Goal: Task Accomplishment & Management: Use online tool/utility

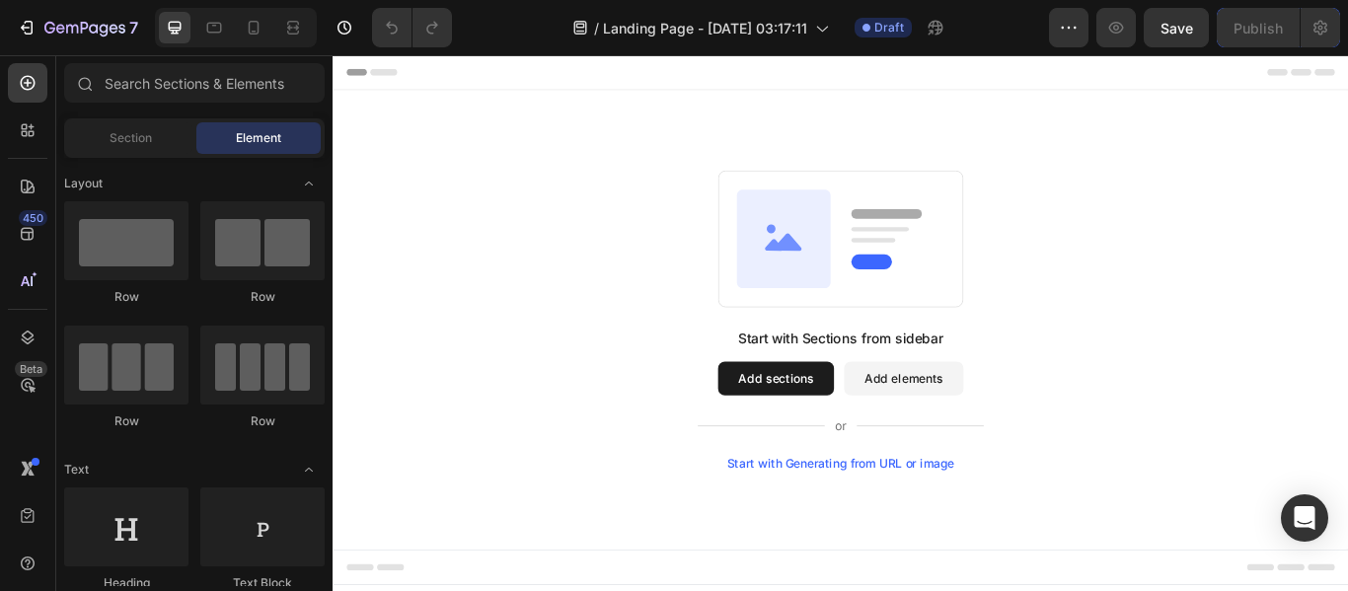
click at [724, 116] on div "Start with Sections from sidebar Add sections Add elements Start with Generatin…" at bounding box center [924, 364] width 1184 height 536
click at [808, 422] on button "Add sections" at bounding box center [848, 431] width 135 height 39
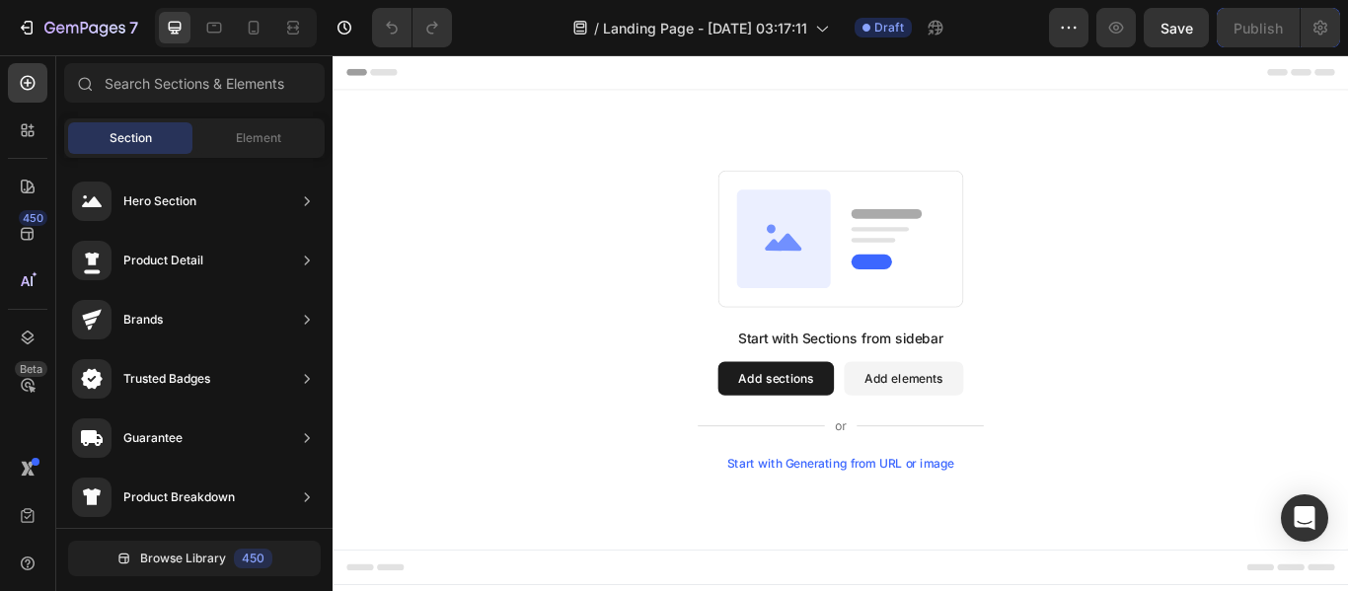
click at [850, 422] on button "Add sections" at bounding box center [848, 431] width 135 height 39
click at [846, 438] on button "Add sections" at bounding box center [848, 431] width 135 height 39
click at [827, 438] on button "Add sections" at bounding box center [848, 431] width 135 height 39
click at [489, 351] on div "Start with Sections from sidebar Add sections Add elements Start with Generatin…" at bounding box center [925, 363] width 1042 height 349
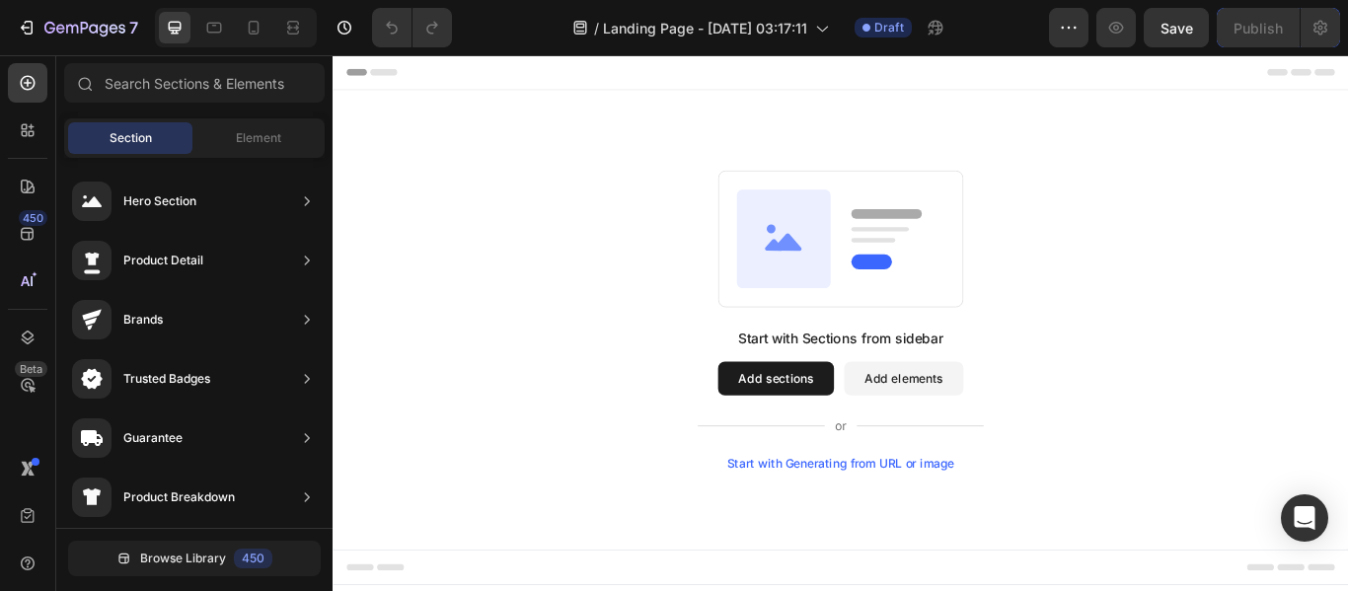
click at [489, 351] on div "Start with Sections from sidebar Add sections Add elements Start with Generatin…" at bounding box center [925, 363] width 1042 height 349
click at [861, 425] on button "Add sections" at bounding box center [848, 431] width 135 height 39
click at [903, 233] on icon at bounding box center [858, 268] width 110 height 114
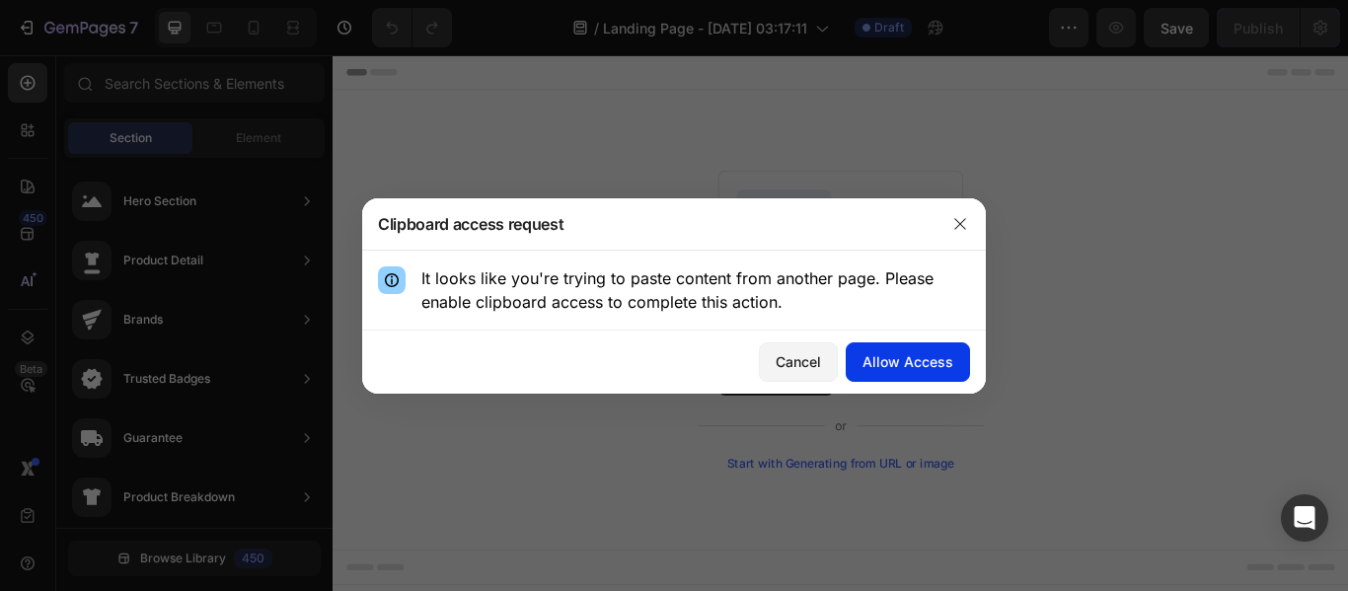
click at [929, 369] on div "Allow Access" at bounding box center [907, 361] width 91 height 21
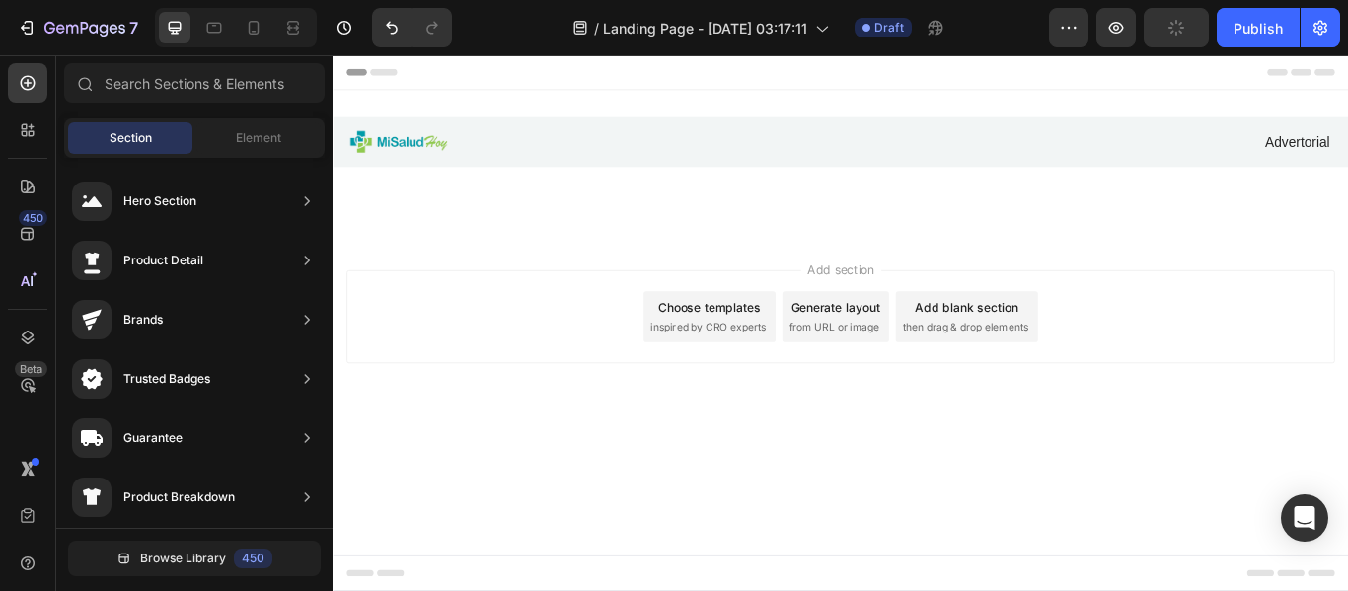
click at [1240, 354] on div "Add section Choose templates inspired by CRO experts Generate layout from URL o…" at bounding box center [924, 360] width 1152 height 109
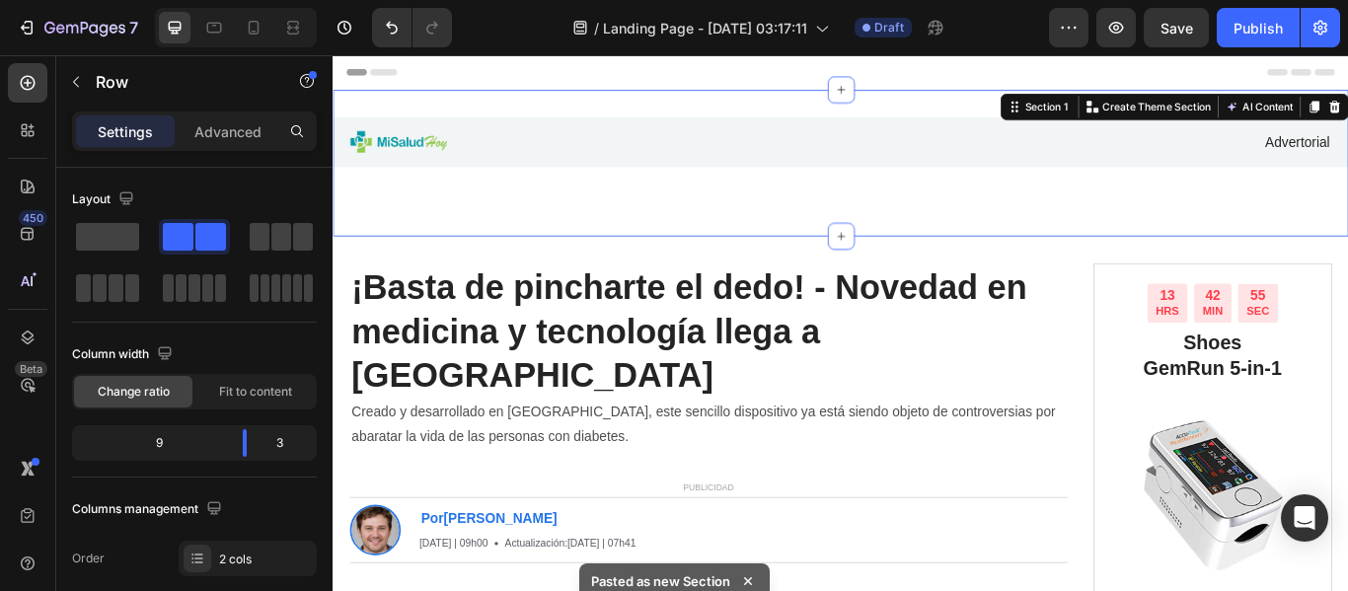
click at [931, 236] on div "Image Advertorial Text Block Row Row Section 1 You can create reusable sections…" at bounding box center [924, 181] width 1184 height 171
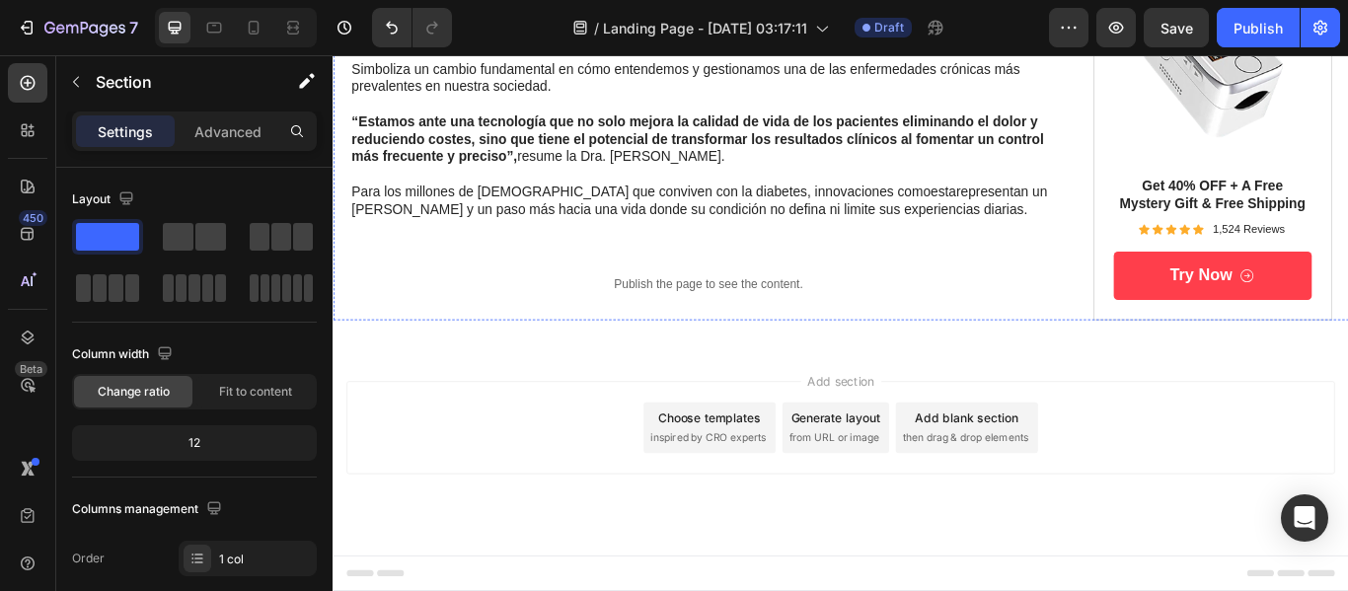
scroll to position [8981, 0]
click at [549, 500] on div "Add section Choose templates inspired by CRO experts Generate layout from URL o…" at bounding box center [924, 489] width 1152 height 109
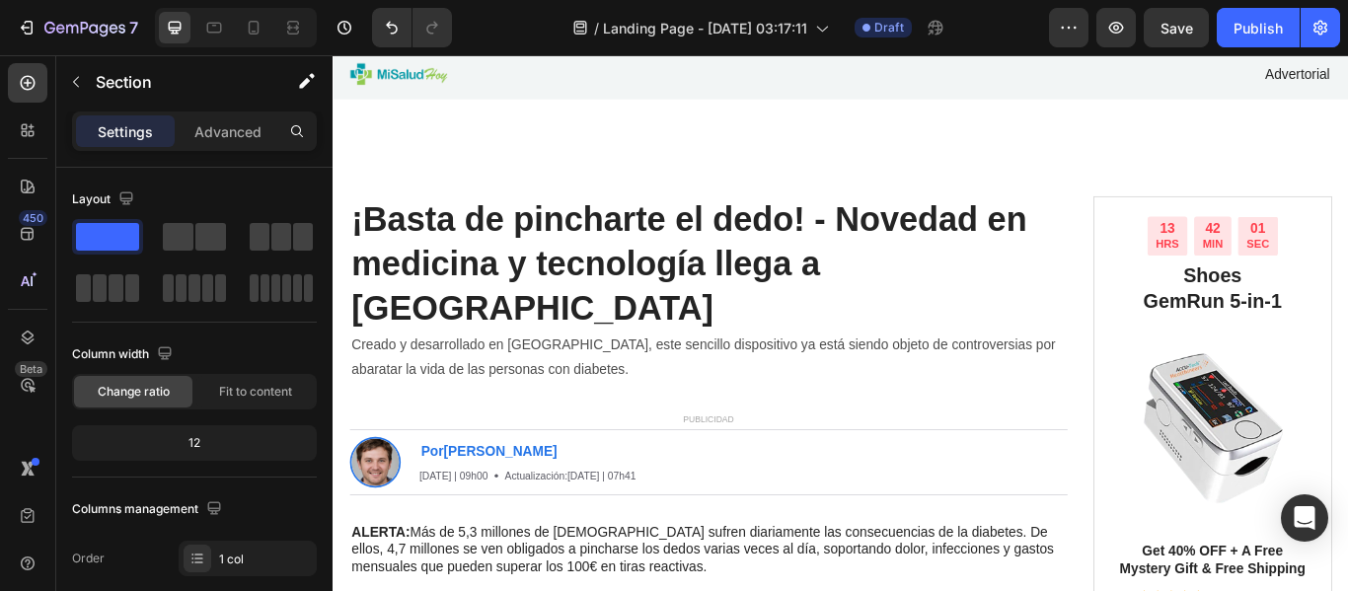
scroll to position [0, 0]
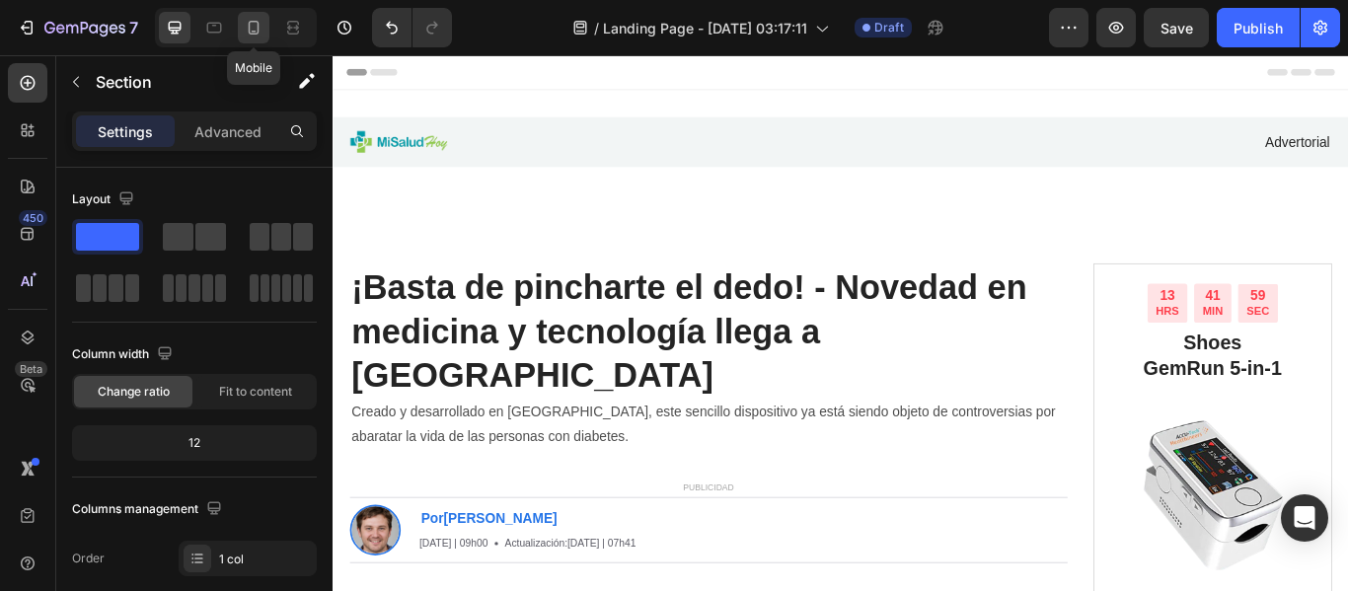
click at [257, 32] on icon at bounding box center [254, 28] width 11 height 14
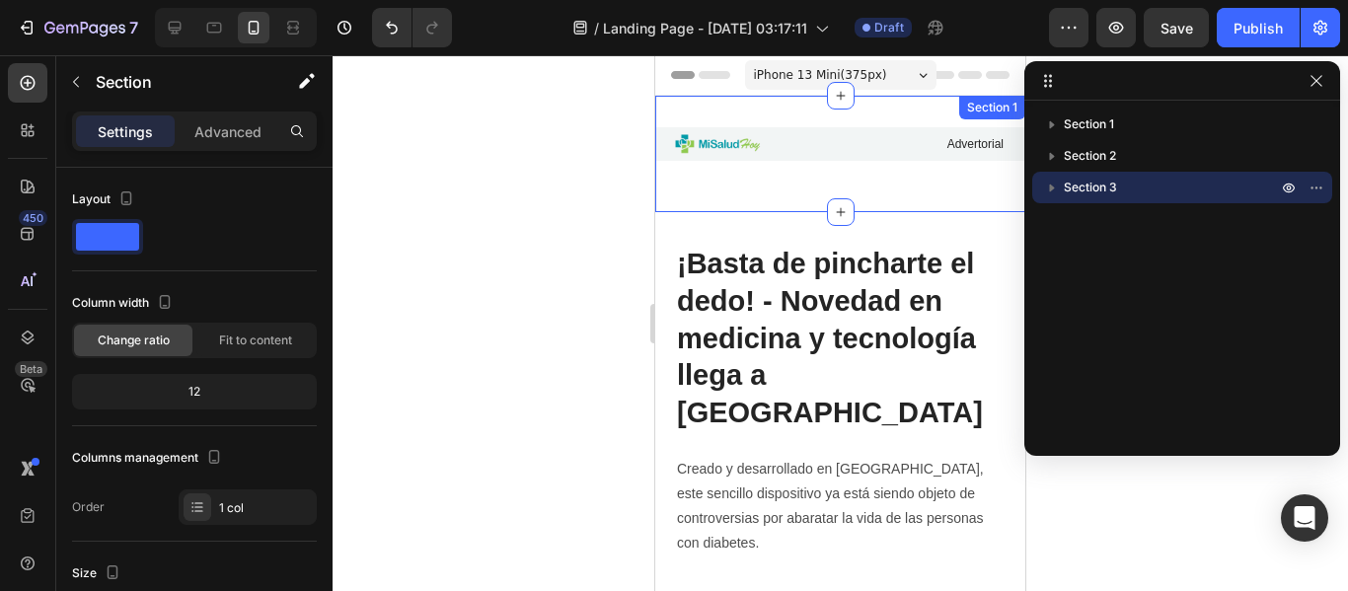
click at [780, 183] on div "Image Advertorial Text Block Row Row Section 1" at bounding box center [840, 154] width 370 height 116
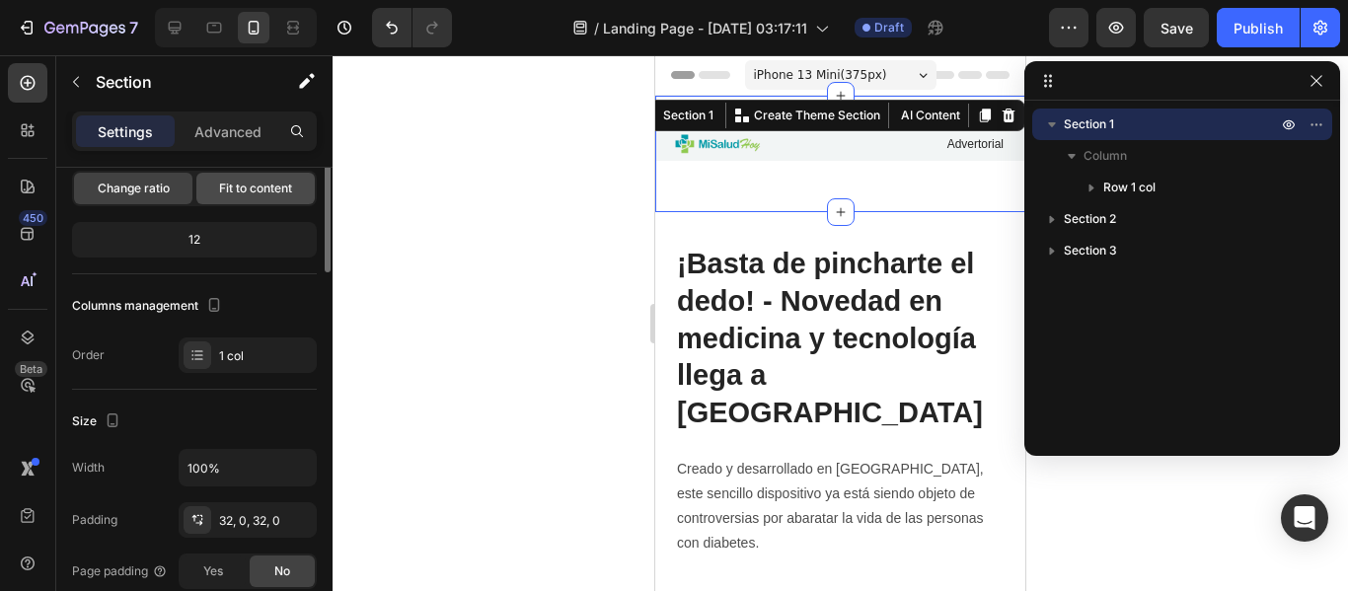
scroll to position [4, 0]
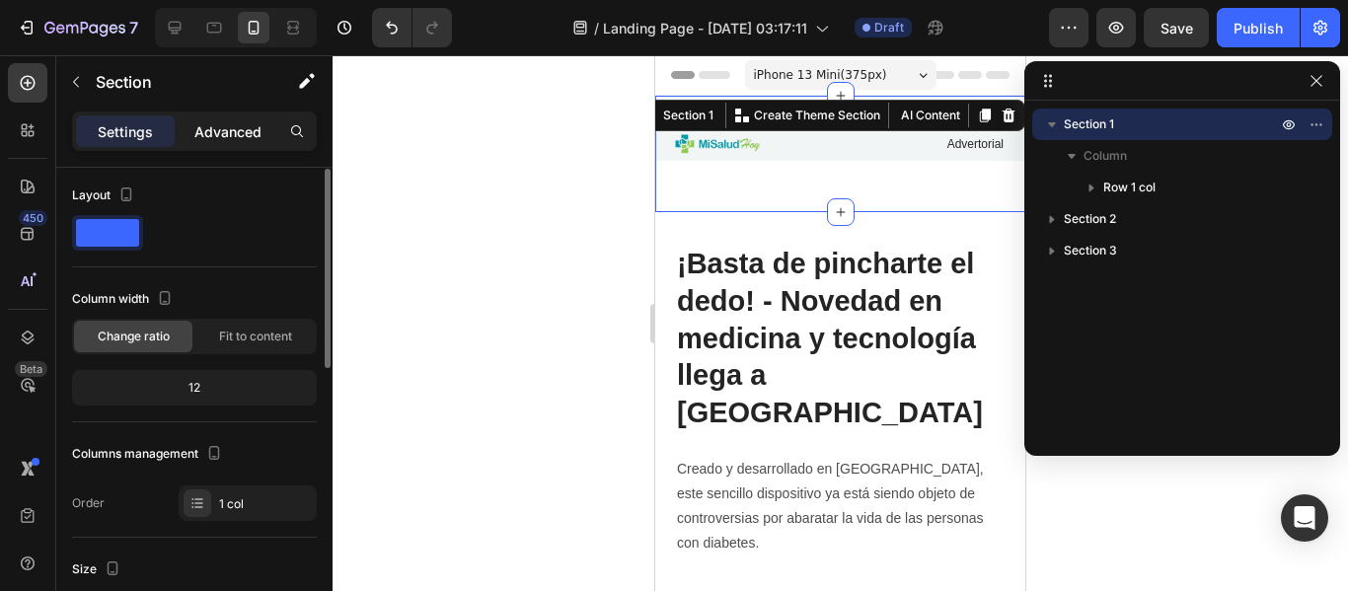
click at [233, 117] on div "Advanced" at bounding box center [228, 131] width 99 height 32
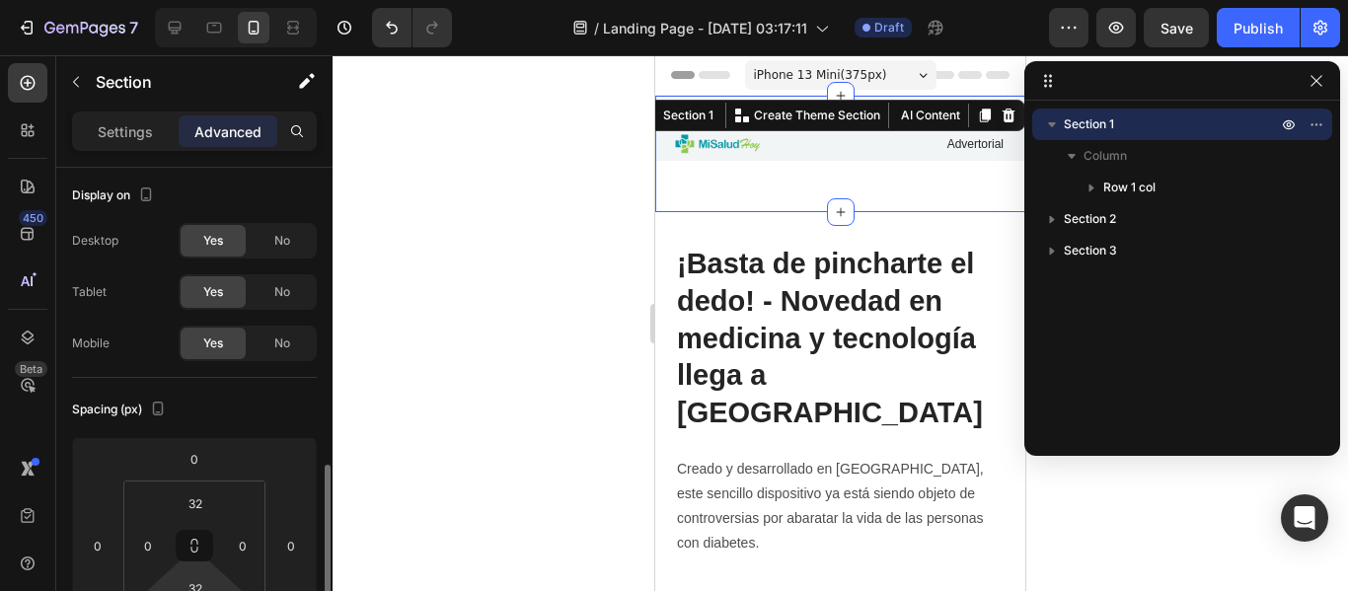
scroll to position [223, 0]
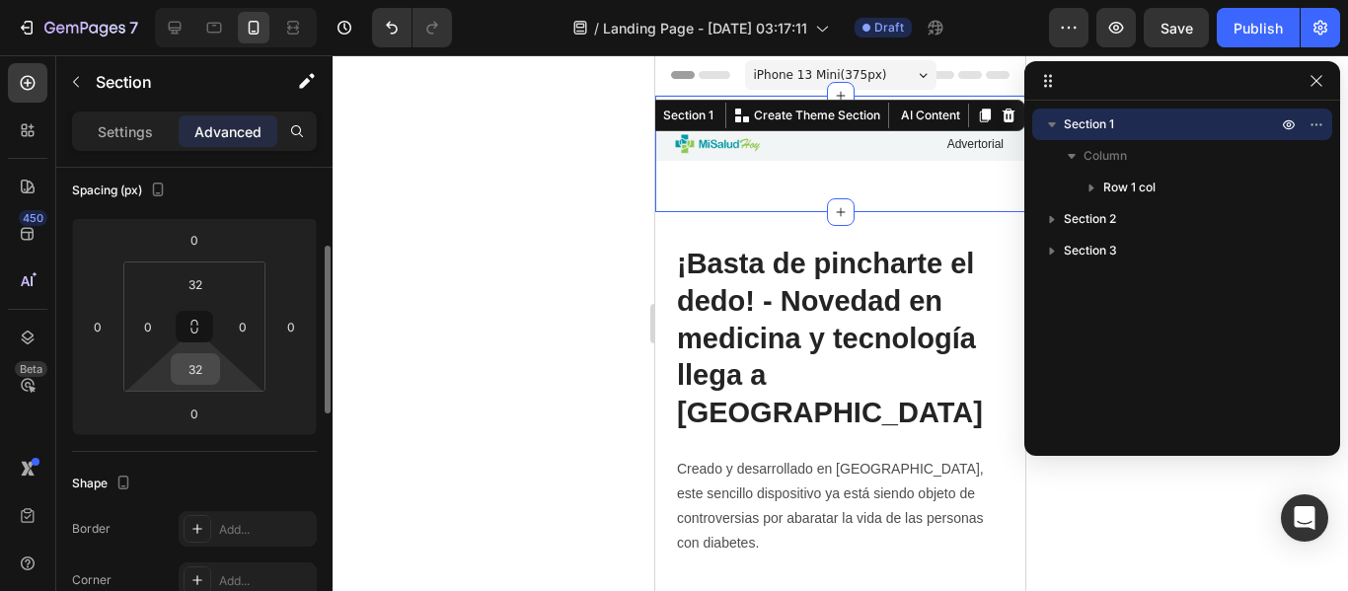
click at [183, 361] on input "32" at bounding box center [195, 369] width 39 height 30
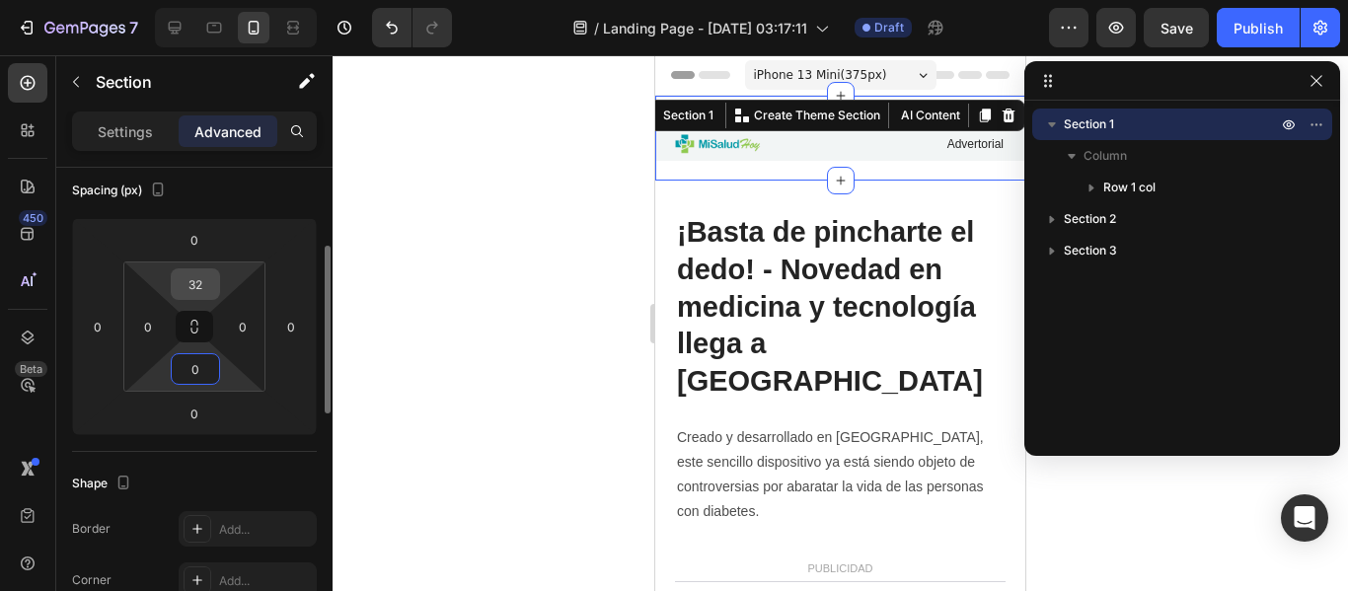
type input "0"
click at [197, 293] on input "32" at bounding box center [195, 284] width 39 height 30
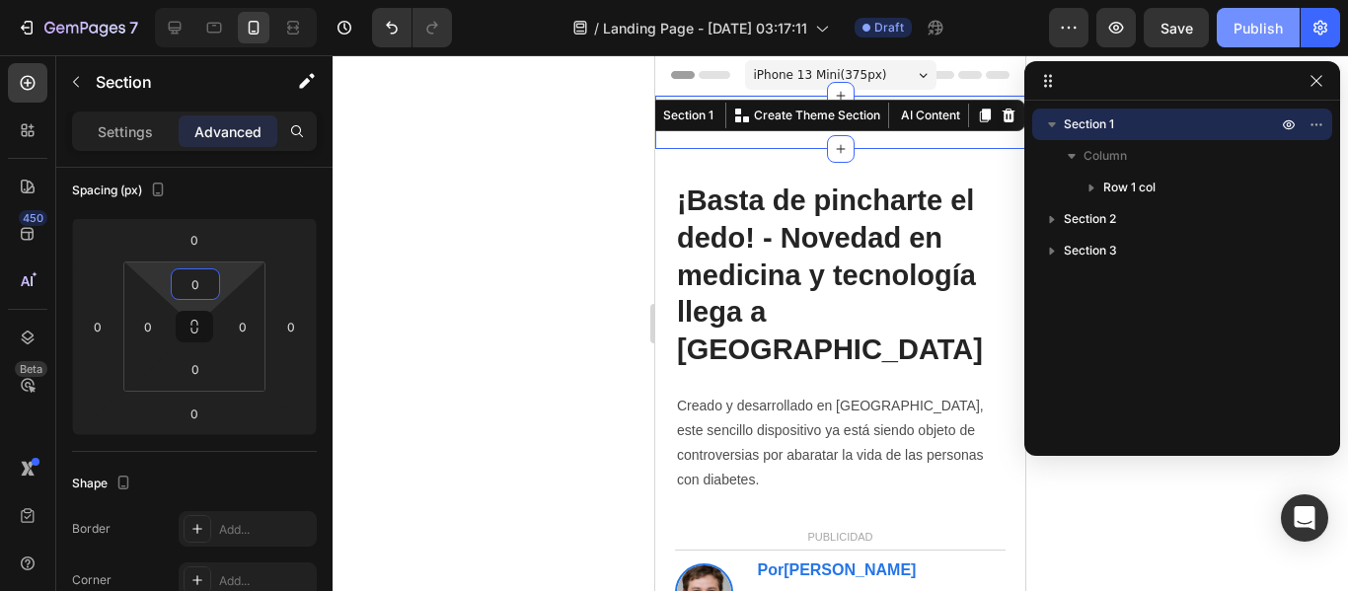
type input "0"
click at [1246, 34] on div "Publish" at bounding box center [1257, 28] width 49 height 21
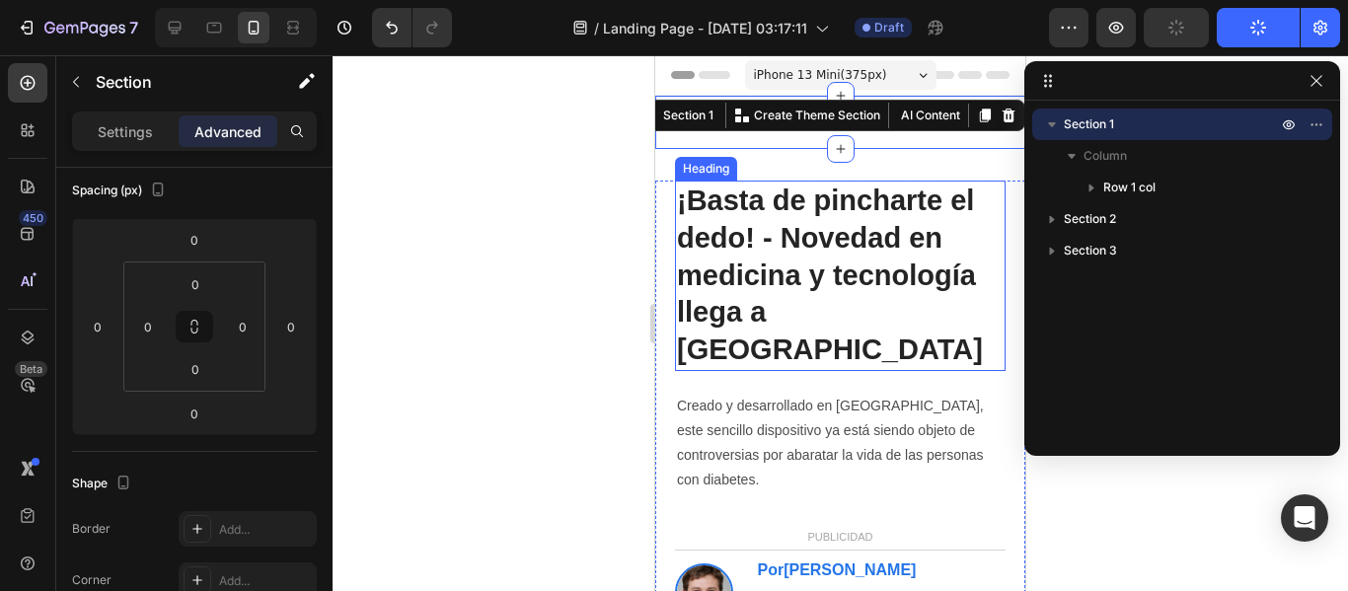
click at [829, 200] on strong "¡Basta de pincharte el dedo! - Novedad en medicina y tecnología llega a [GEOGRA…" at bounding box center [830, 274] width 306 height 181
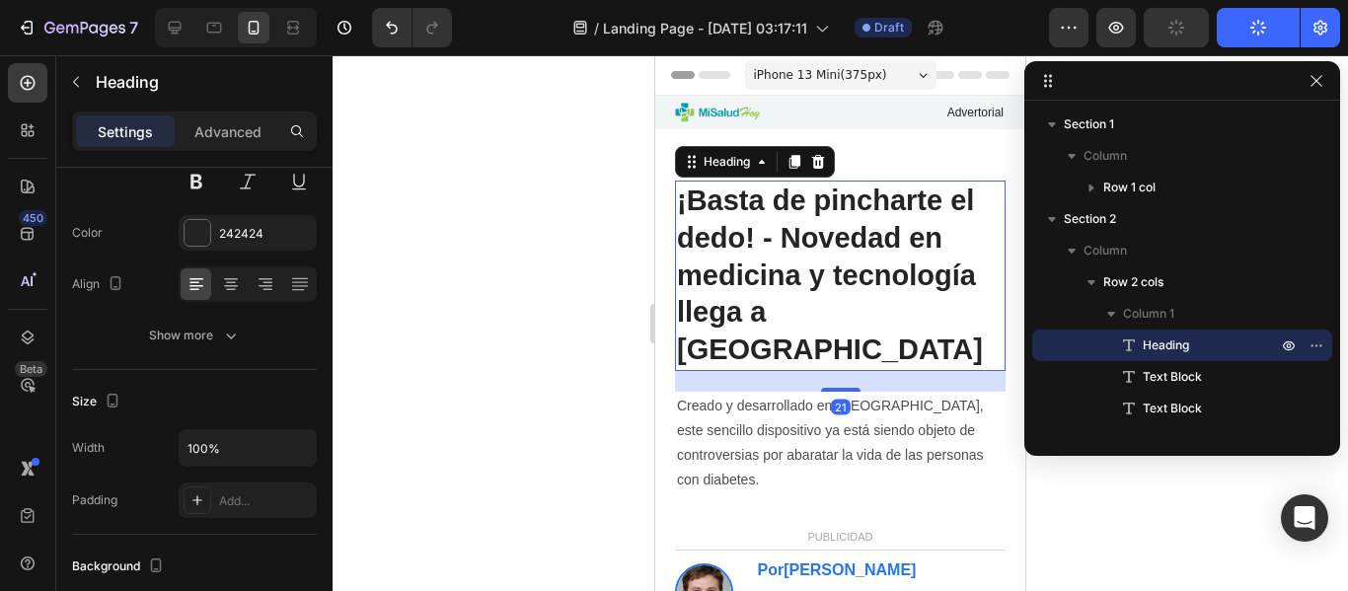
scroll to position [0, 0]
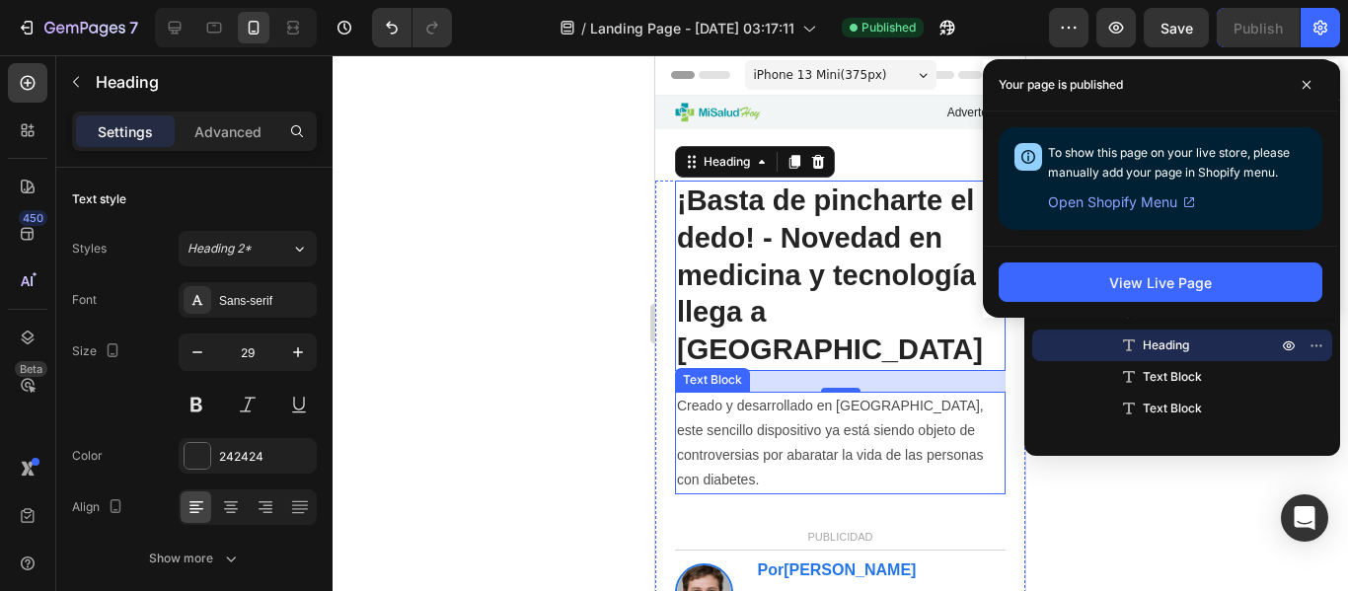
click at [710, 394] on p "Creado y desarrollado en [GEOGRAPHIC_DATA], este sencillo dispositivo ya está s…" at bounding box center [840, 444] width 327 height 100
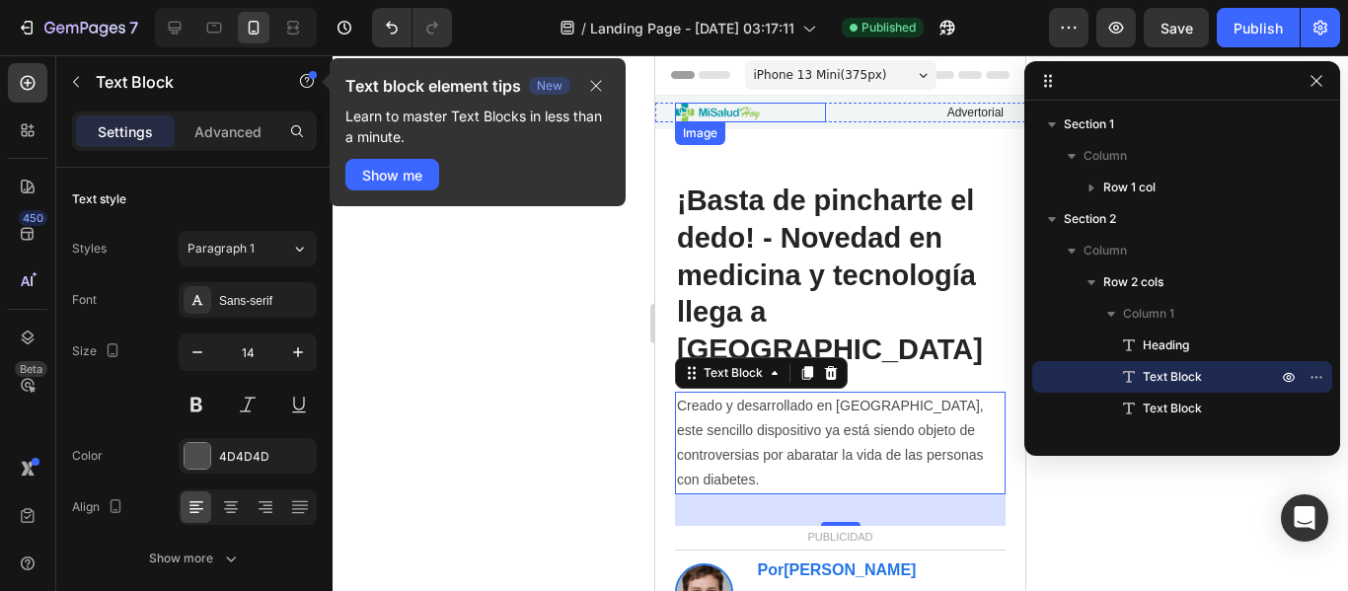
click at [730, 116] on img at bounding box center [722, 113] width 94 height 20
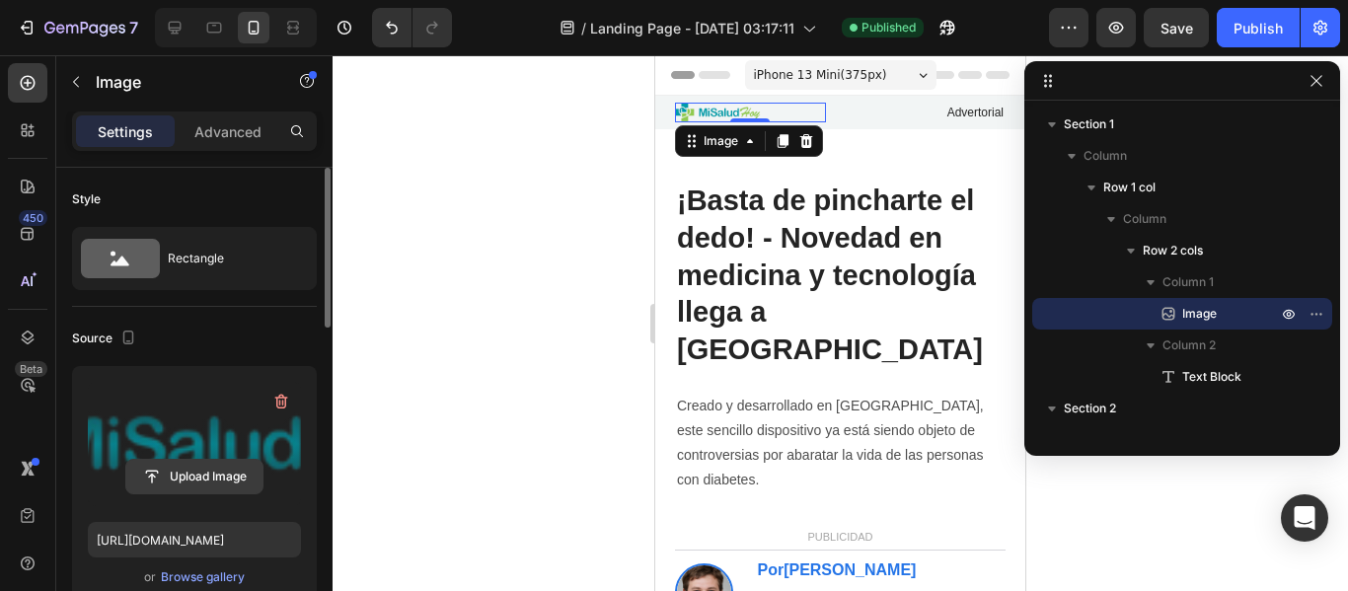
click at [204, 477] on input "file" at bounding box center [194, 477] width 136 height 34
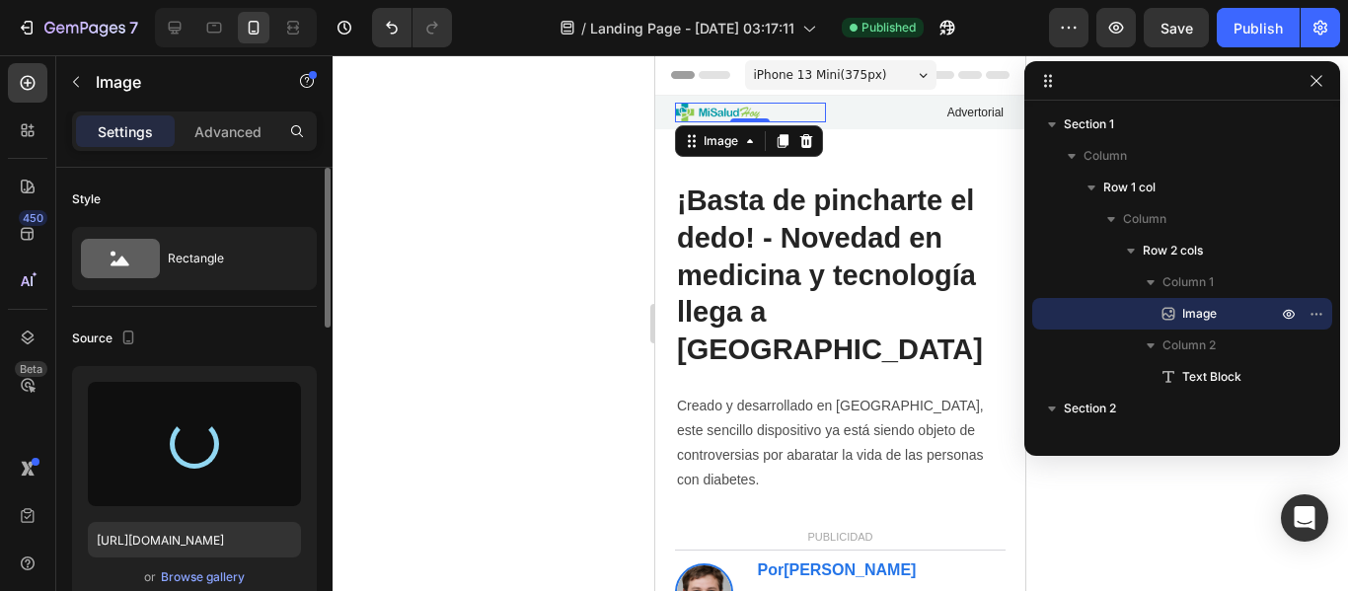
type input "[URL][DOMAIN_NAME]"
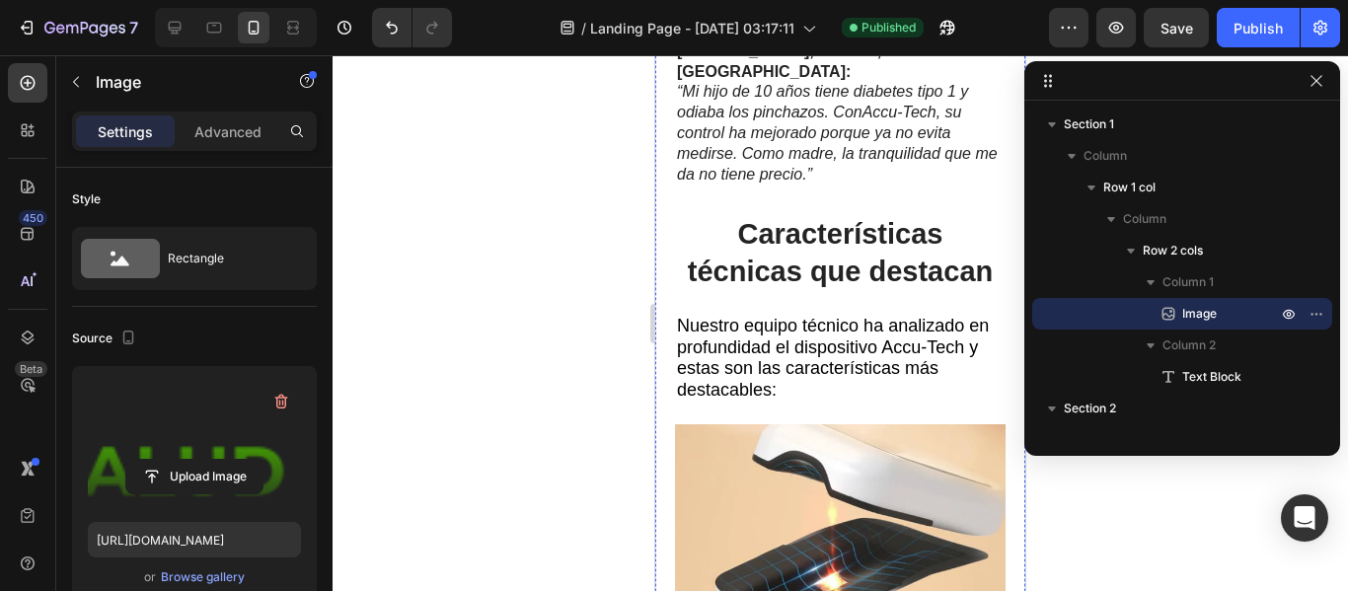
scroll to position [2653, 0]
click at [1264, 21] on div "Publish" at bounding box center [1257, 28] width 49 height 21
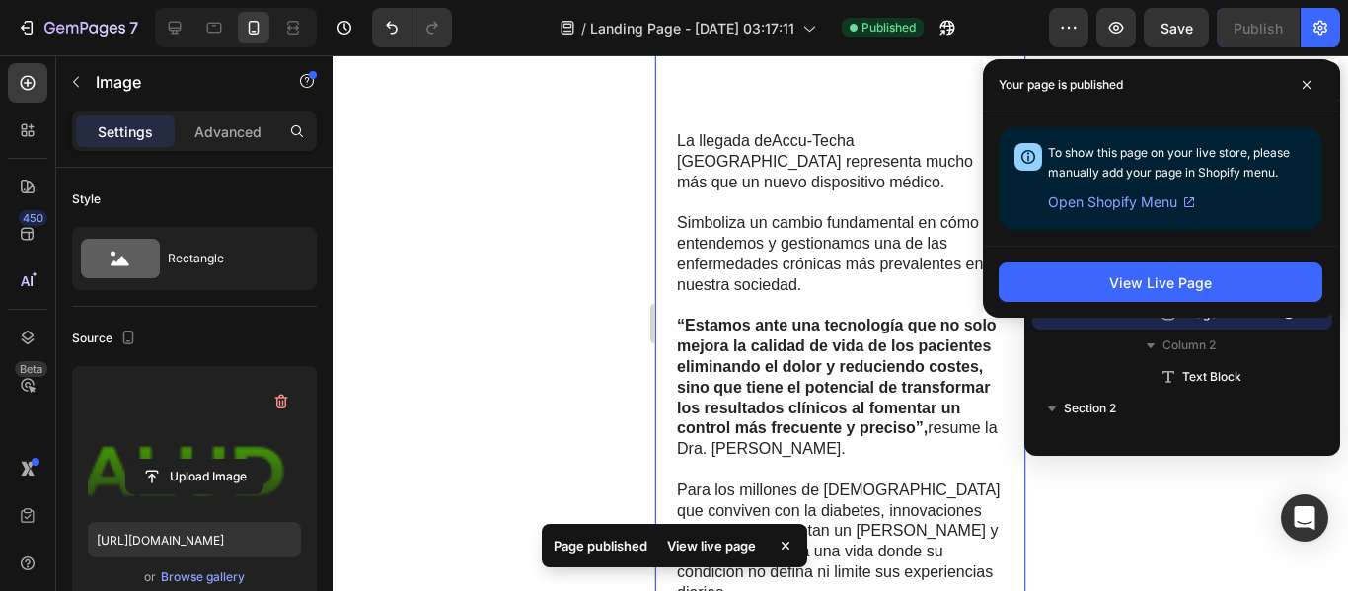
scroll to position [5642, 0]
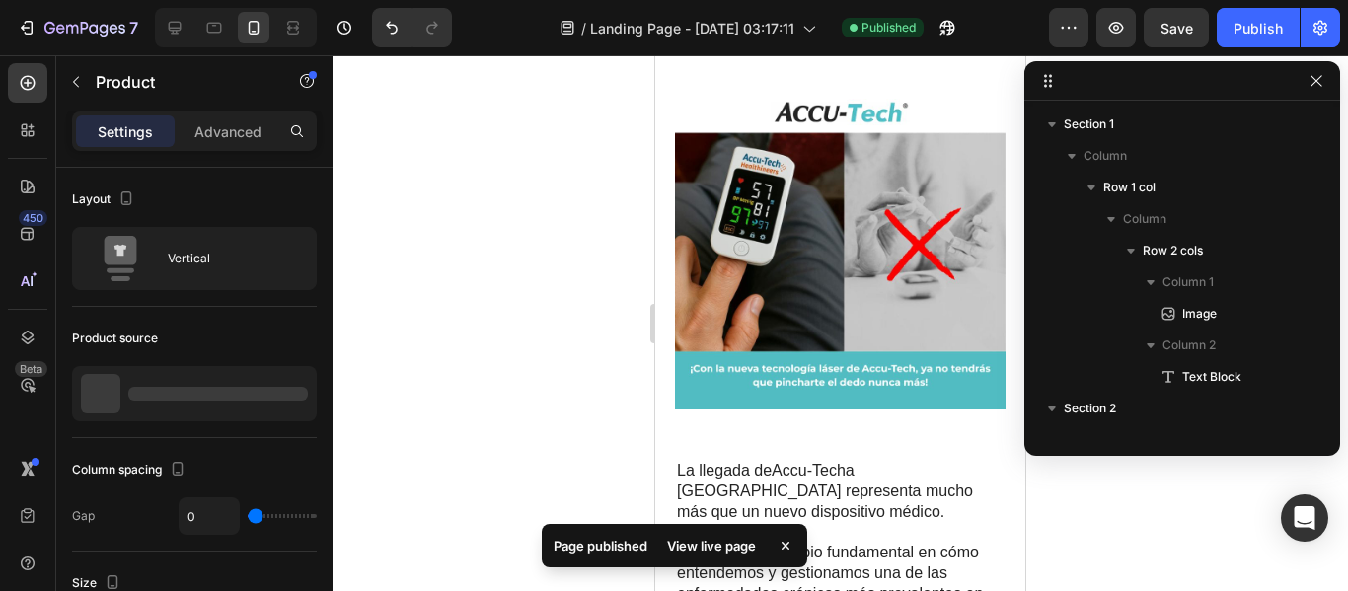
scroll to position [1258, 0]
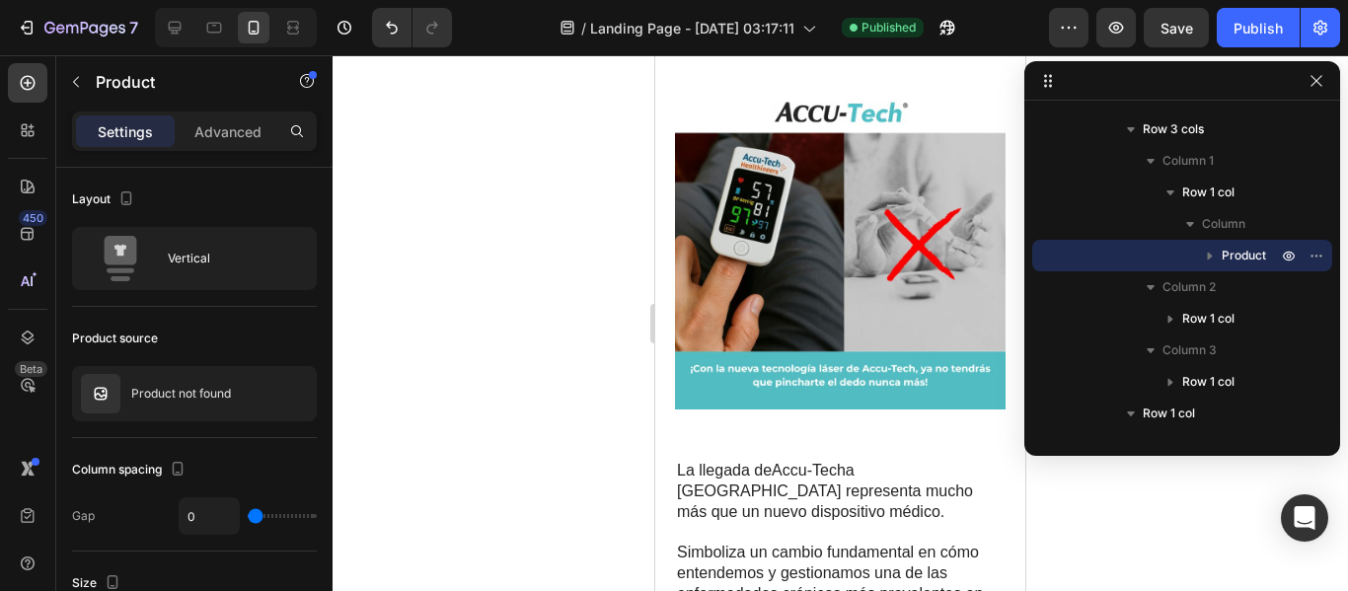
click at [168, 413] on div "Product not found" at bounding box center [194, 393] width 245 height 55
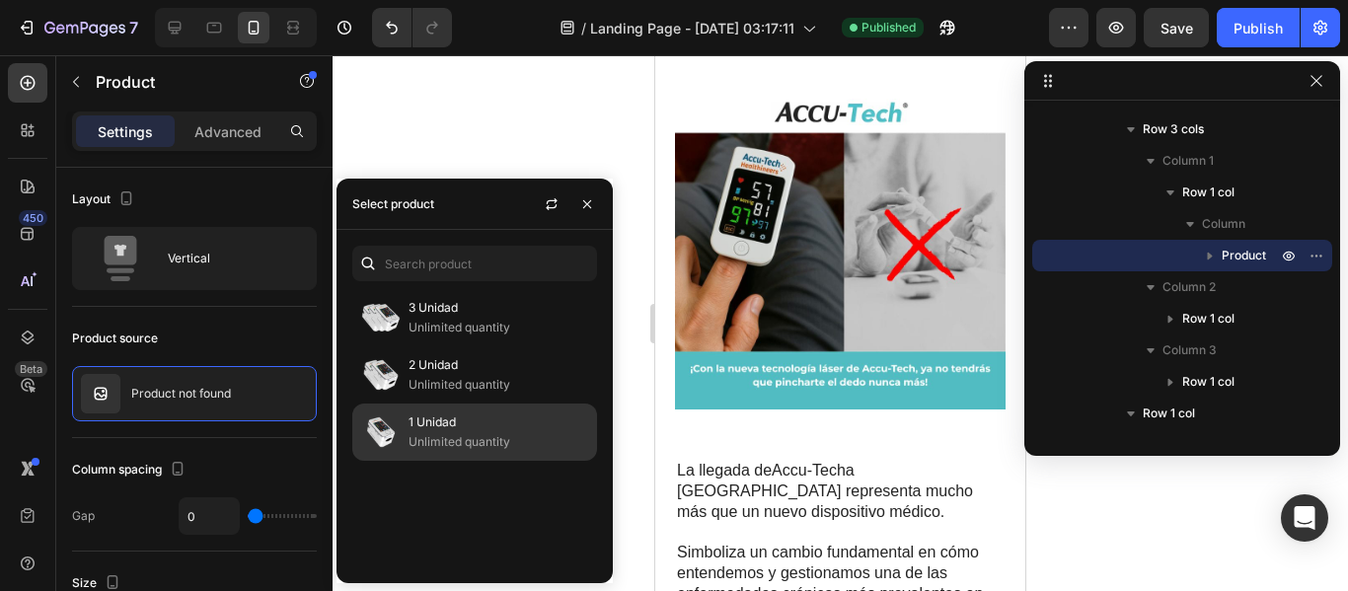
click at [421, 439] on p "Unlimited quantity" at bounding box center [498, 442] width 180 height 20
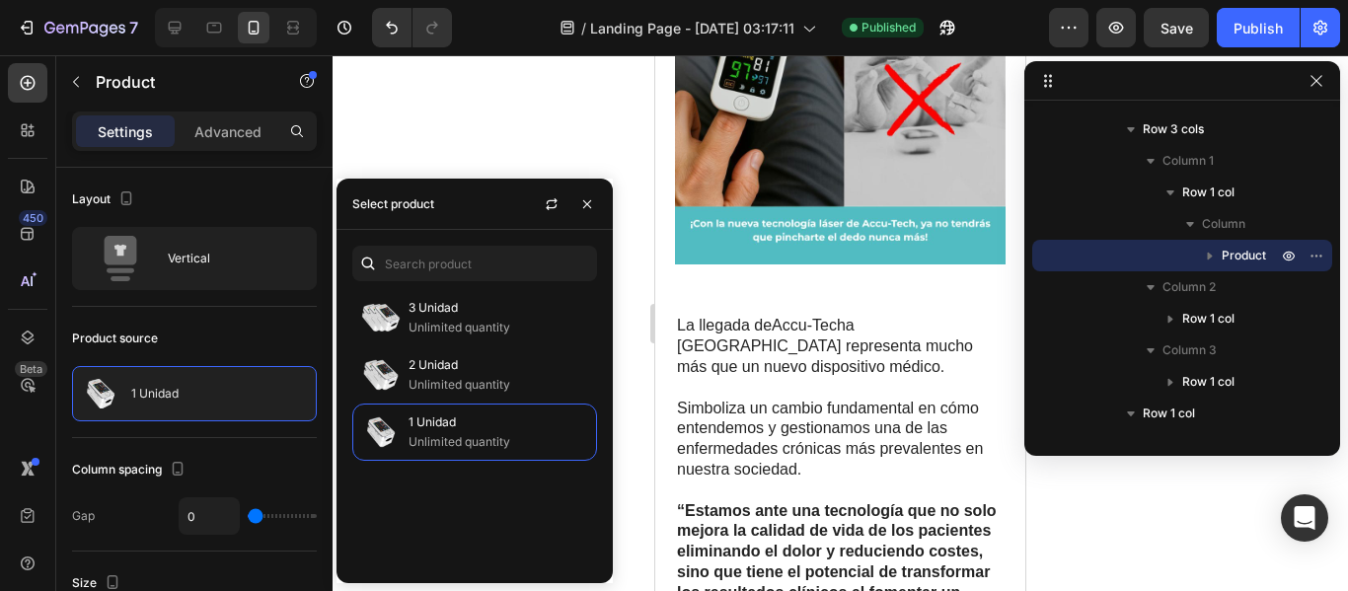
scroll to position [6208, 0]
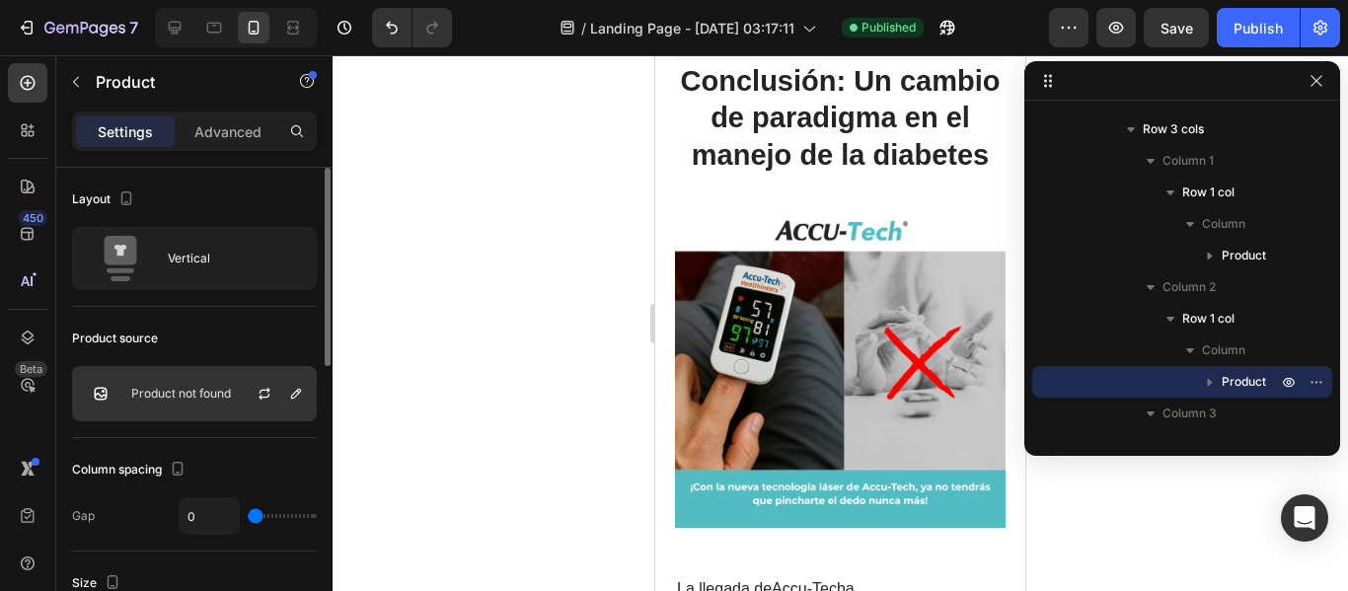
click at [278, 392] on div at bounding box center [272, 393] width 87 height 53
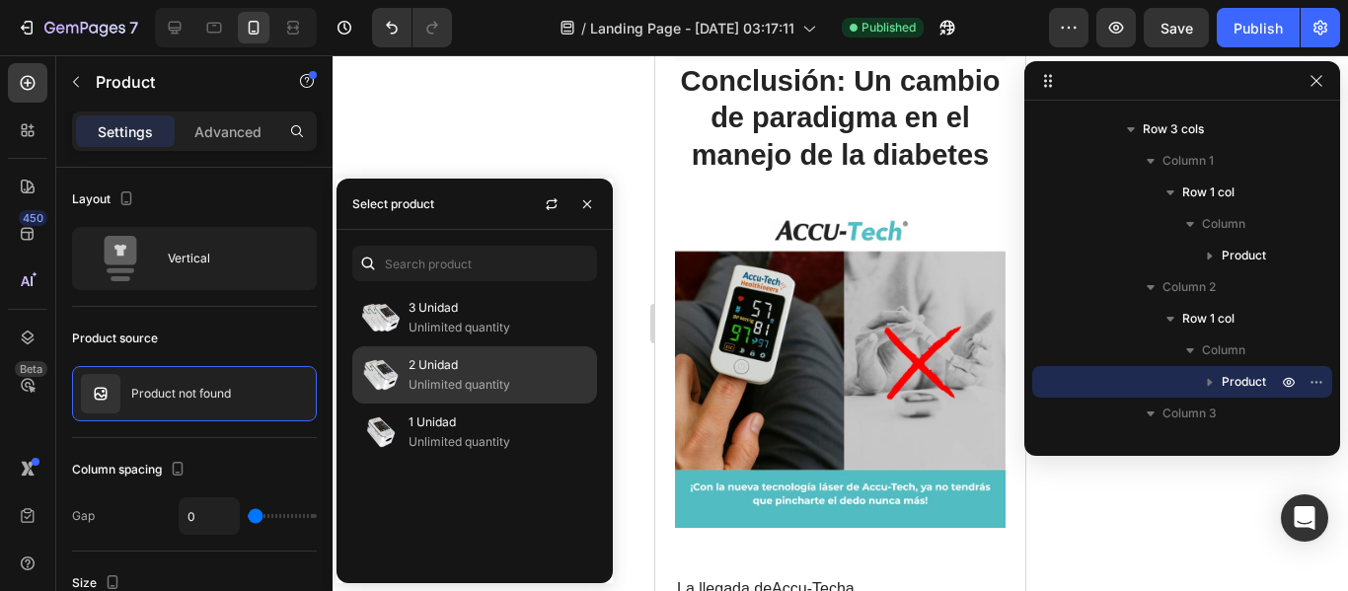
click at [390, 366] on img at bounding box center [380, 374] width 39 height 39
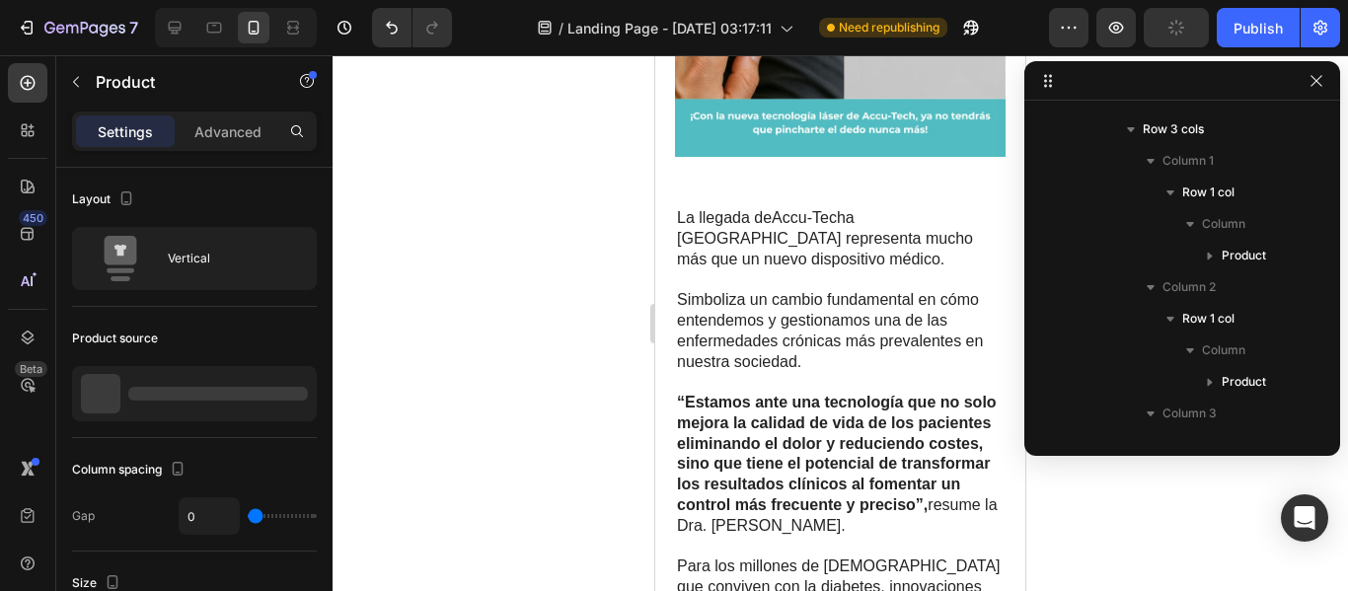
scroll to position [1510, 0]
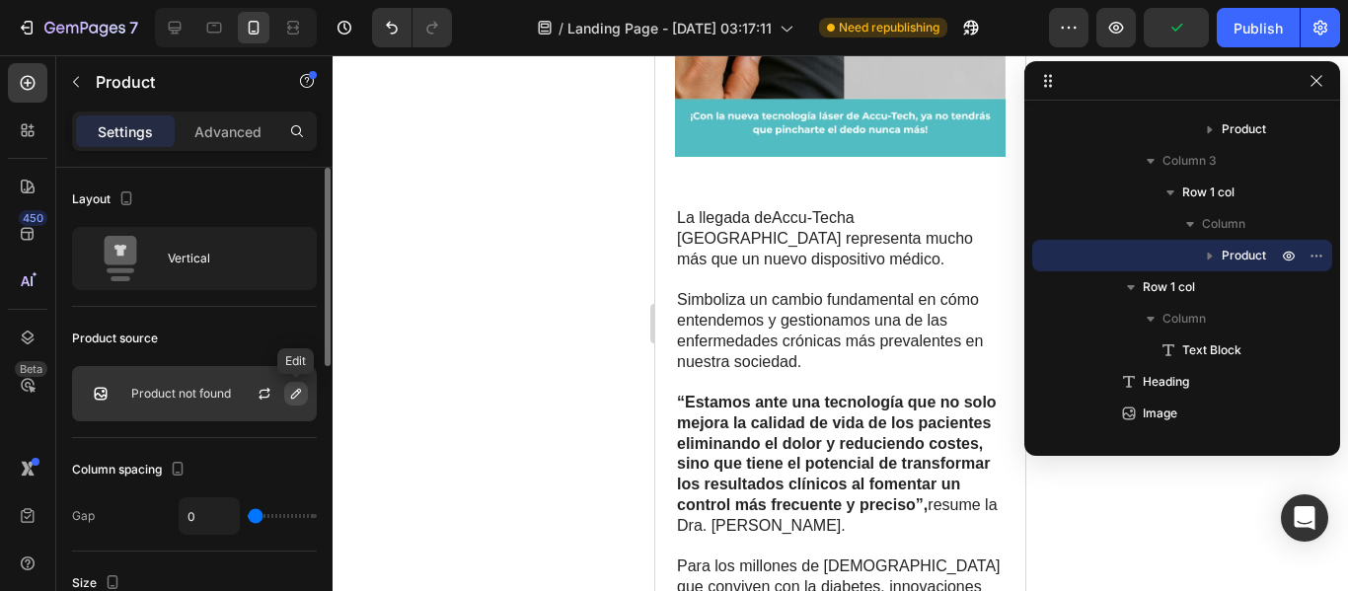
click at [294, 393] on icon "button" at bounding box center [296, 394] width 10 height 10
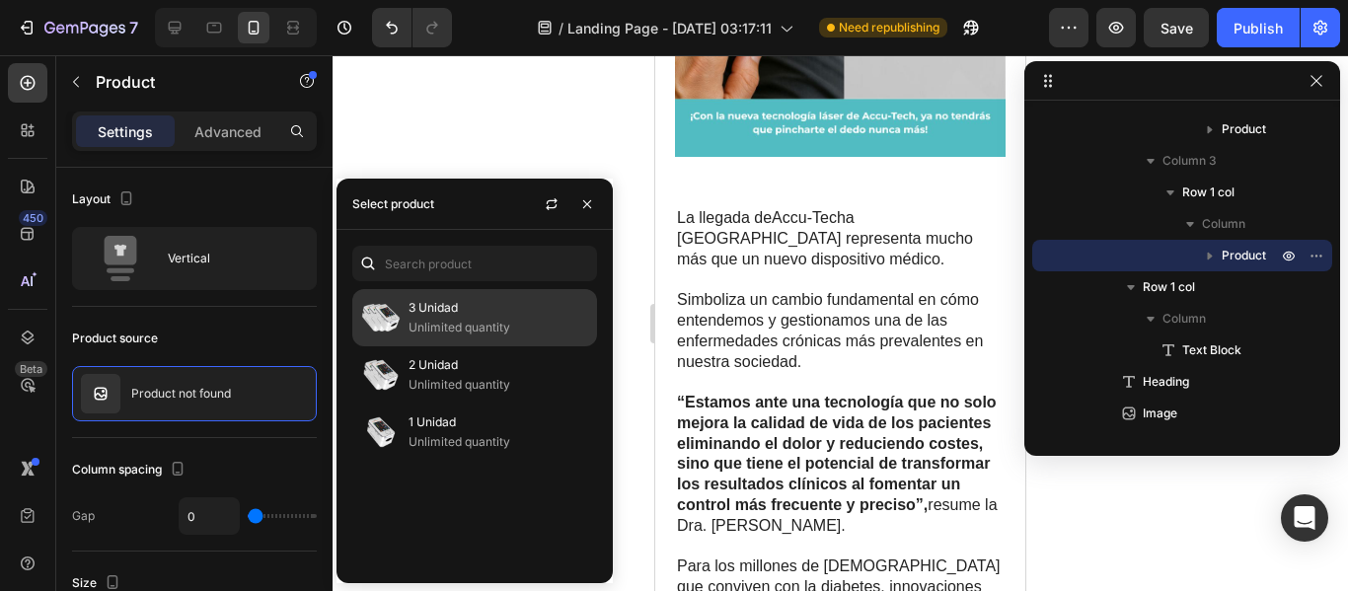
click at [466, 308] on p "3 Unidad" at bounding box center [498, 308] width 180 height 20
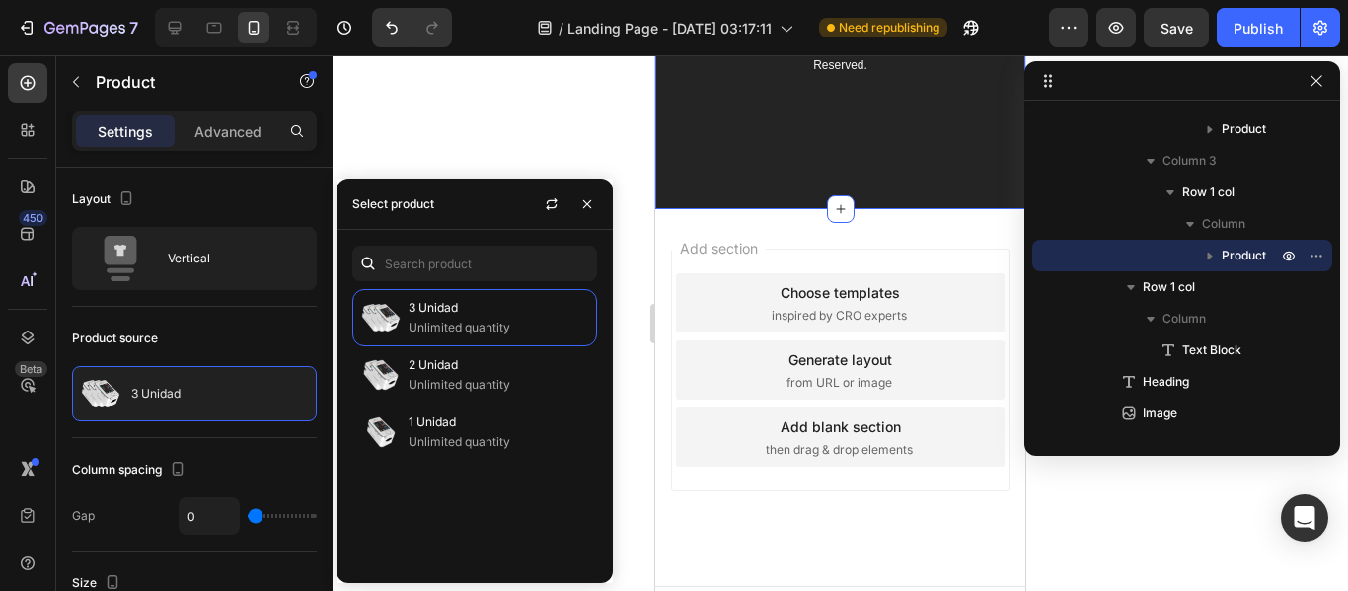
scroll to position [9716, 0]
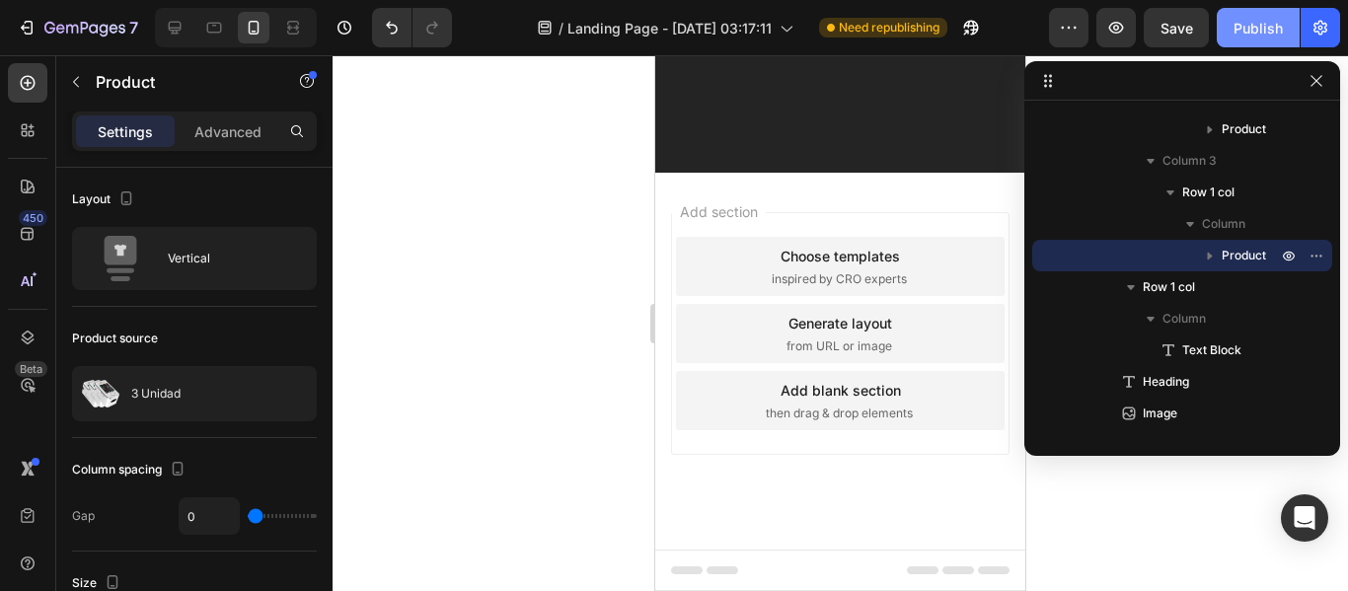
click at [1244, 29] on div "Publish" at bounding box center [1257, 28] width 49 height 21
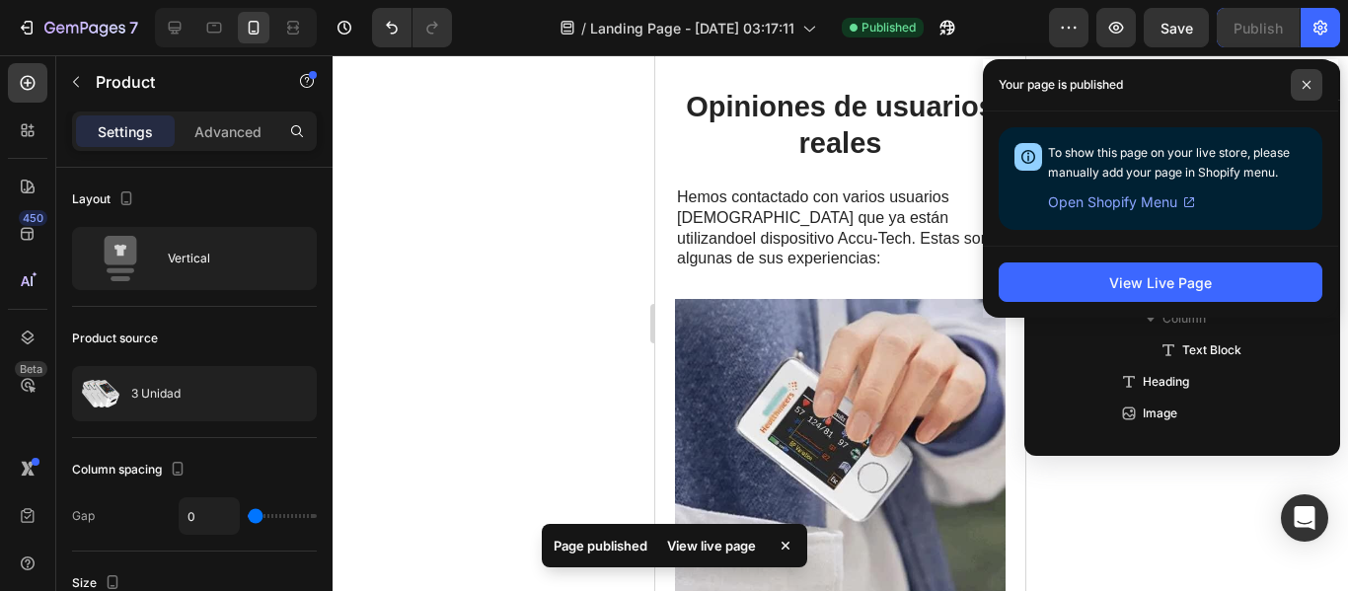
scroll to position [2963, 0]
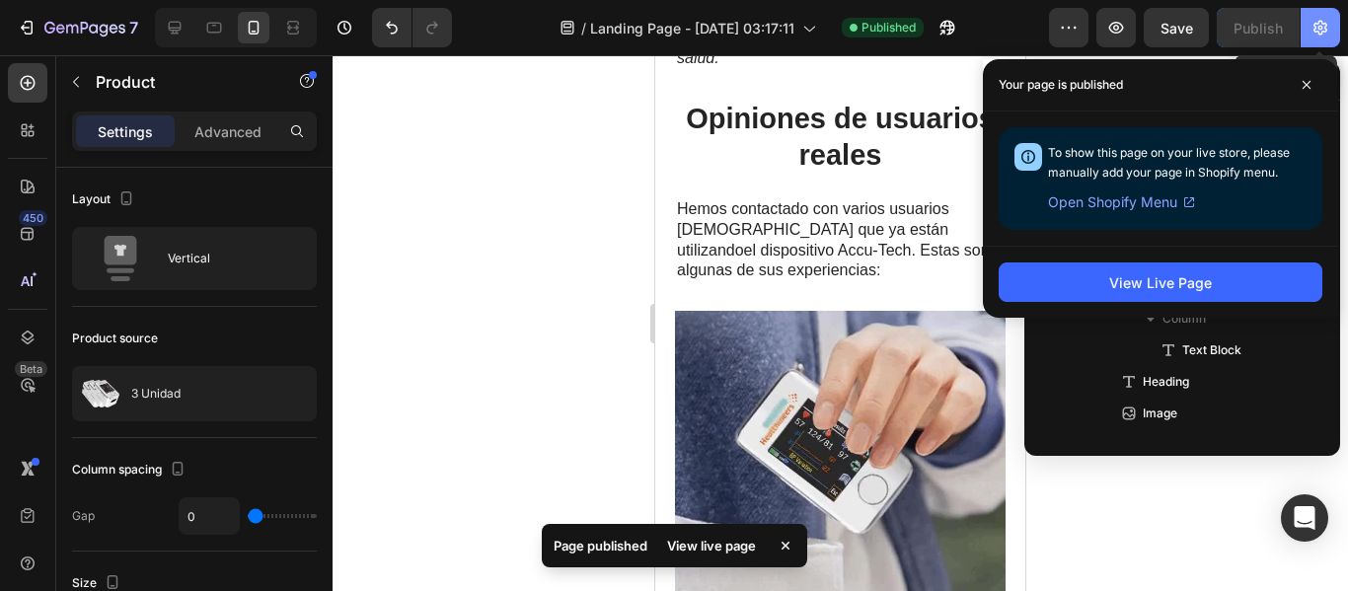
click at [1331, 37] on button "button" at bounding box center [1319, 27] width 39 height 39
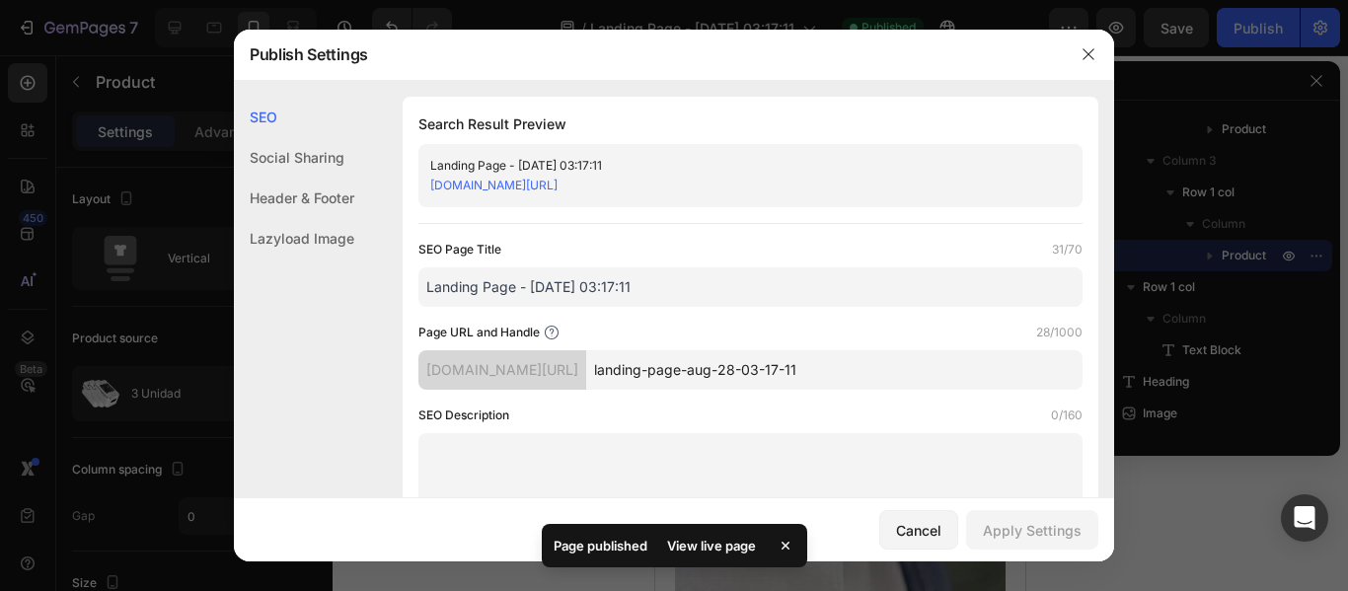
click at [585, 286] on input "Landing Page - [DATE] 03:17:11" at bounding box center [750, 286] width 664 height 39
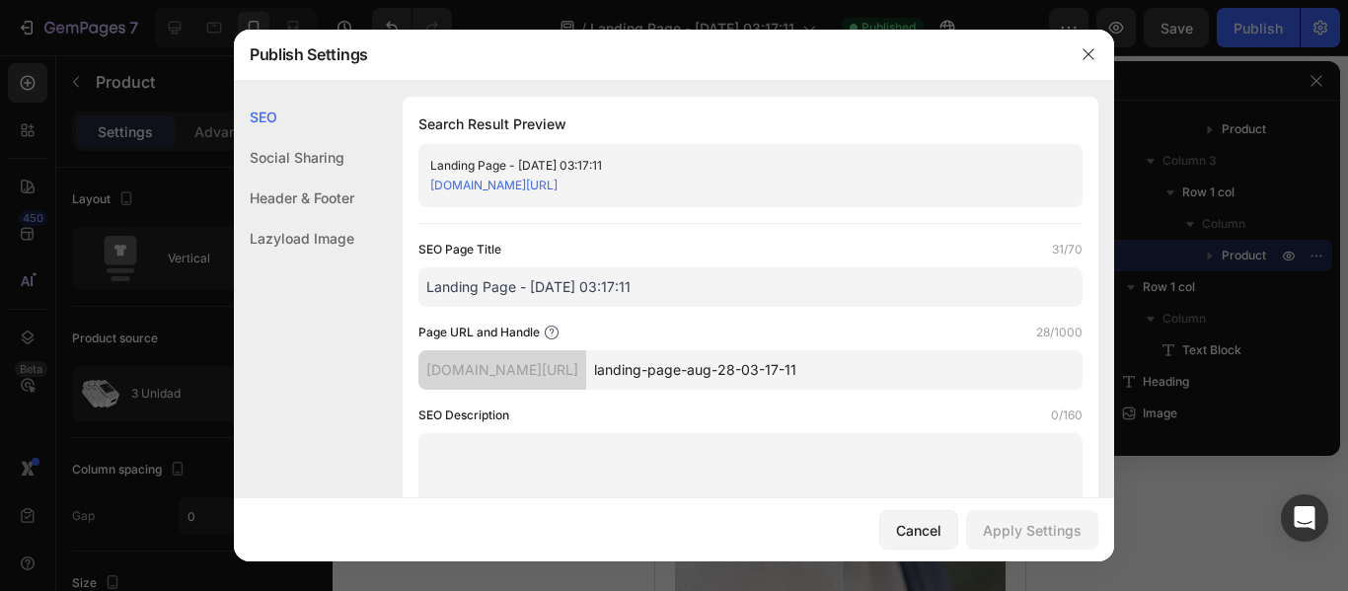
click at [585, 286] on input "Landing Page - [DATE] 03:17:11" at bounding box center [750, 286] width 664 height 39
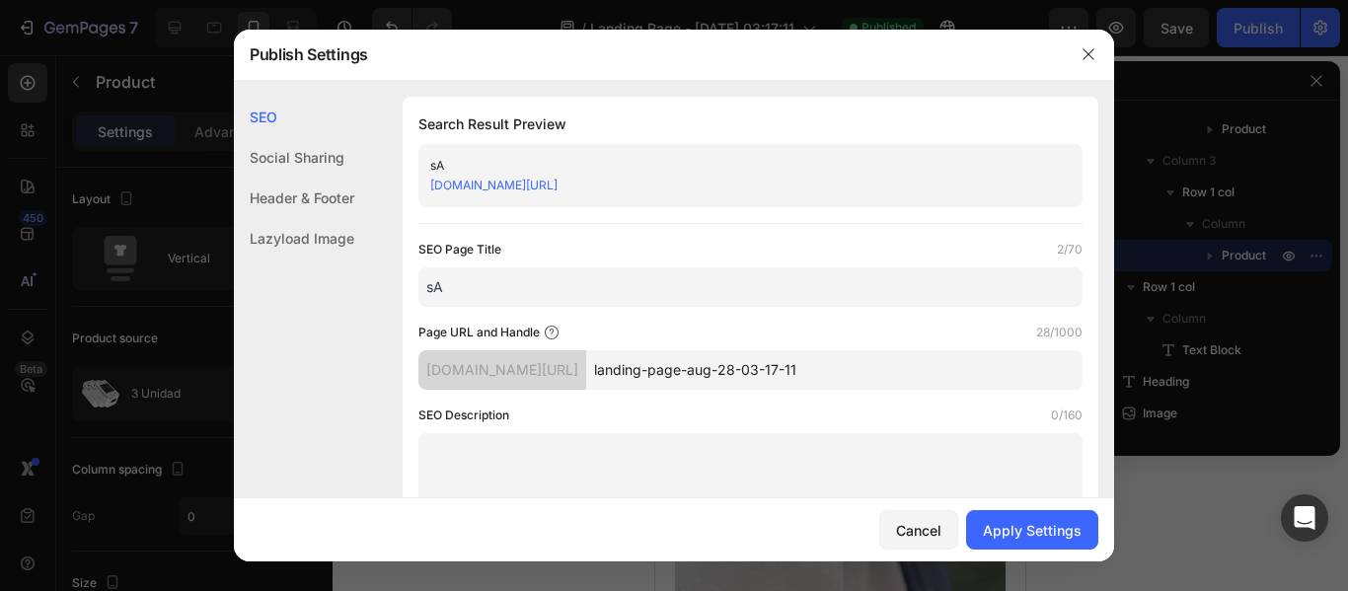
type input "s"
type input "g"
type input "Glucosa"
click at [702, 374] on input "landing-page-aug-28-03-17-11" at bounding box center [834, 369] width 496 height 39
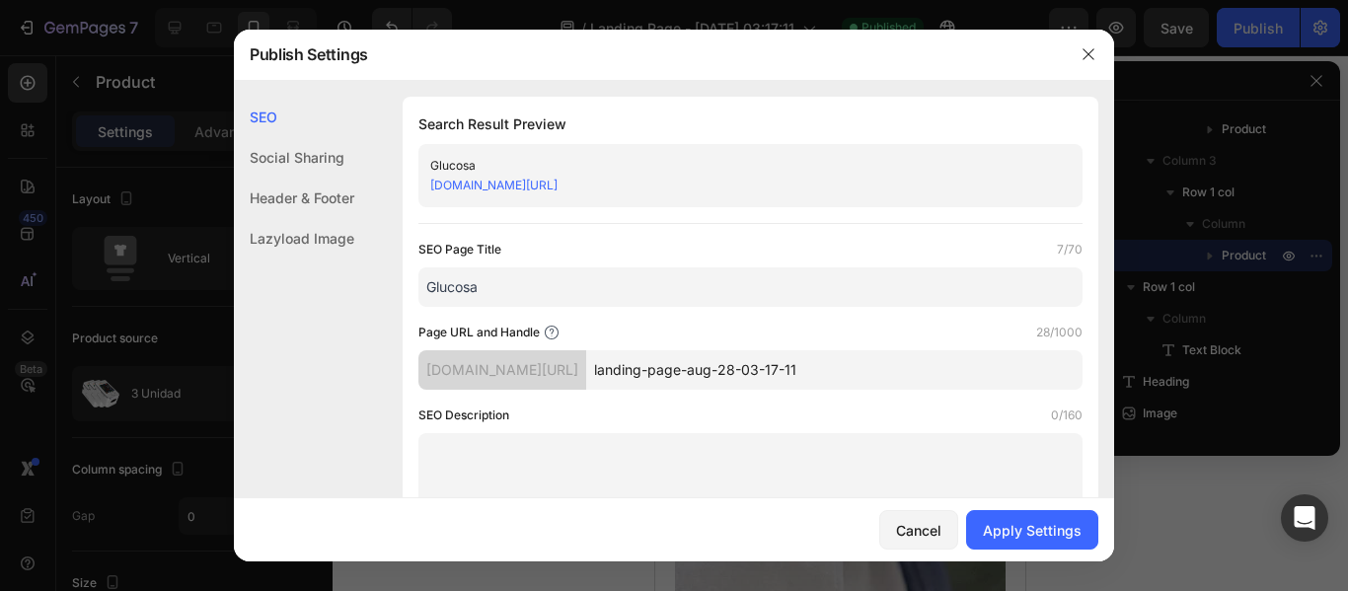
click at [702, 374] on input "landing-page-aug-28-03-17-11" at bounding box center [834, 369] width 496 height 39
click at [561, 285] on input "Glucosa" at bounding box center [750, 286] width 664 height 39
click at [800, 375] on input "landing-page-aug-28-03-17-11" at bounding box center [834, 369] width 496 height 39
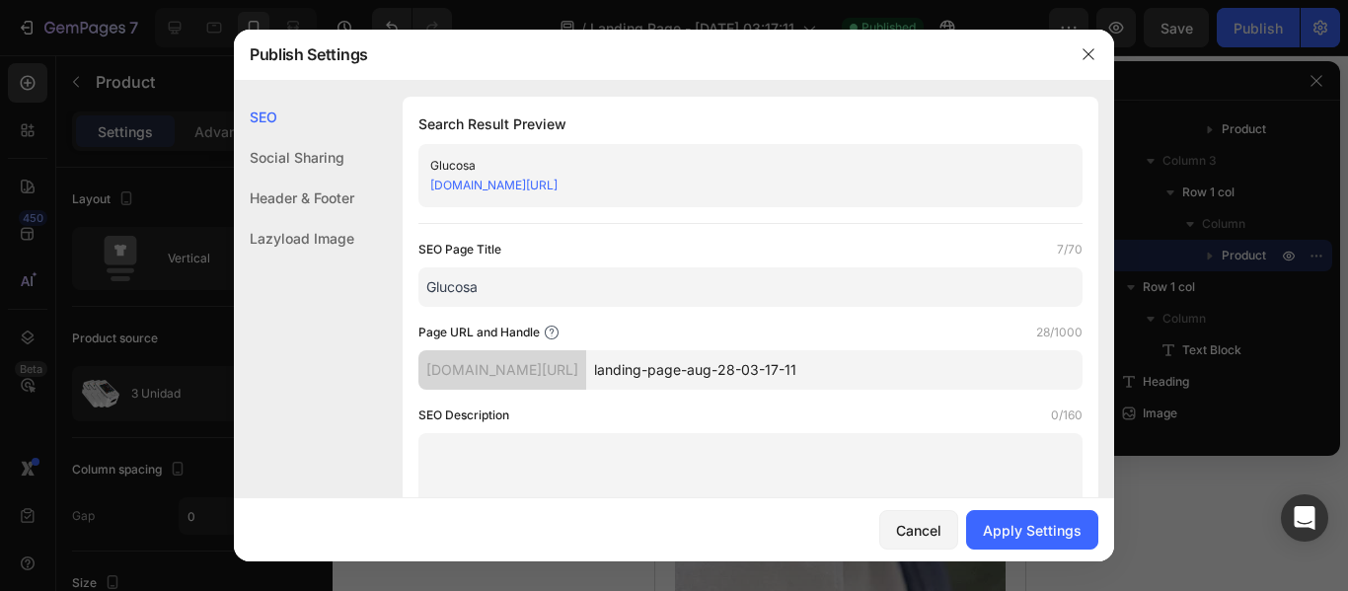
click at [800, 375] on input "landing-page-aug-28-03-17-11" at bounding box center [834, 369] width 496 height 39
click at [800, 375] on input "lp1" at bounding box center [834, 369] width 496 height 39
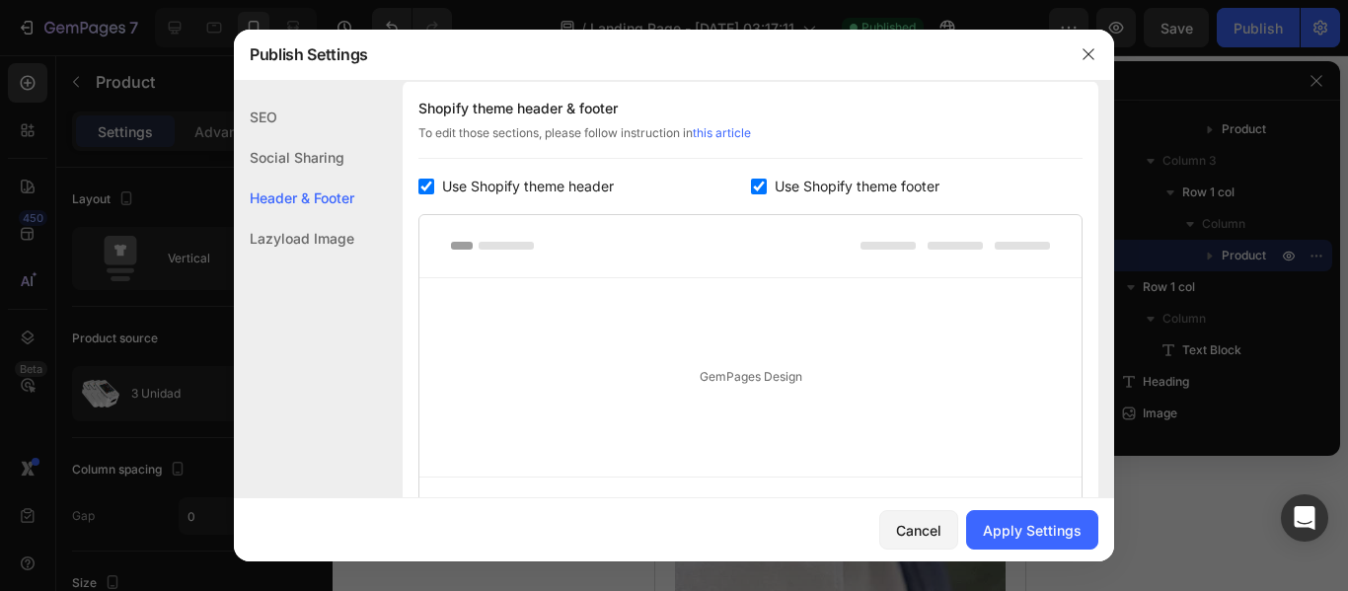
scroll to position [985, 0]
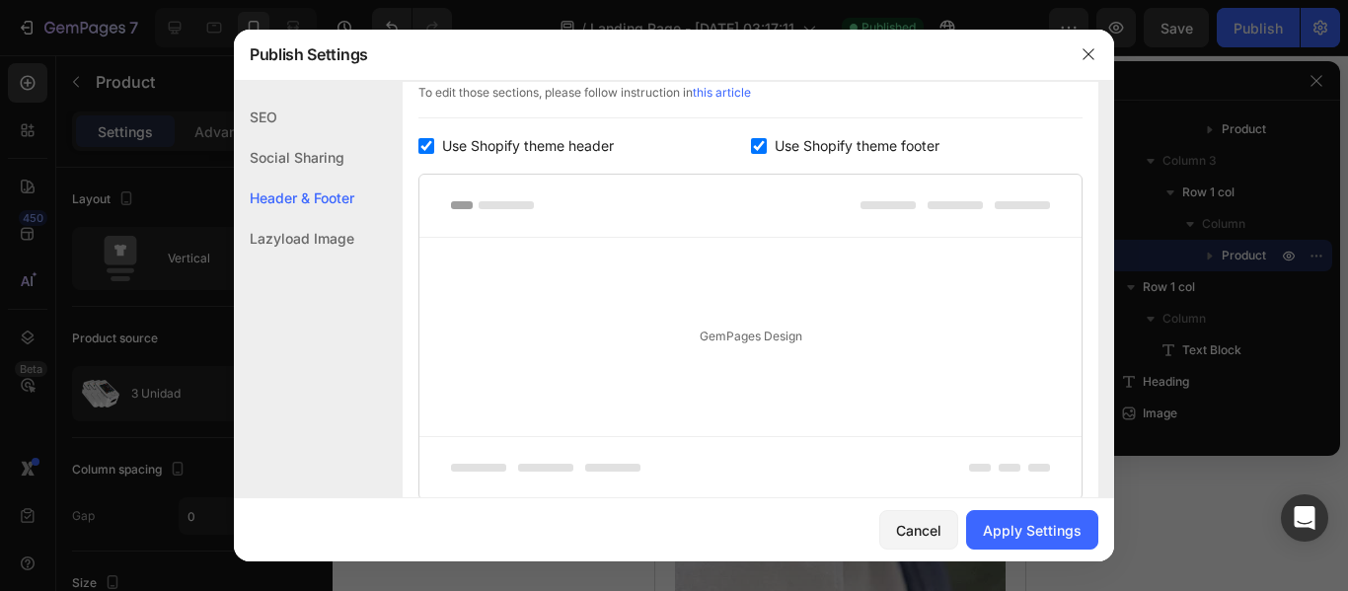
type input "gluco"
click at [465, 134] on span "Use Shopify theme header" at bounding box center [528, 146] width 172 height 24
checkbox input "false"
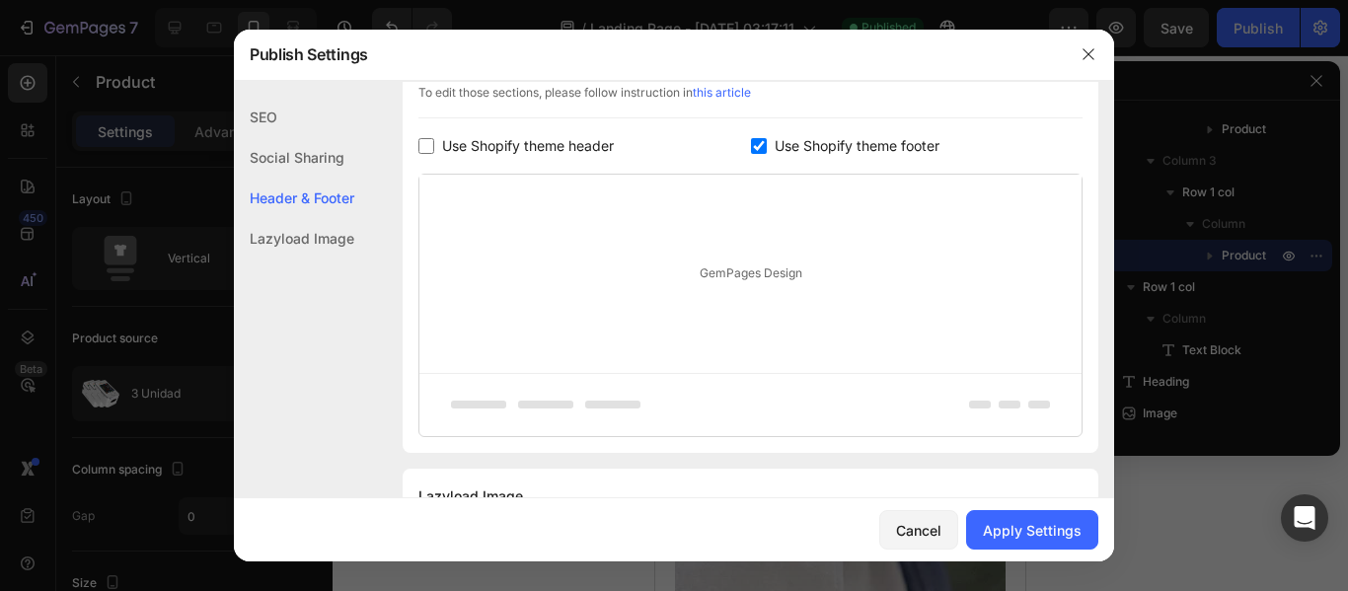
click at [791, 147] on span "Use Shopify theme footer" at bounding box center [856, 146] width 165 height 24
checkbox input "false"
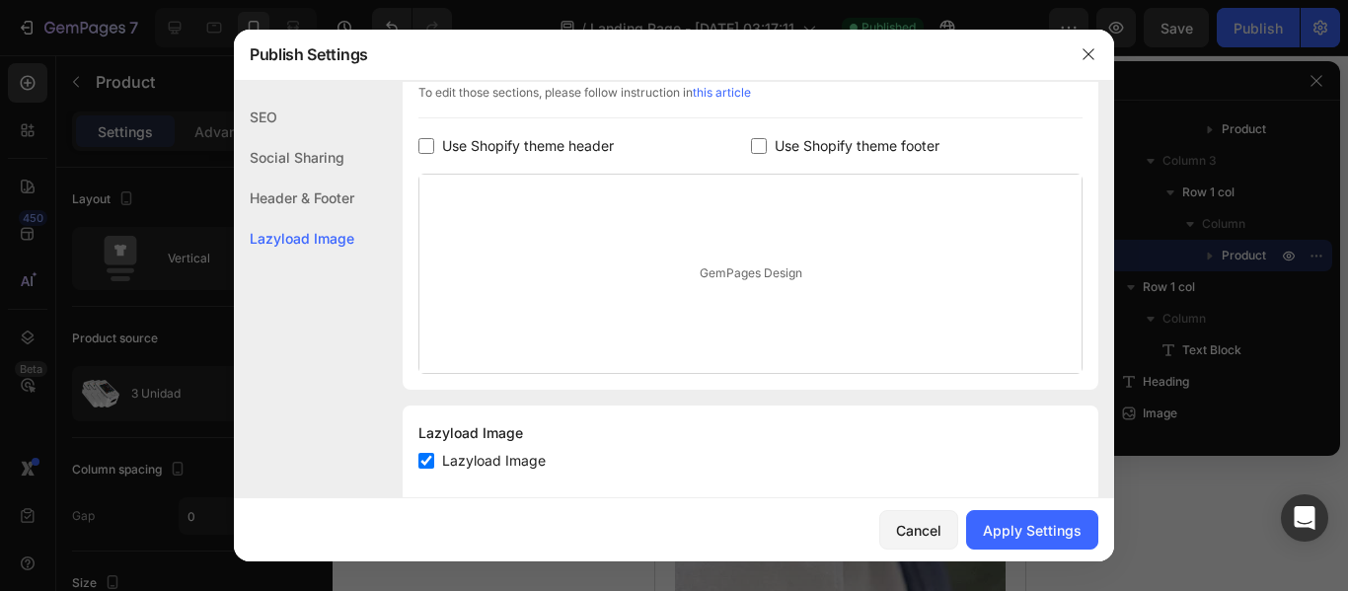
scroll to position [1022, 0]
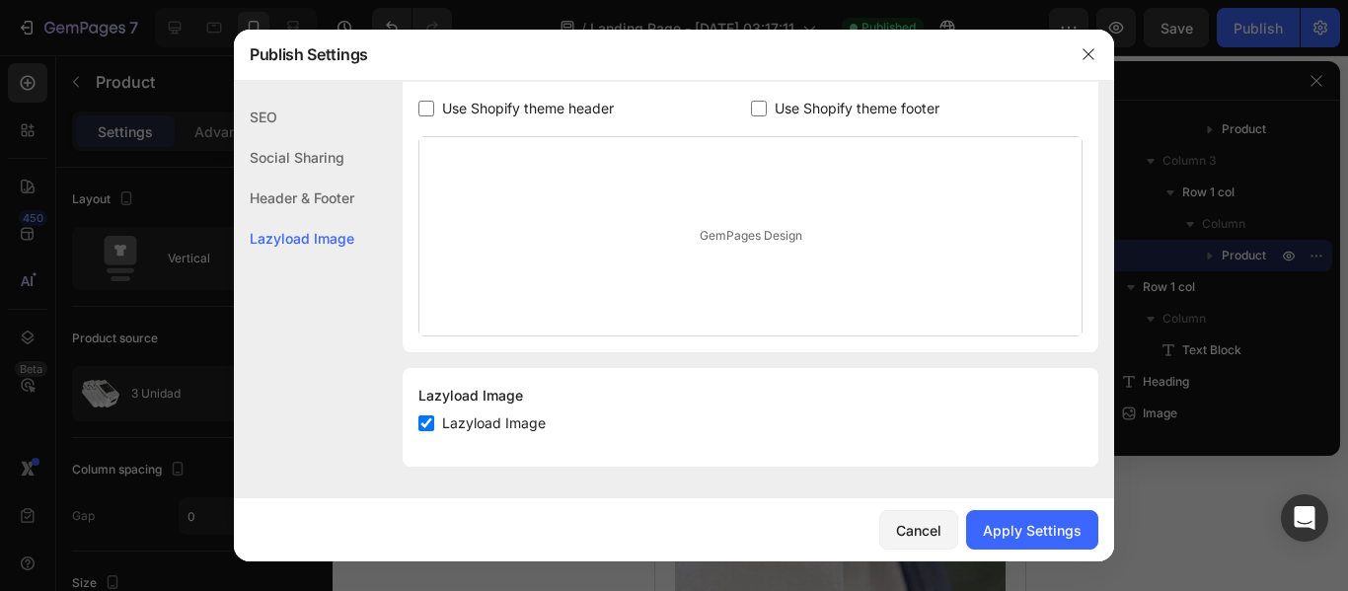
click at [436, 422] on label "Lazyload Image" at bounding box center [489, 423] width 111 height 24
checkbox input "false"
click at [1050, 526] on div "Apply Settings" at bounding box center [1032, 530] width 99 height 21
click at [1090, 56] on icon "button" at bounding box center [1087, 54] width 11 height 11
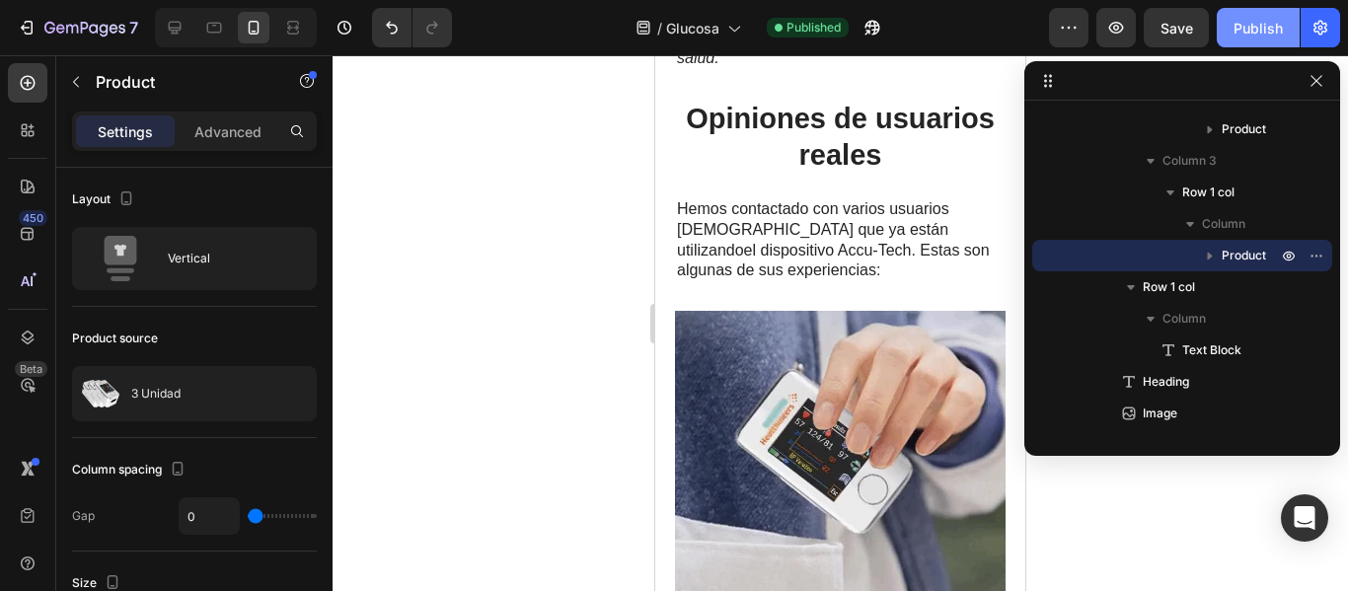
click at [1252, 25] on div "Publish" at bounding box center [1257, 28] width 49 height 21
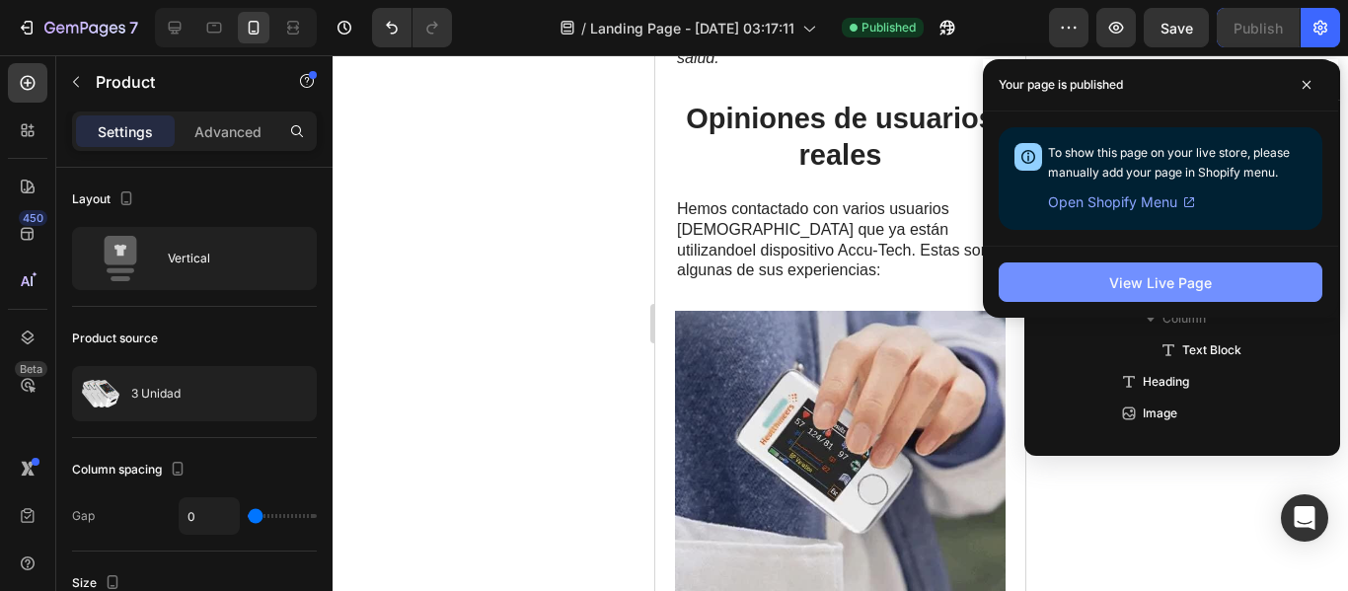
click at [1189, 280] on div "View Live Page" at bounding box center [1160, 282] width 103 height 21
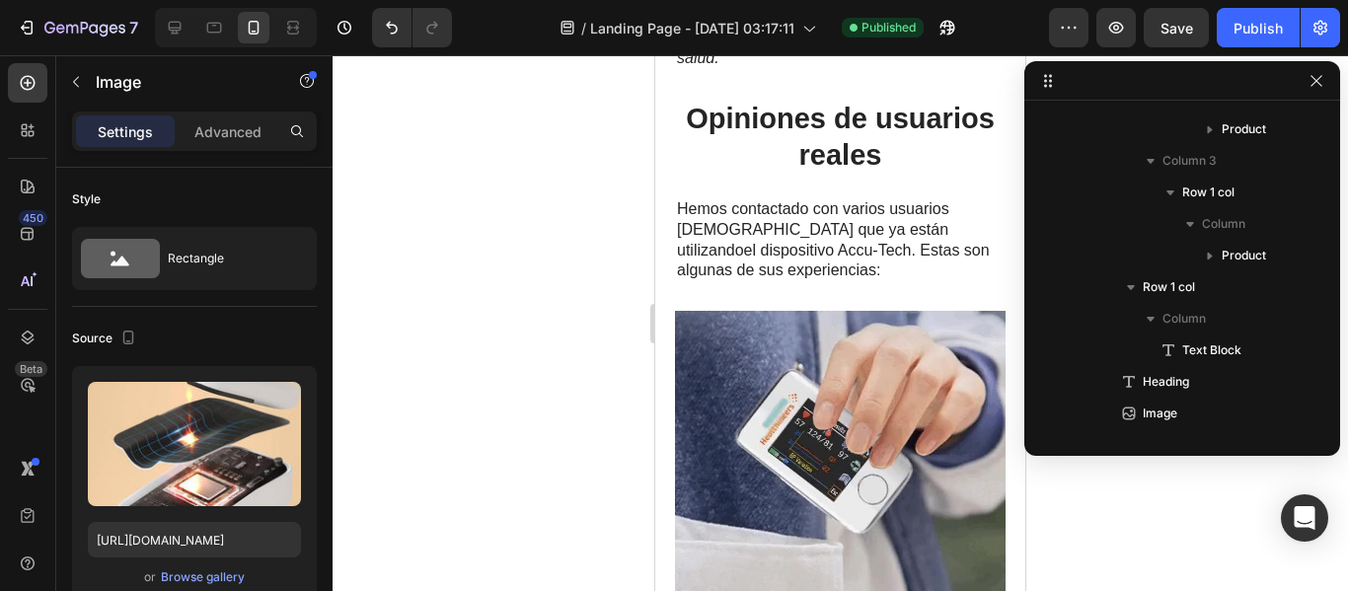
scroll to position [942, 0]
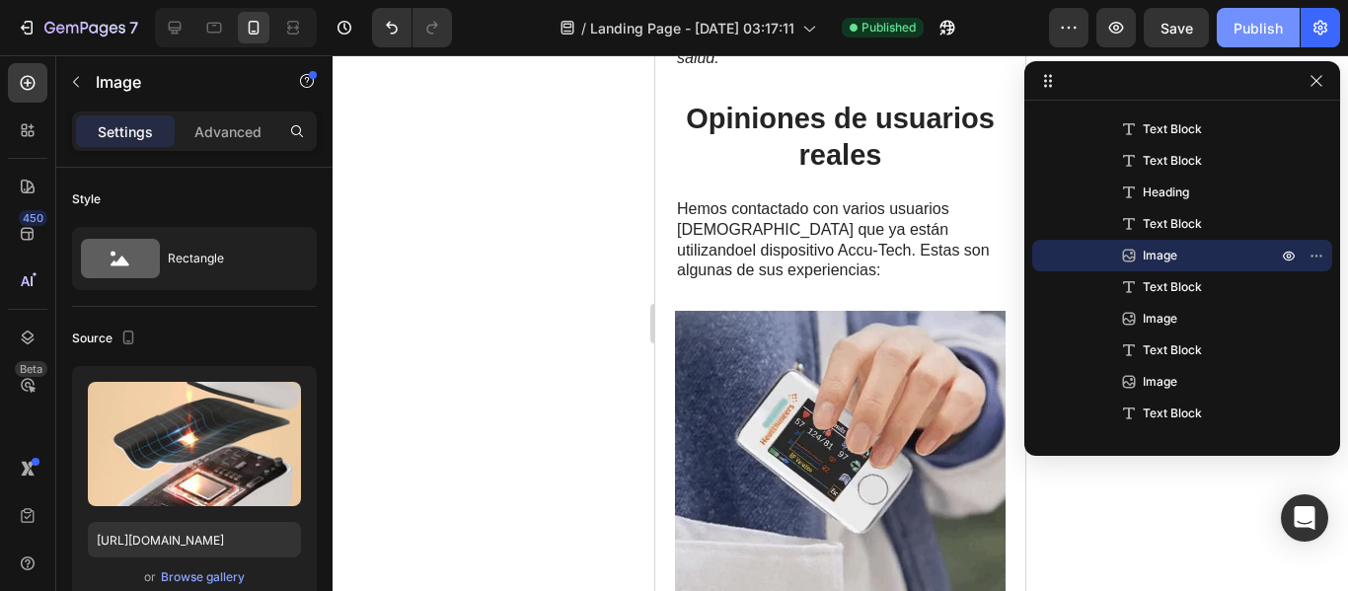
click at [1242, 32] on div "Publish" at bounding box center [1257, 28] width 49 height 21
click at [1324, 34] on icon "button" at bounding box center [1320, 28] width 20 height 20
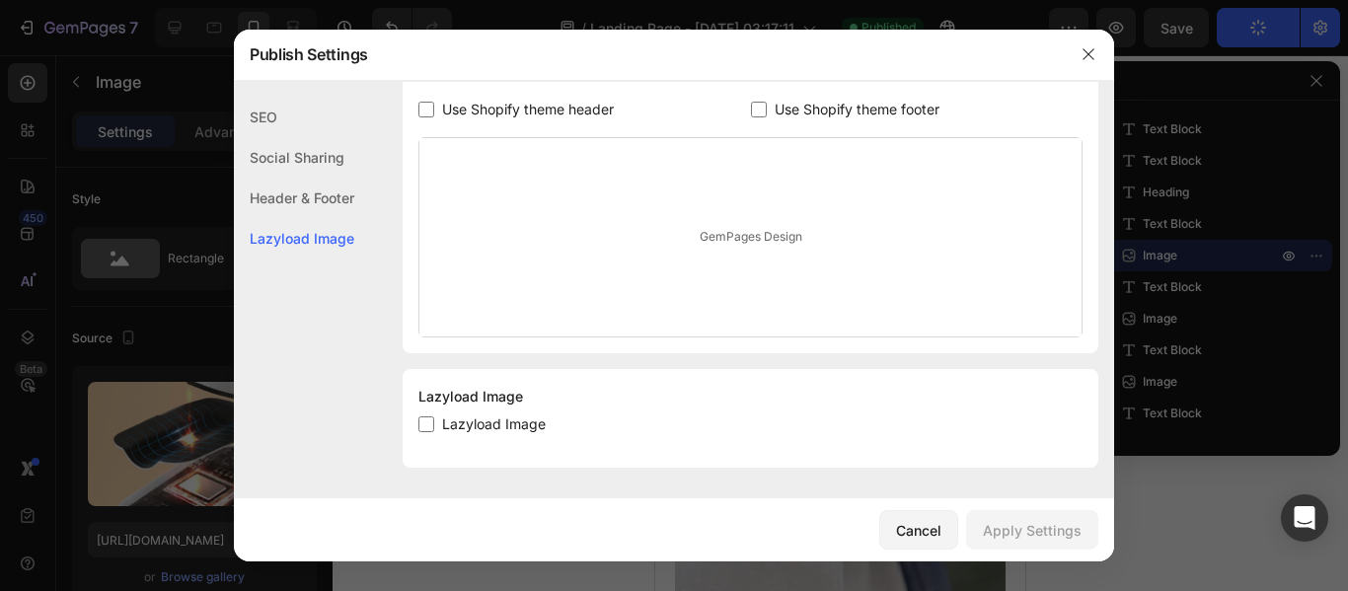
scroll to position [1022, 0]
drag, startPoint x: 471, startPoint y: 408, endPoint x: 420, endPoint y: 419, distance: 51.5
click at [424, 418] on div "Lazyload Image Lazyload Image" at bounding box center [751, 417] width 696 height 99
click at [431, 404] on div "Lazyload Image" at bounding box center [750, 396] width 664 height 24
drag, startPoint x: 427, startPoint y: 421, endPoint x: 761, endPoint y: 510, distance: 345.1
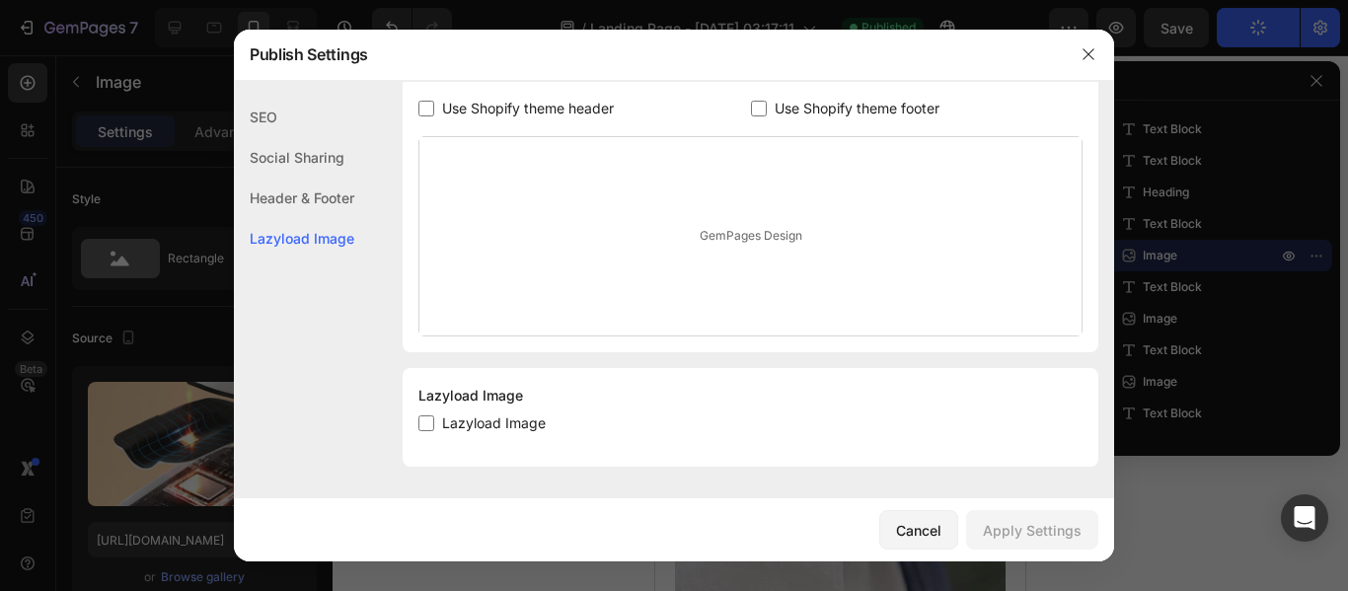
click at [761, 510] on div "Publish Settings SEO Social Sharing Header & Footer Lazyload Image SEO Search R…" at bounding box center [674, 296] width 880 height 532
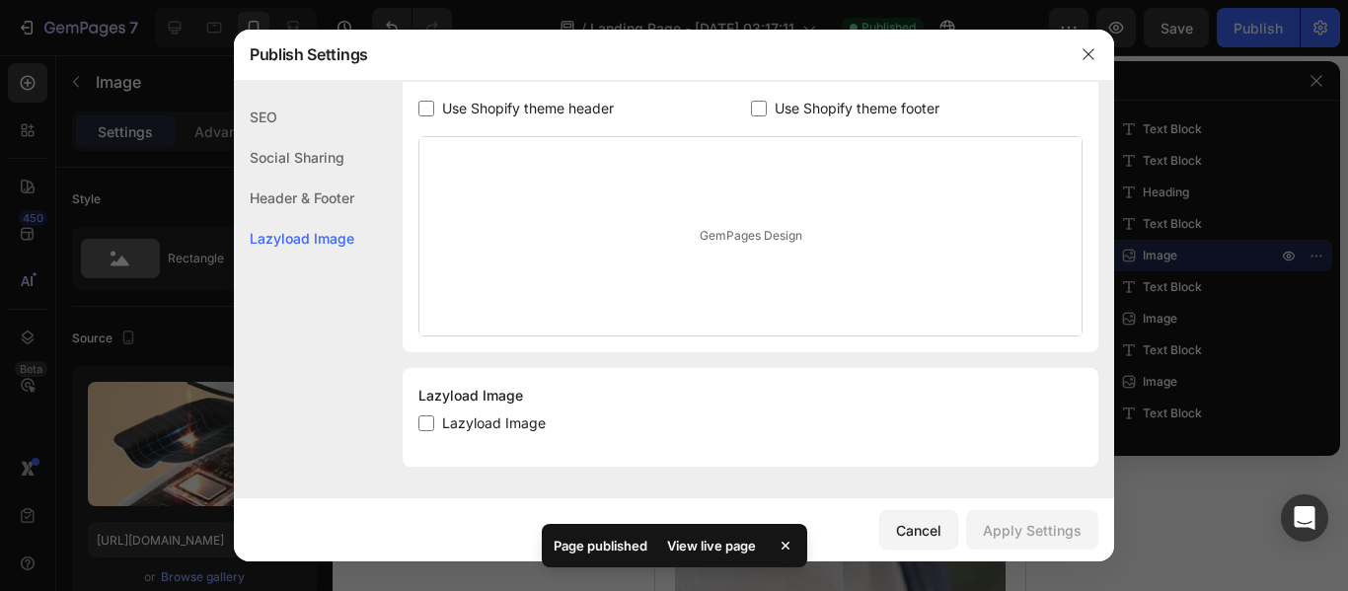
click at [423, 418] on input "checkbox" at bounding box center [426, 423] width 16 height 16
click at [429, 423] on input "checkbox" at bounding box center [426, 423] width 16 height 16
checkbox input "true"
click at [1052, 524] on div "Apply Settings" at bounding box center [1032, 530] width 99 height 21
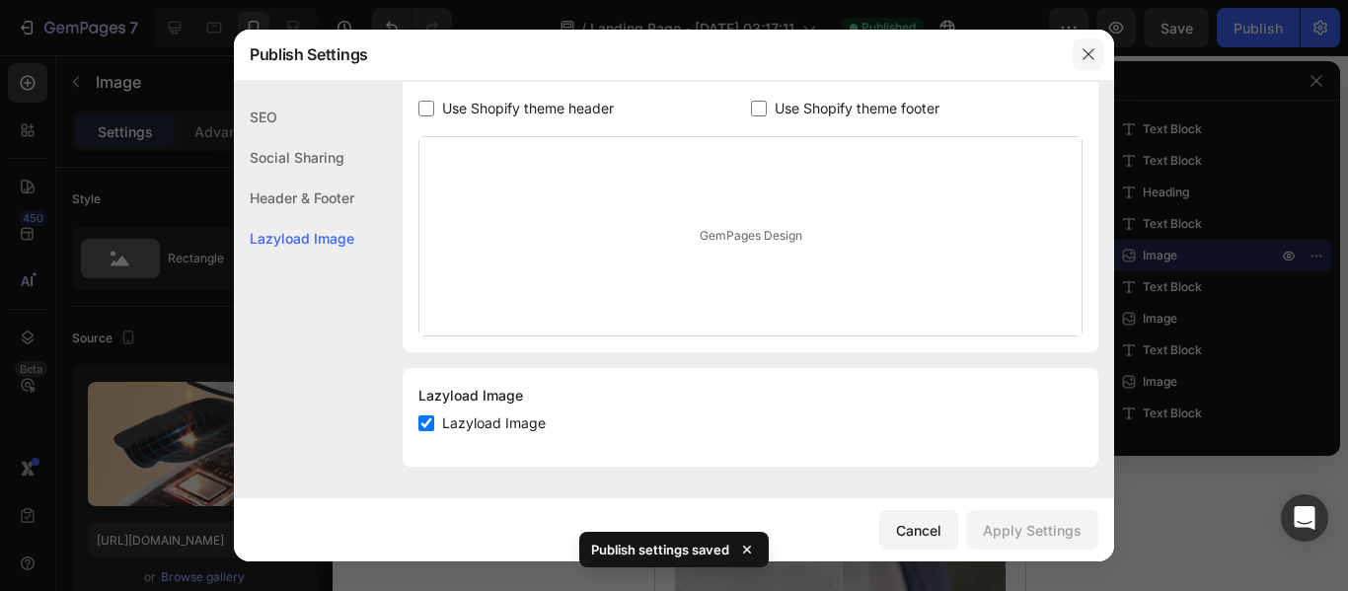
click at [1084, 56] on icon "button" at bounding box center [1088, 54] width 16 height 16
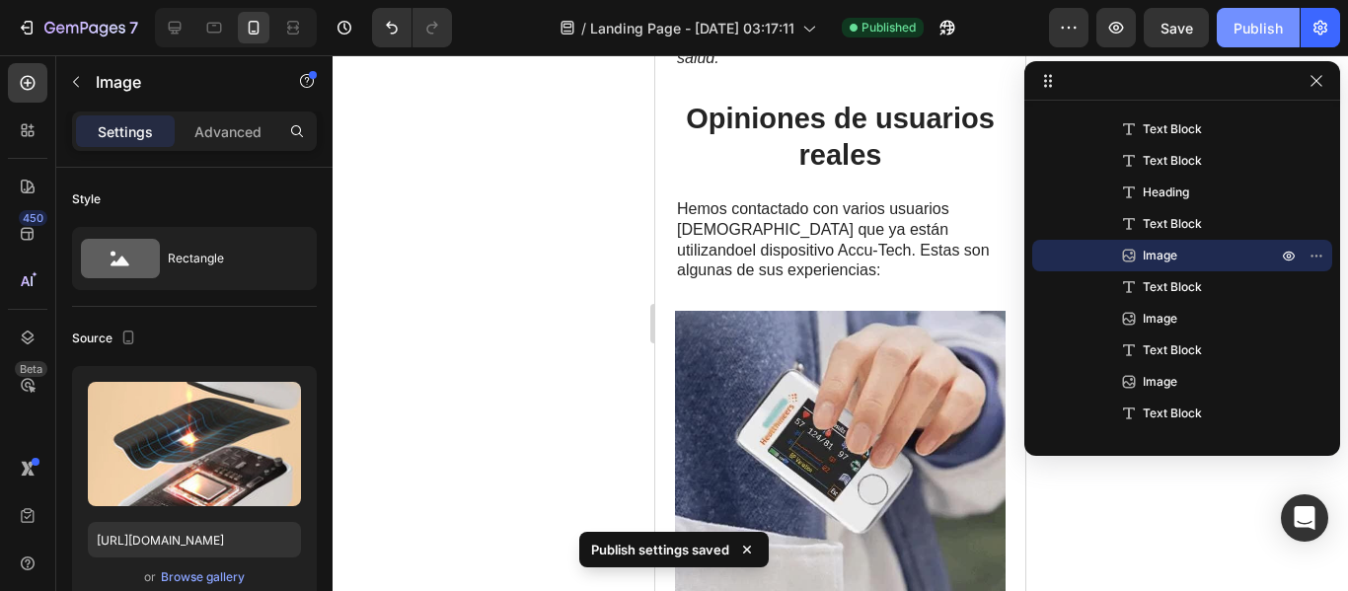
click at [1267, 29] on div "Publish" at bounding box center [1257, 28] width 49 height 21
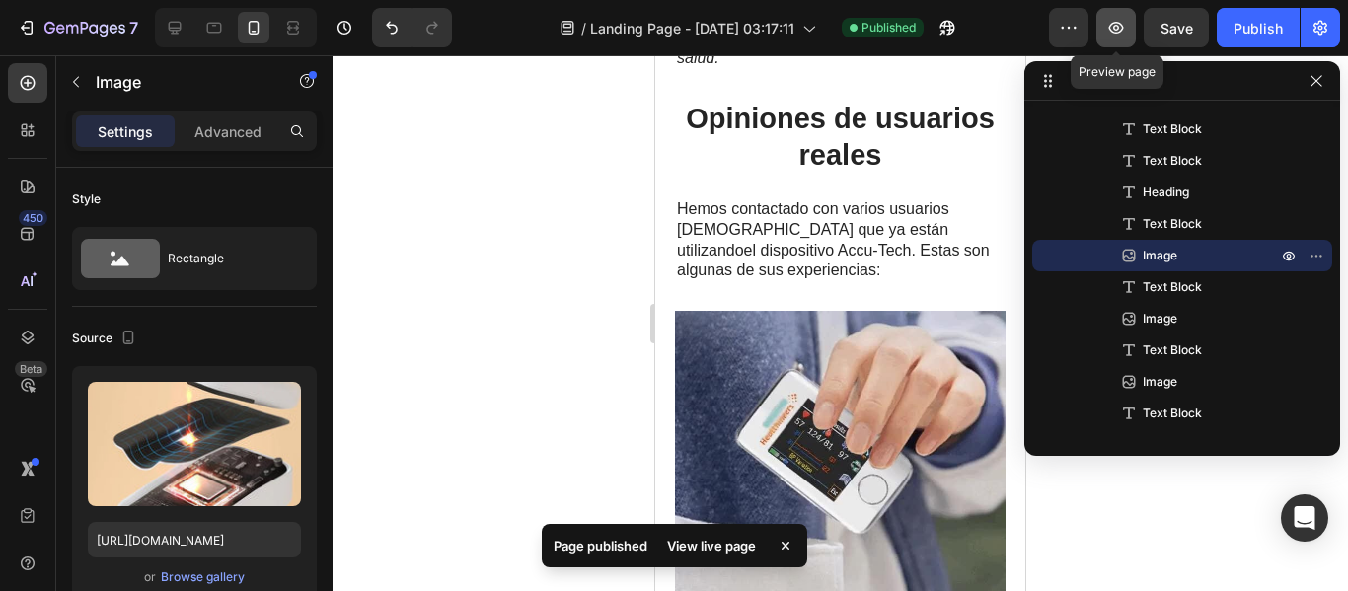
click at [1126, 35] on icon "button" at bounding box center [1116, 28] width 20 height 20
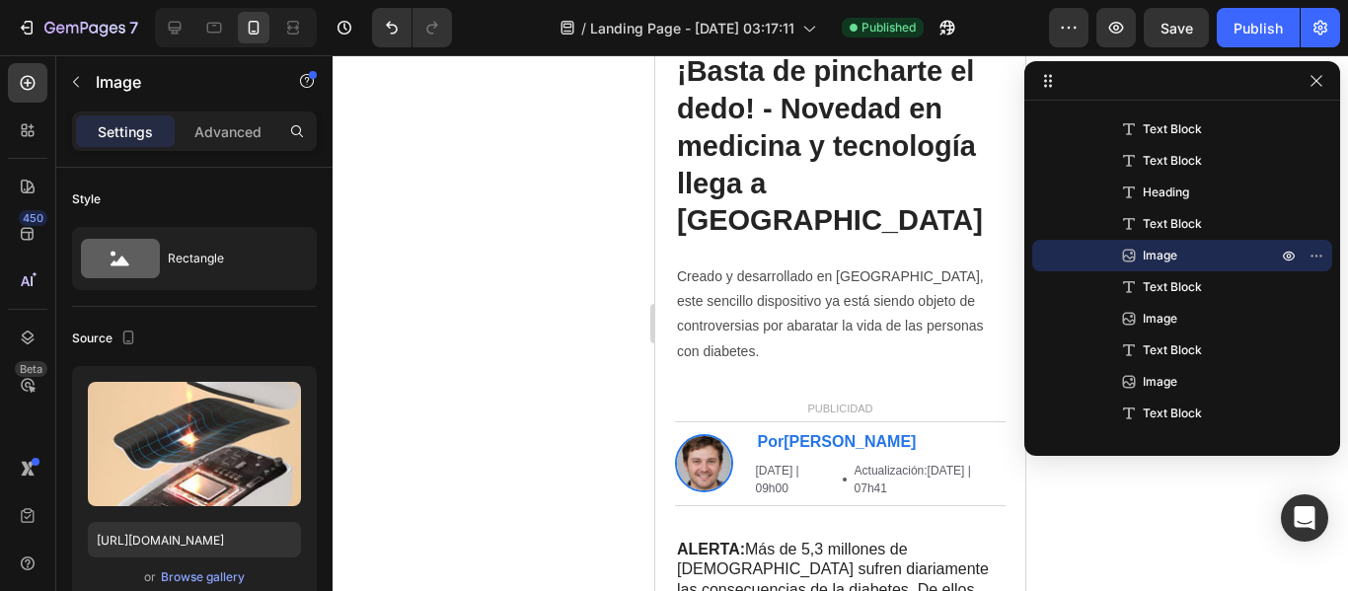
scroll to position [0, 0]
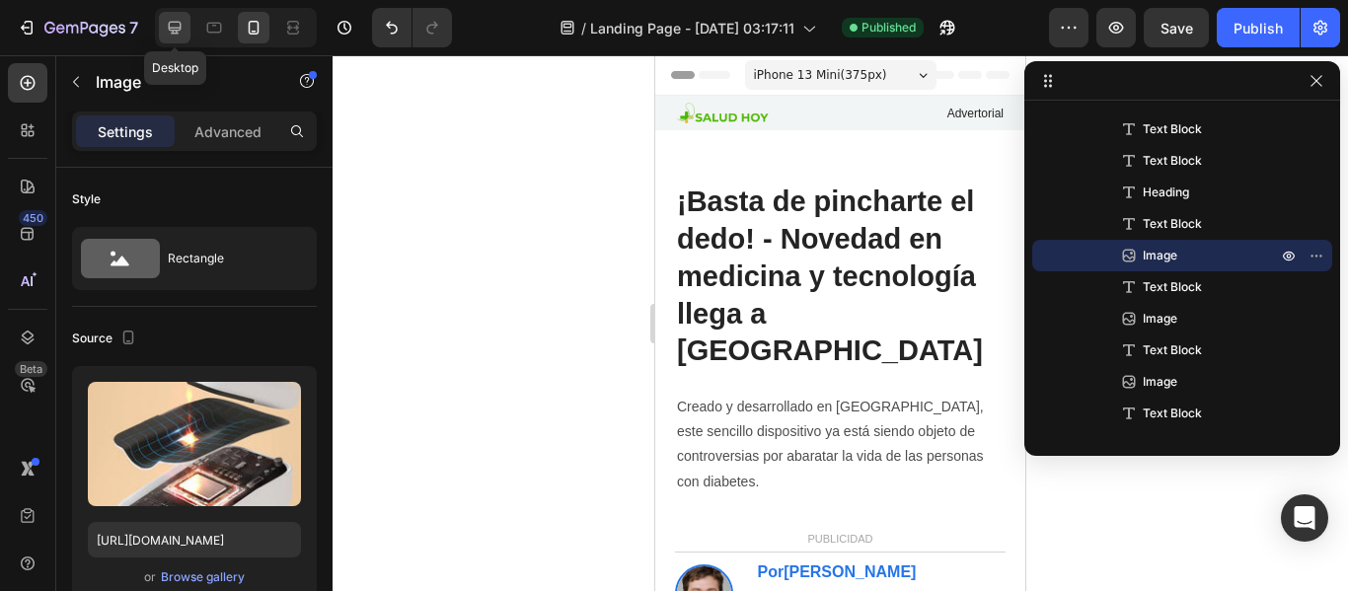
click at [185, 25] on div at bounding box center [175, 28] width 32 height 32
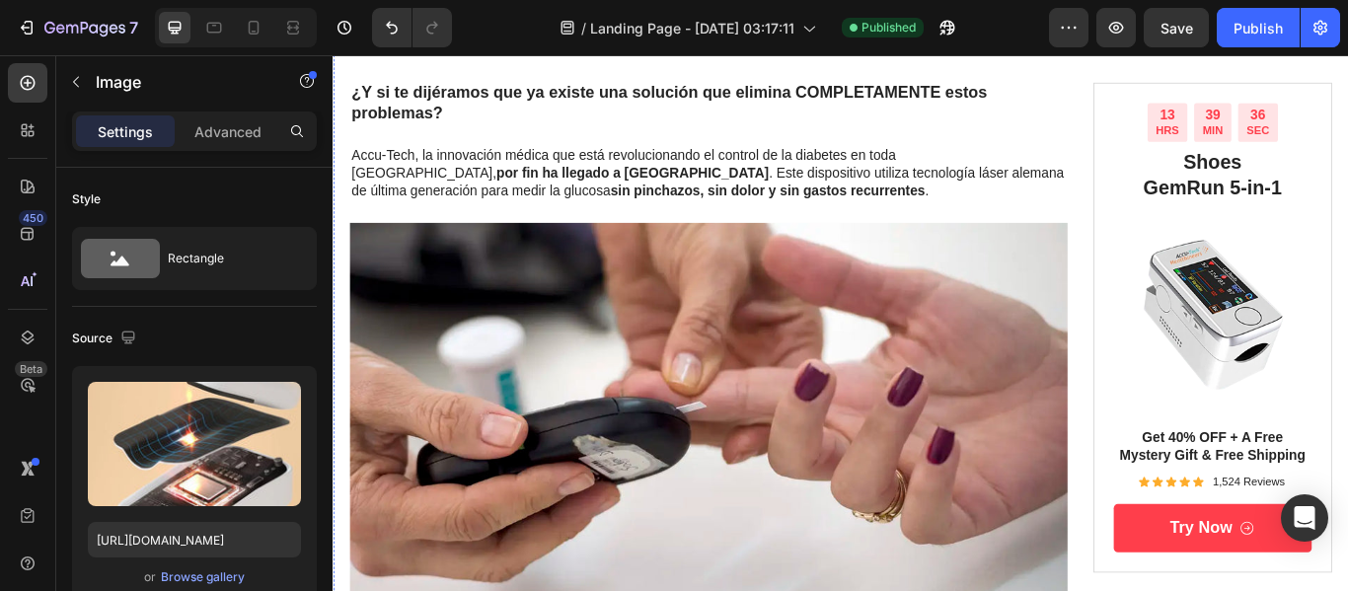
scroll to position [684, 0]
click at [757, 379] on img at bounding box center [770, 500] width 837 height 500
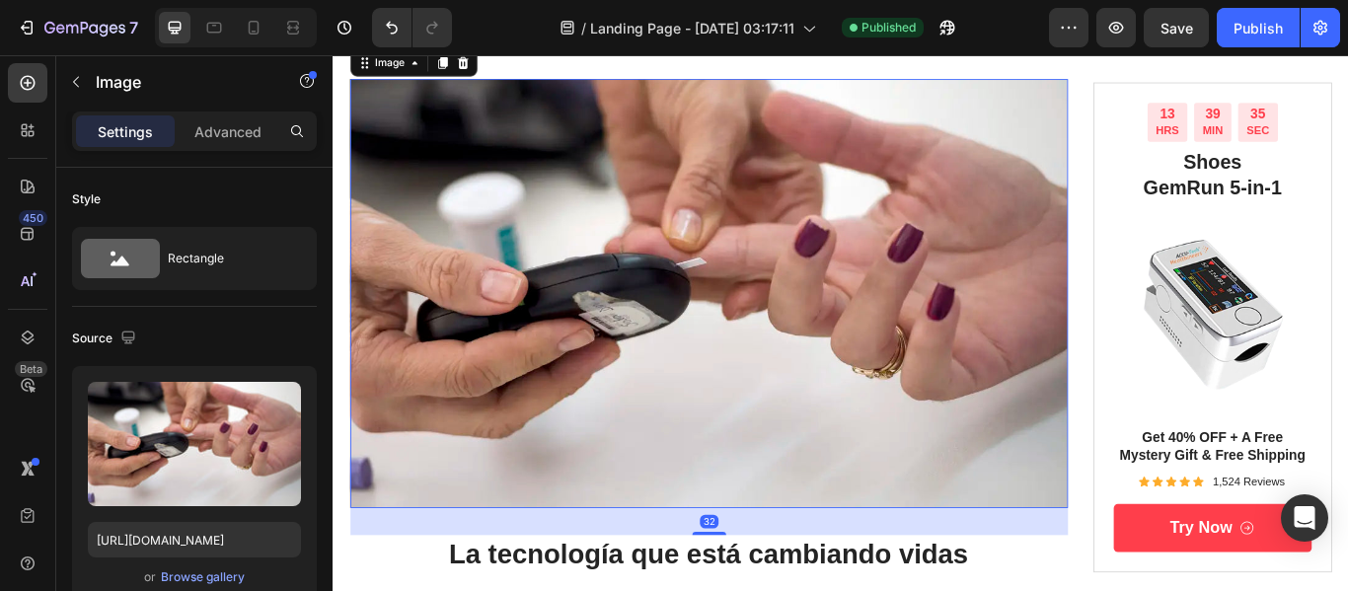
scroll to position [885, 0]
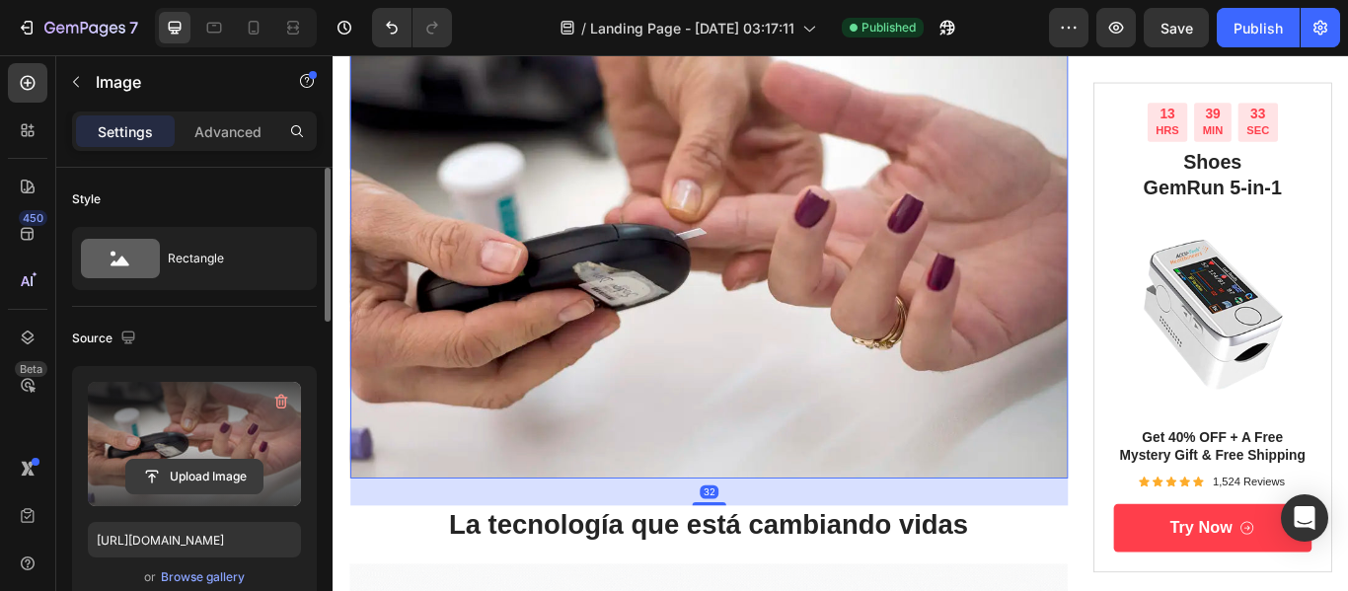
click at [199, 473] on input "file" at bounding box center [194, 477] width 136 height 34
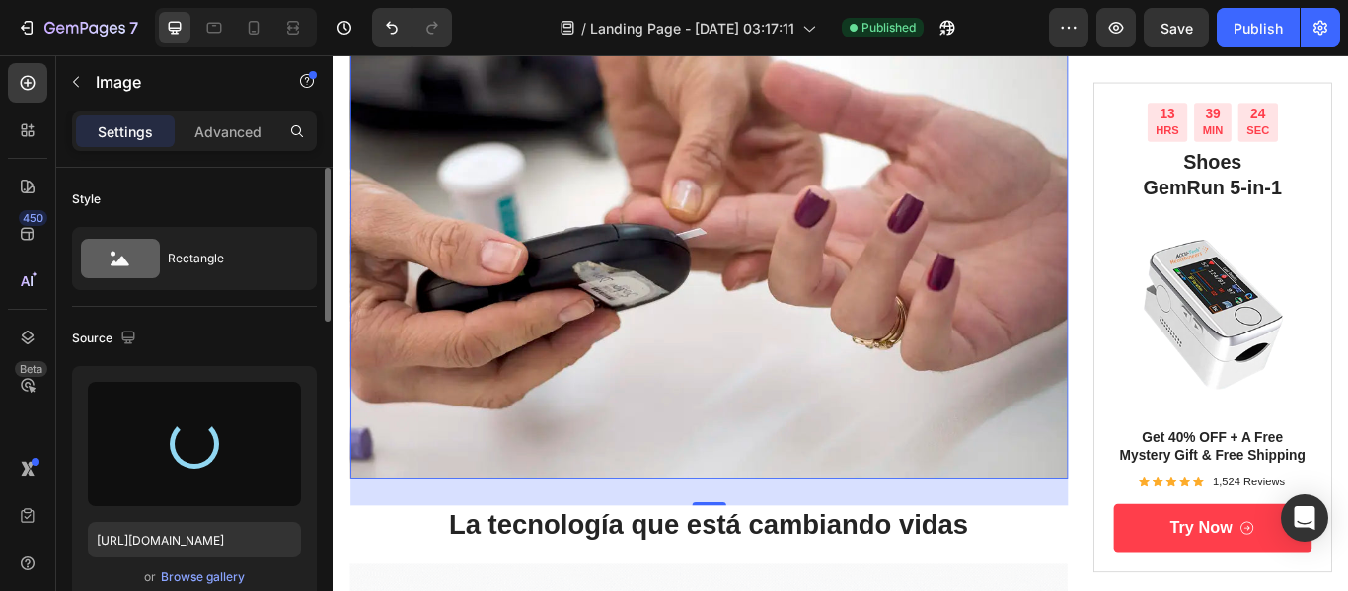
type input "[URL][DOMAIN_NAME]"
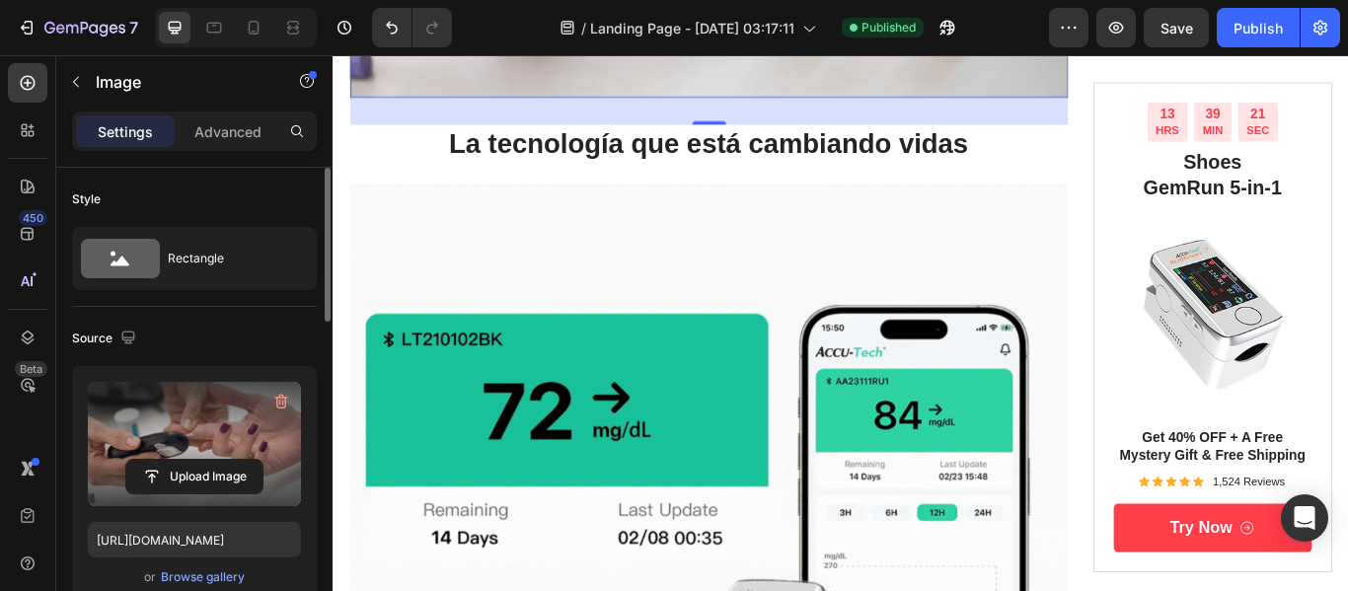
scroll to position [1413, 0]
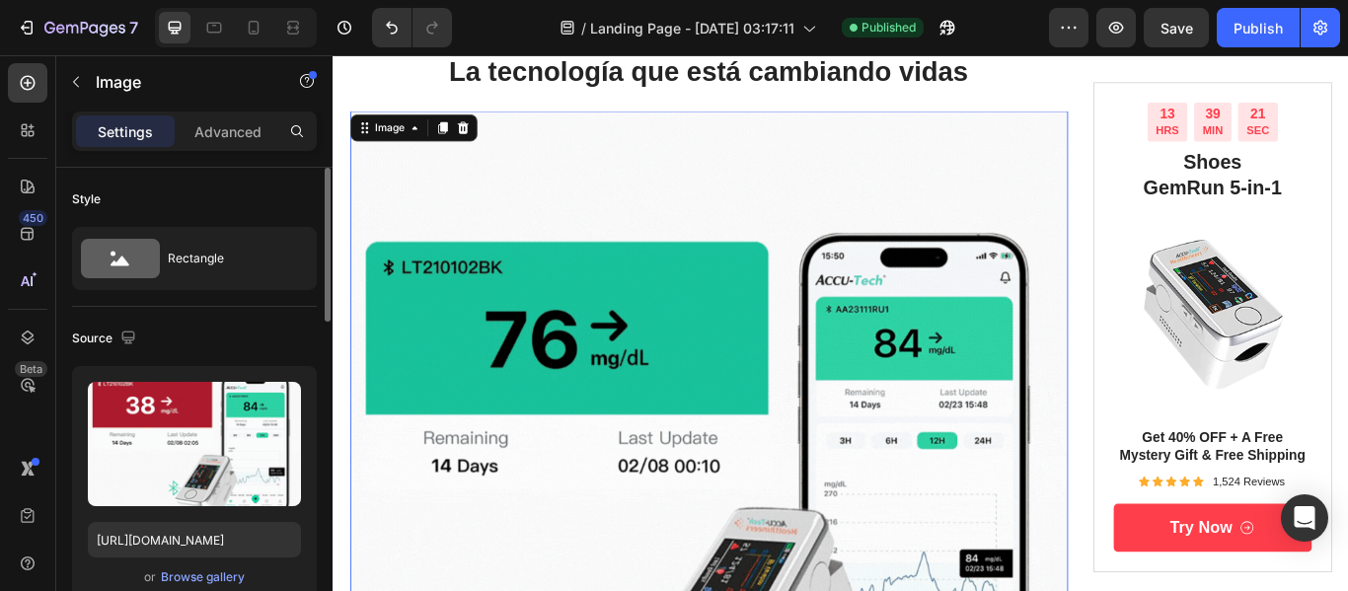
click at [768, 368] on img at bounding box center [770, 538] width 837 height 837
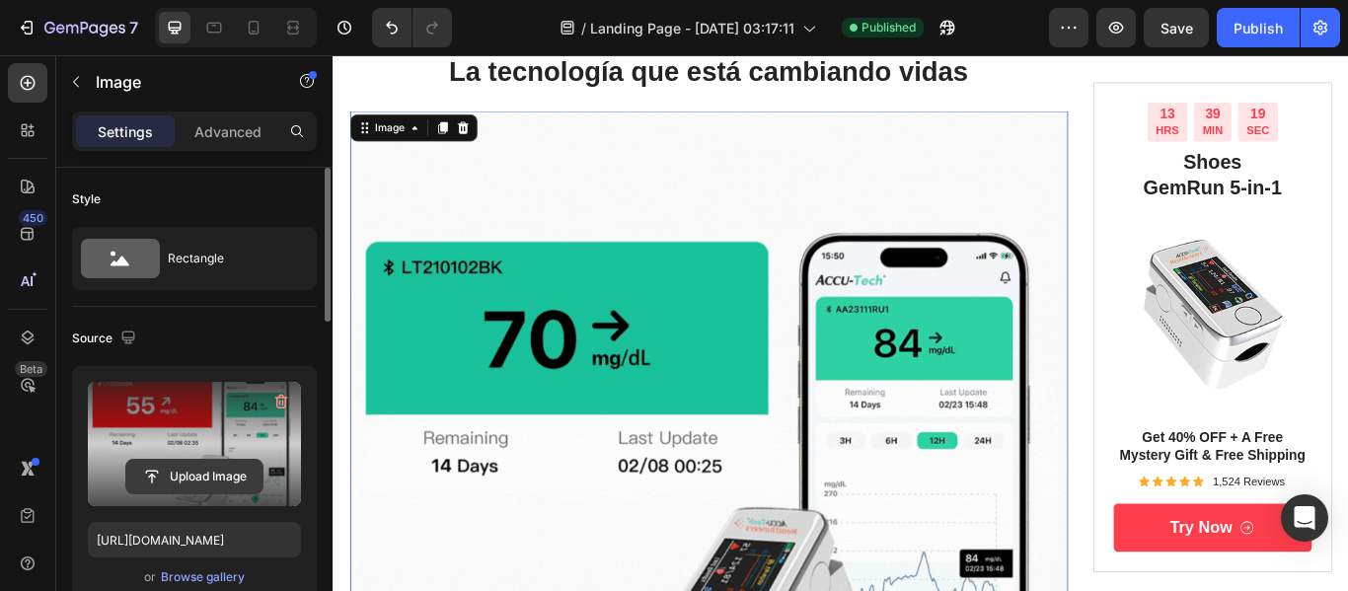
click at [206, 463] on input "file" at bounding box center [194, 477] width 136 height 34
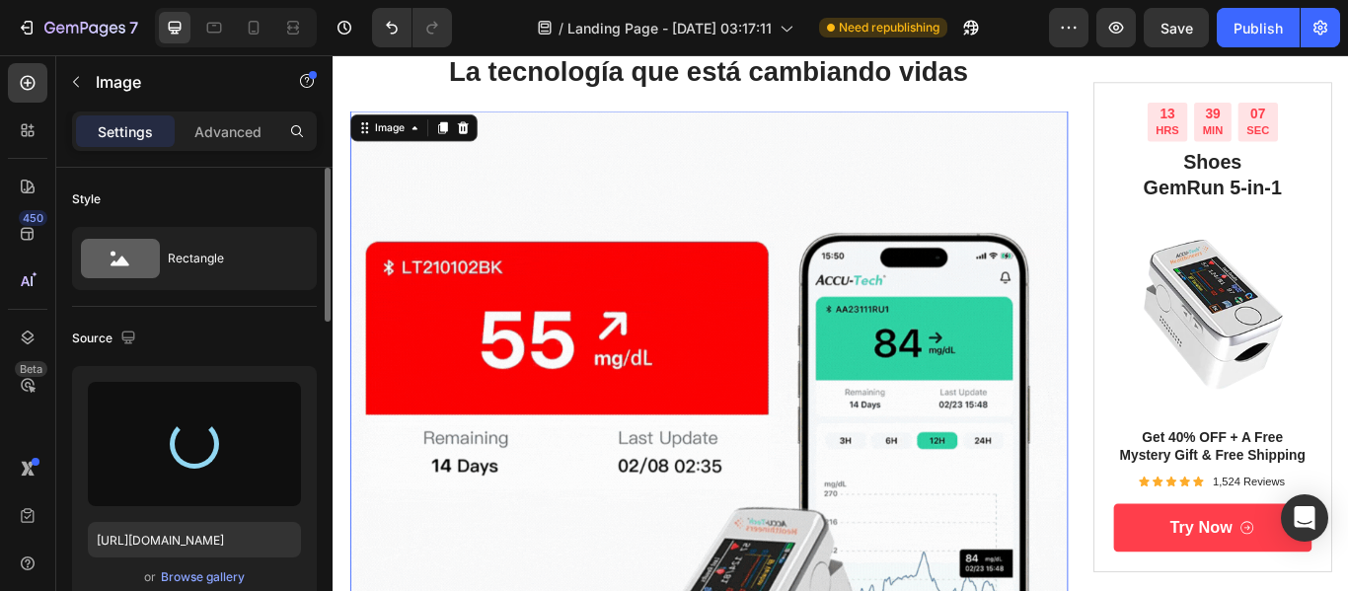
type input "[URL][DOMAIN_NAME]"
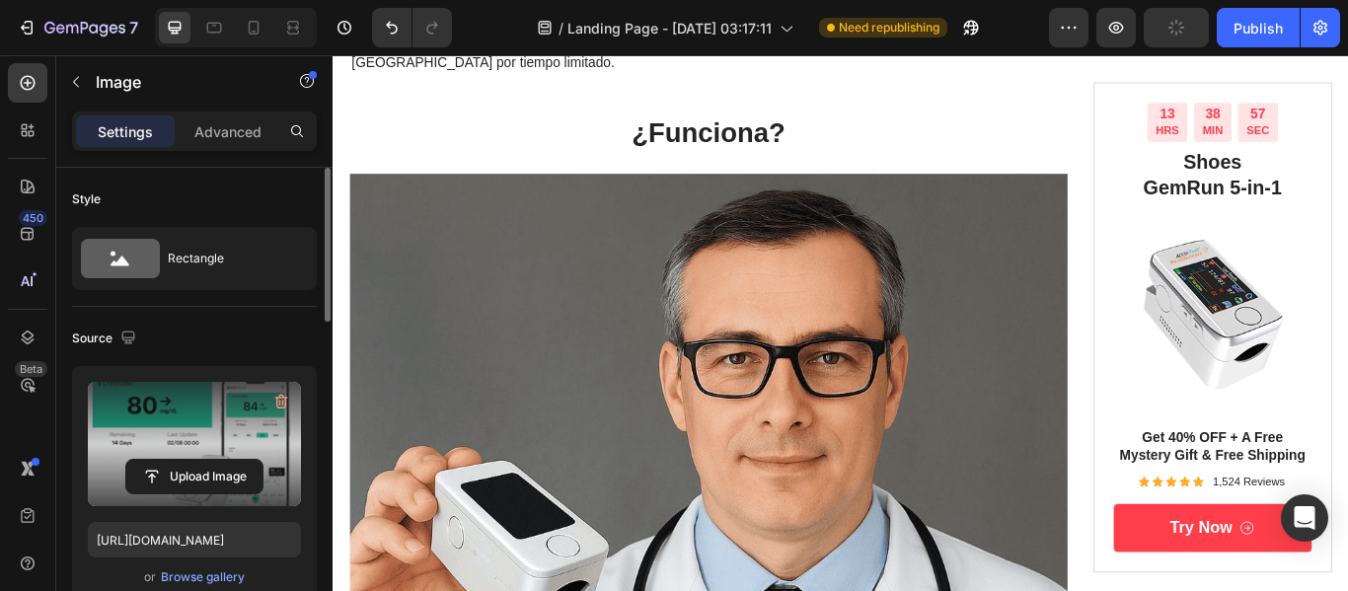
scroll to position [2501, 0]
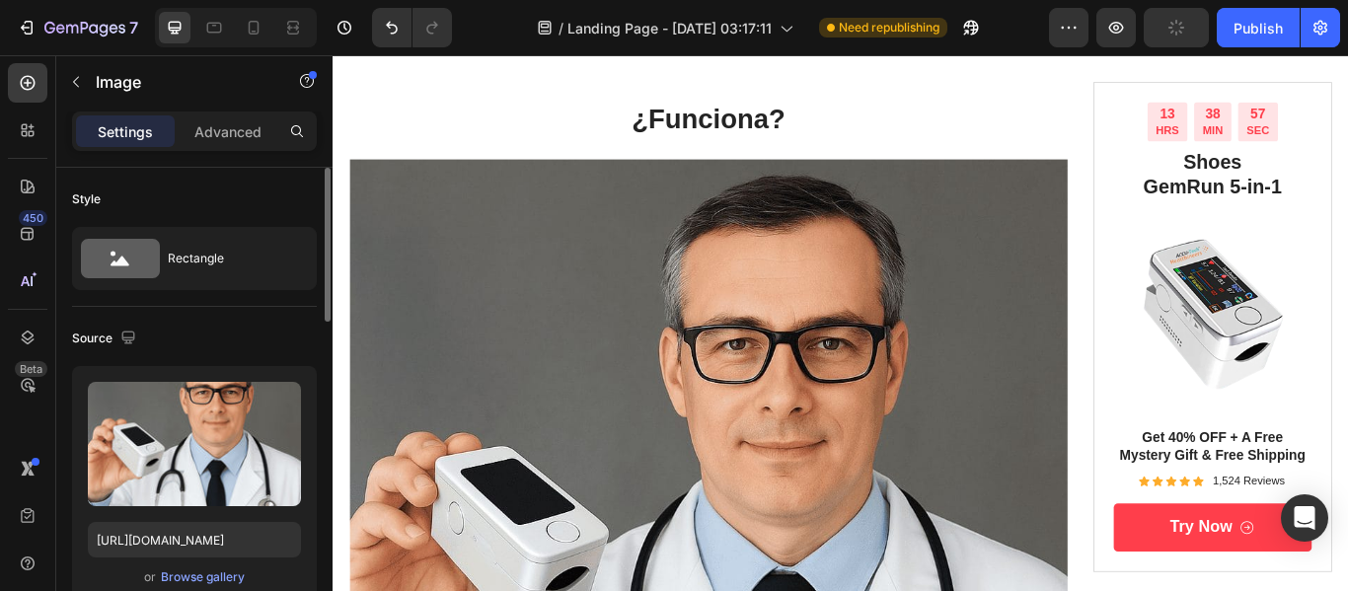
click at [768, 351] on img at bounding box center [770, 595] width 837 height 837
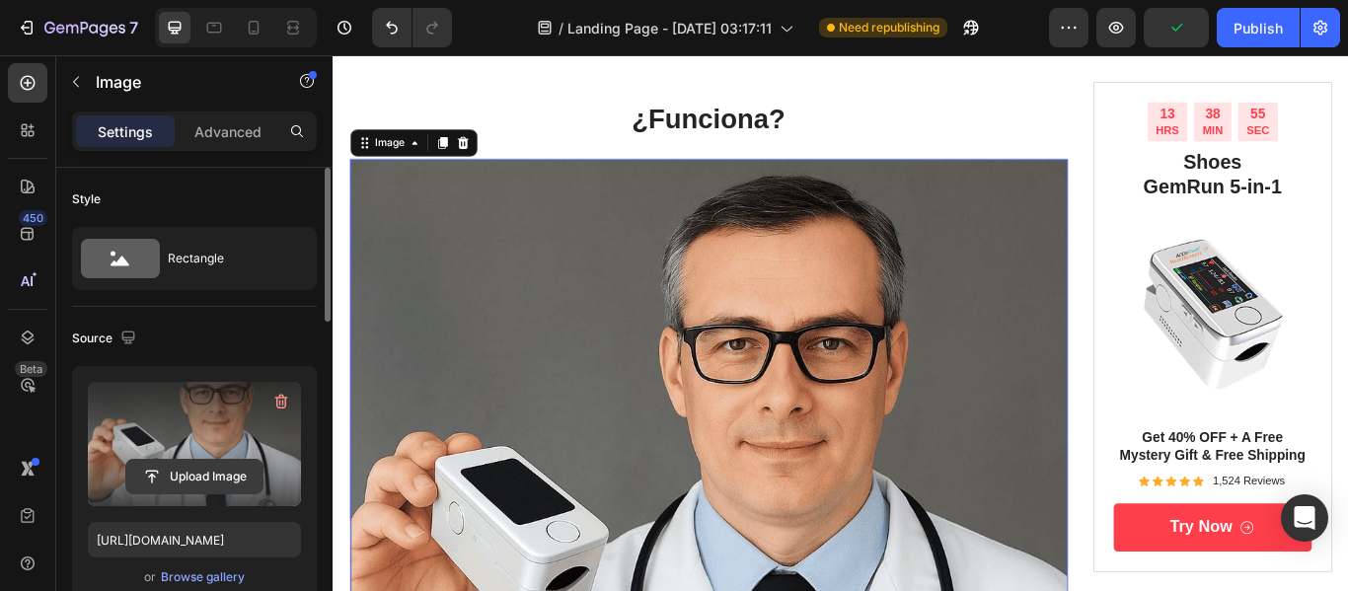
click at [195, 465] on input "file" at bounding box center [194, 477] width 136 height 34
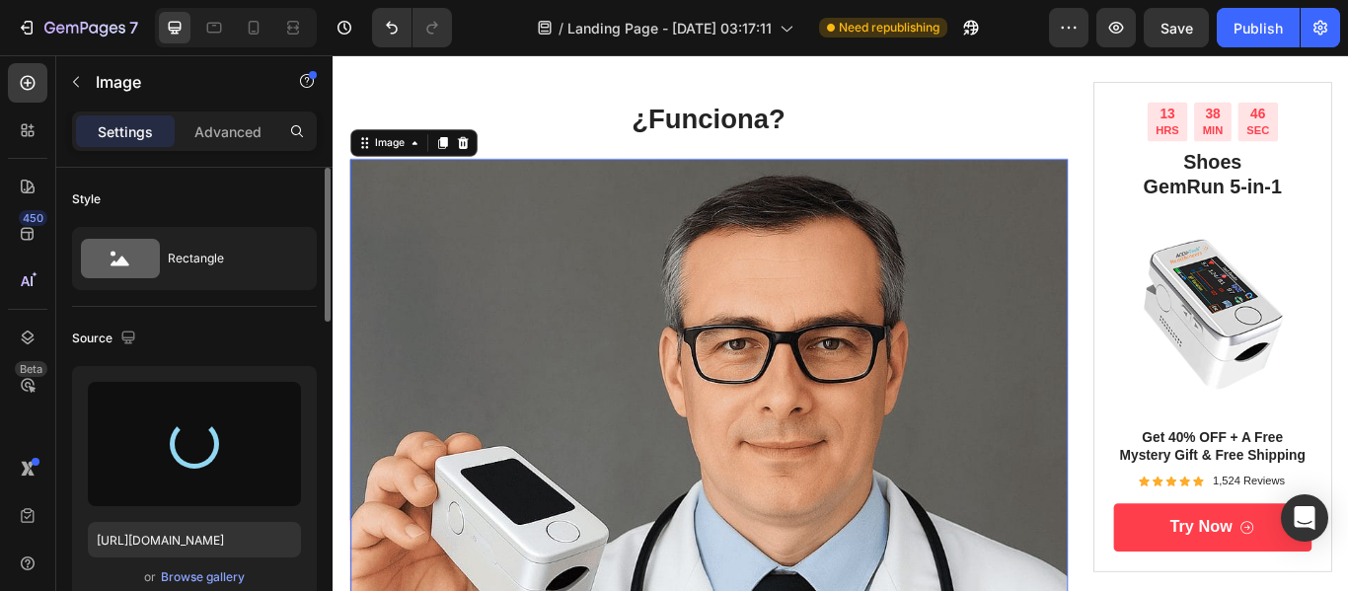
type input "[URL][DOMAIN_NAME]"
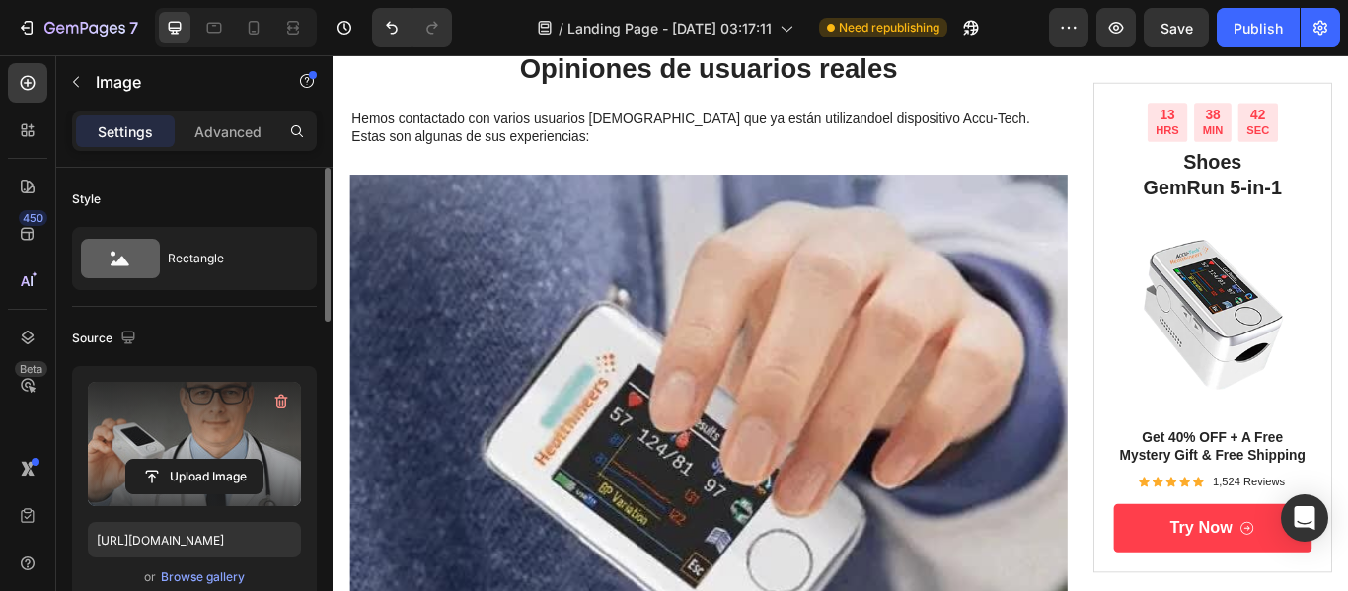
scroll to position [3690, 0]
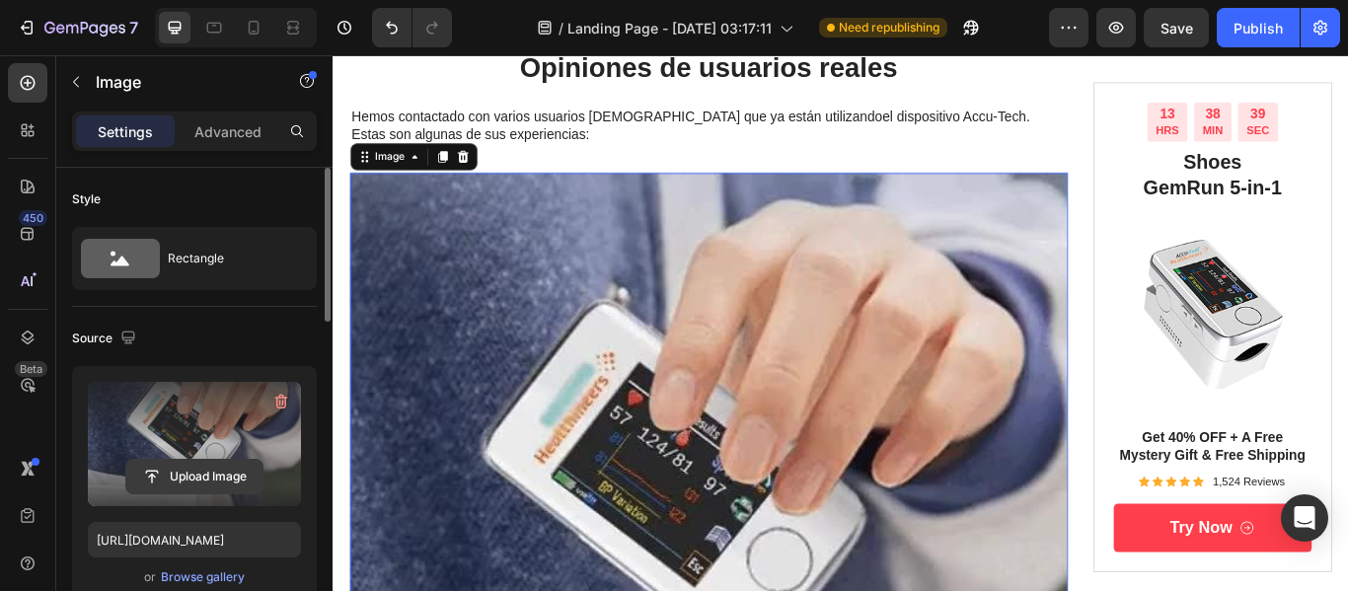
click at [190, 472] on input "file" at bounding box center [194, 477] width 136 height 34
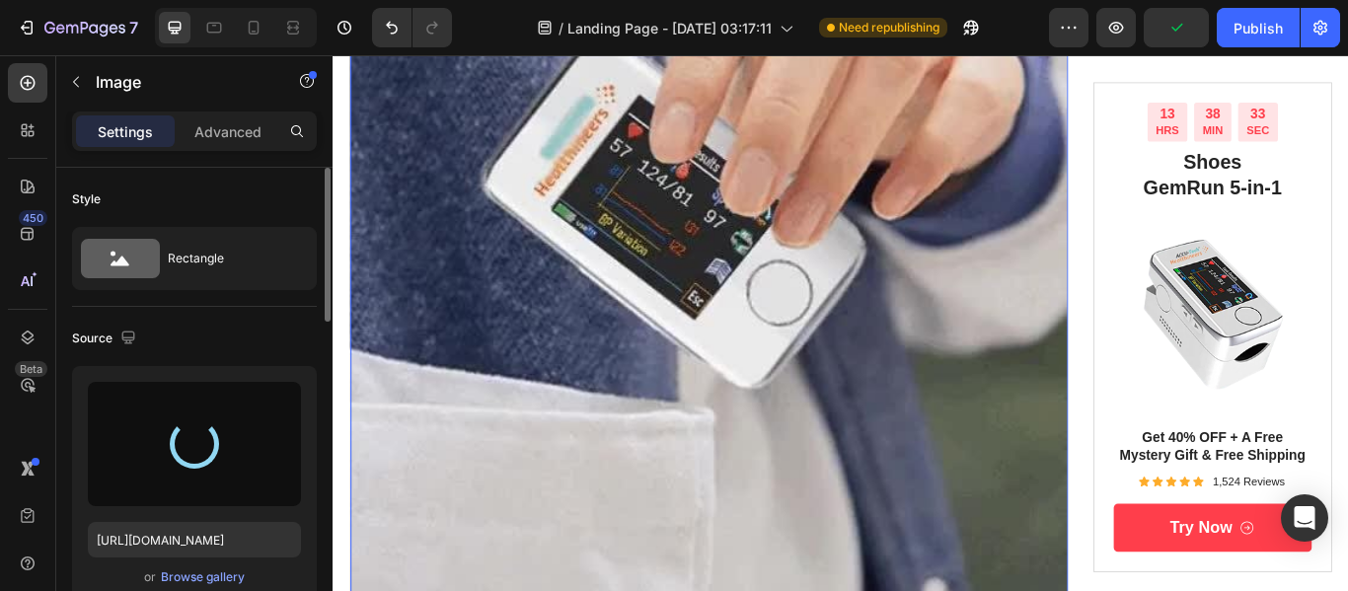
scroll to position [4013, 0]
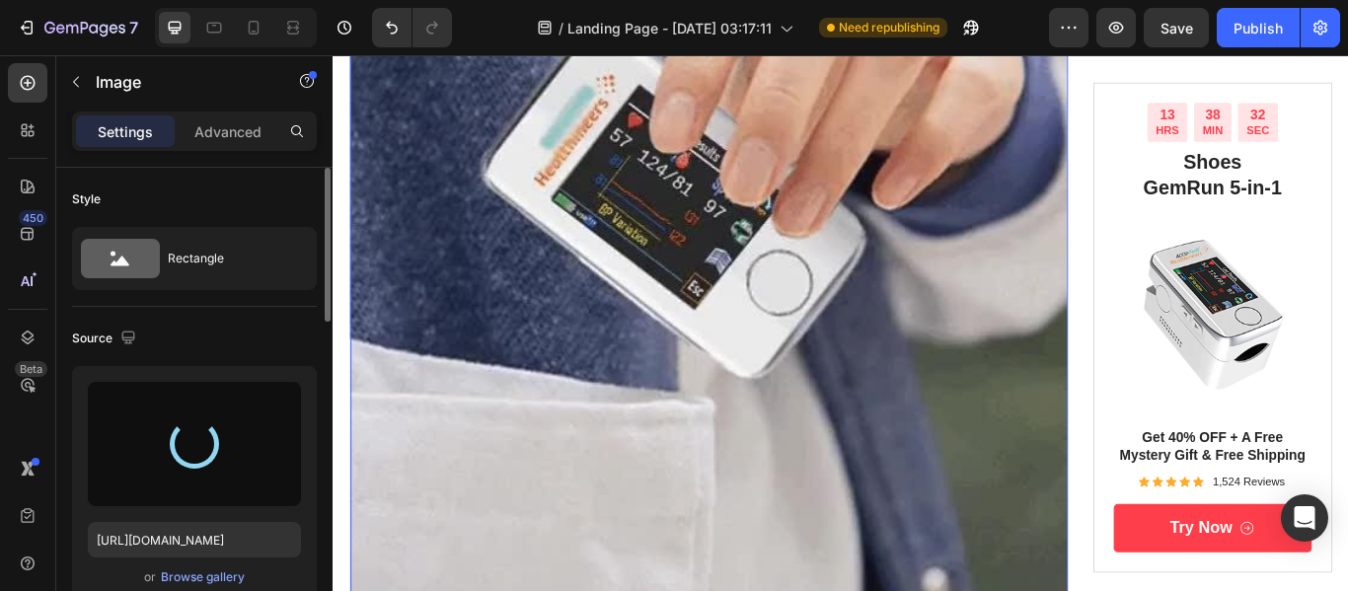
type input "[URL][DOMAIN_NAME]"
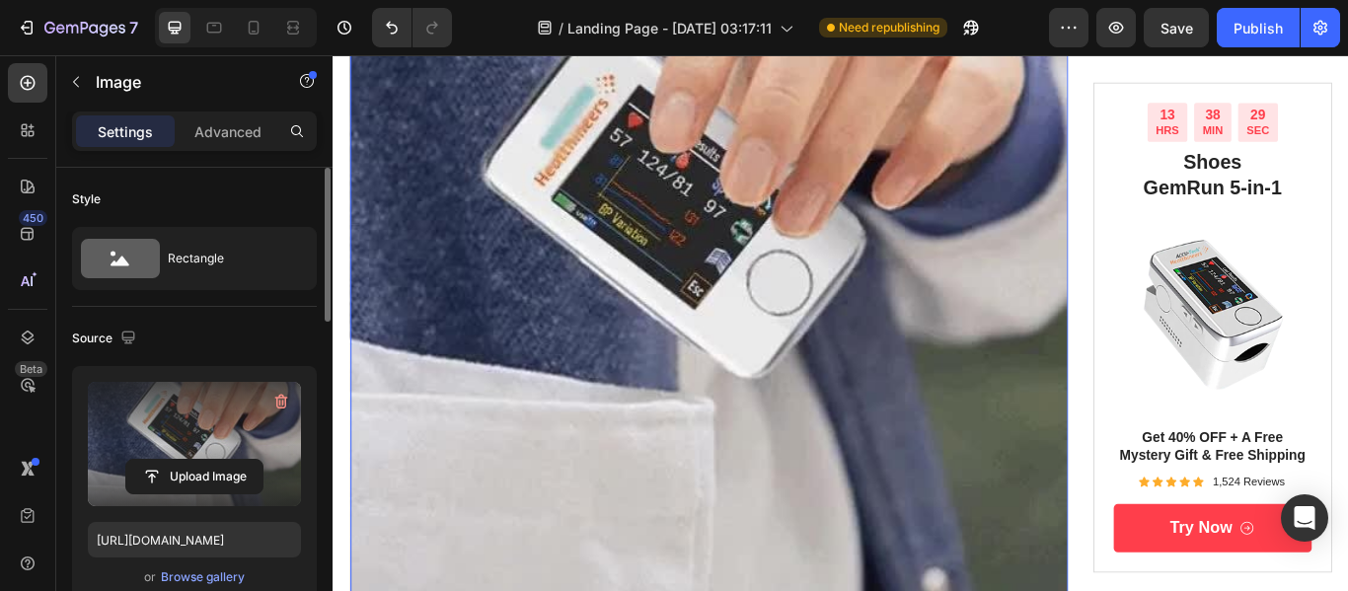
drag, startPoint x: 760, startPoint y: 243, endPoint x: 784, endPoint y: 192, distance: 56.0
click at [784, 194] on img at bounding box center [770, 287] width 837 height 837
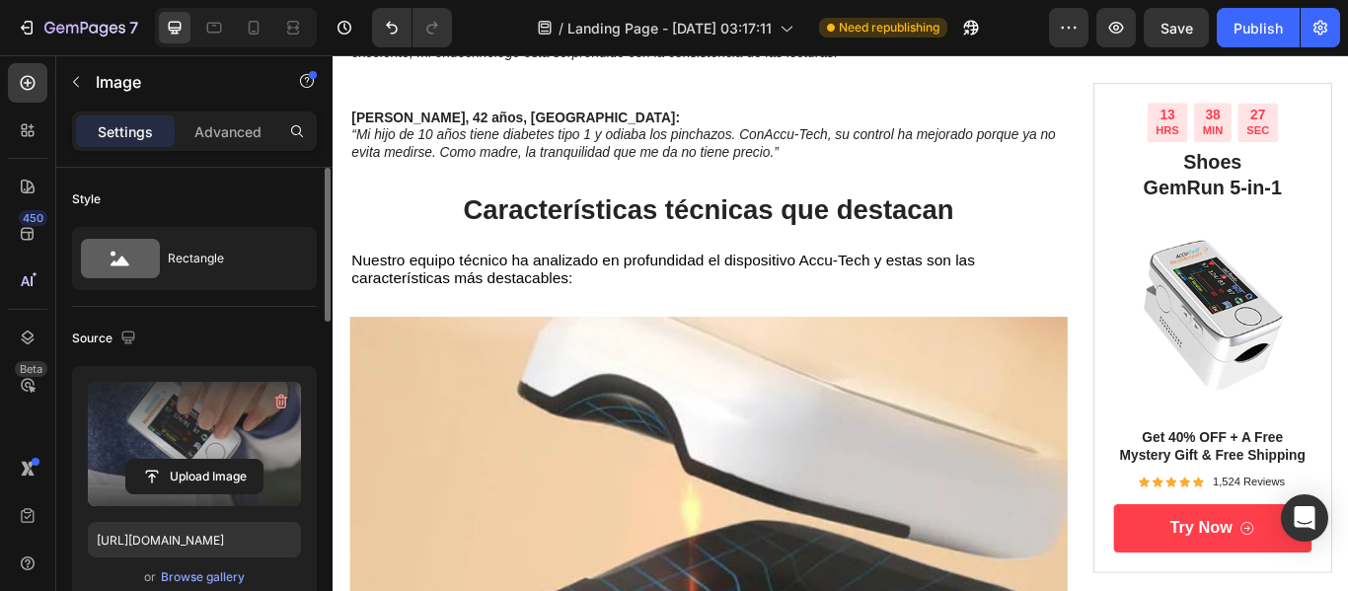
scroll to position [4845, 0]
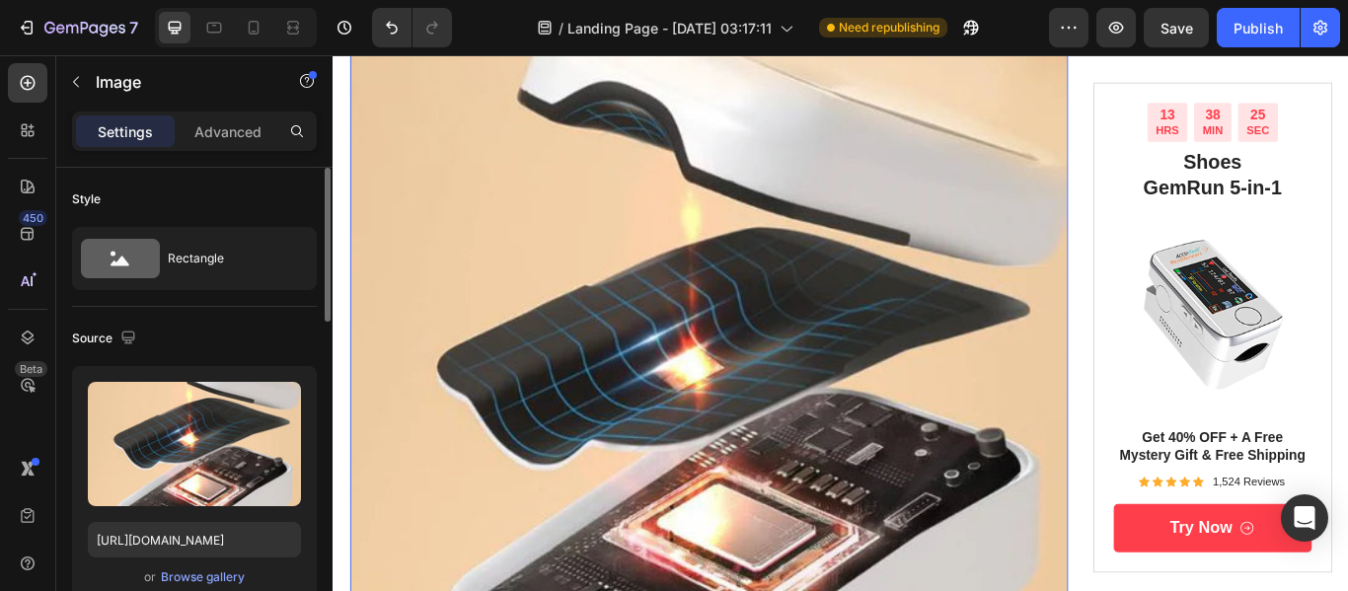
scroll to position [5111, 0]
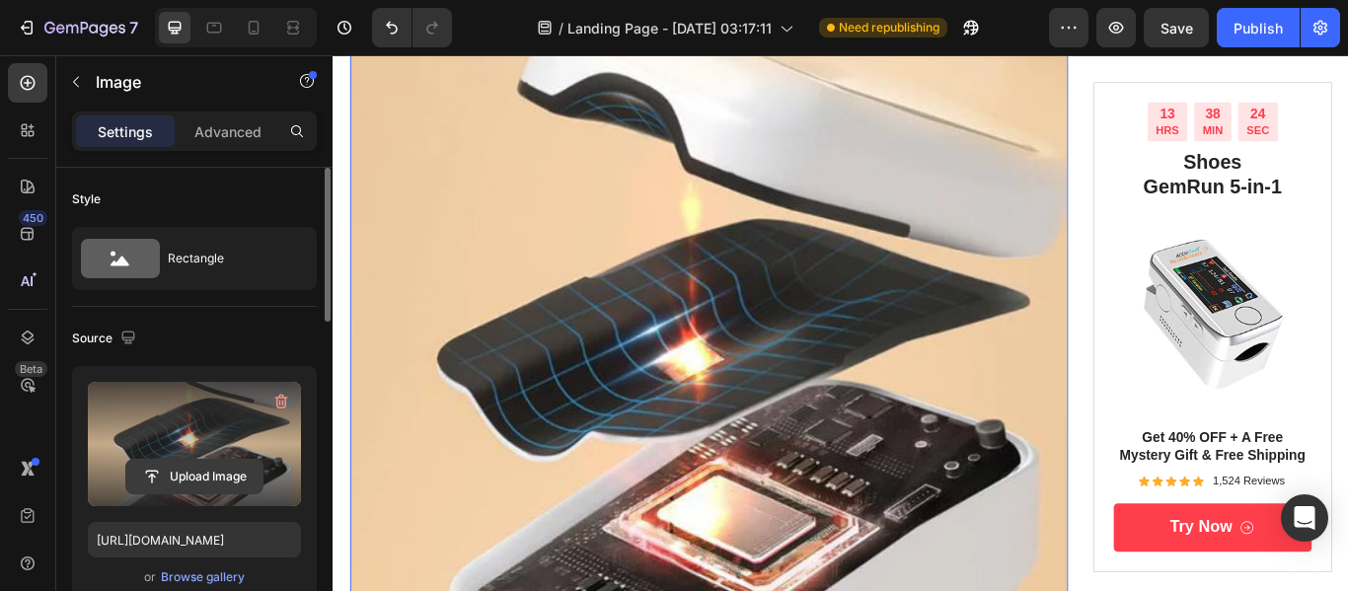
click at [221, 485] on input "file" at bounding box center [194, 477] width 136 height 34
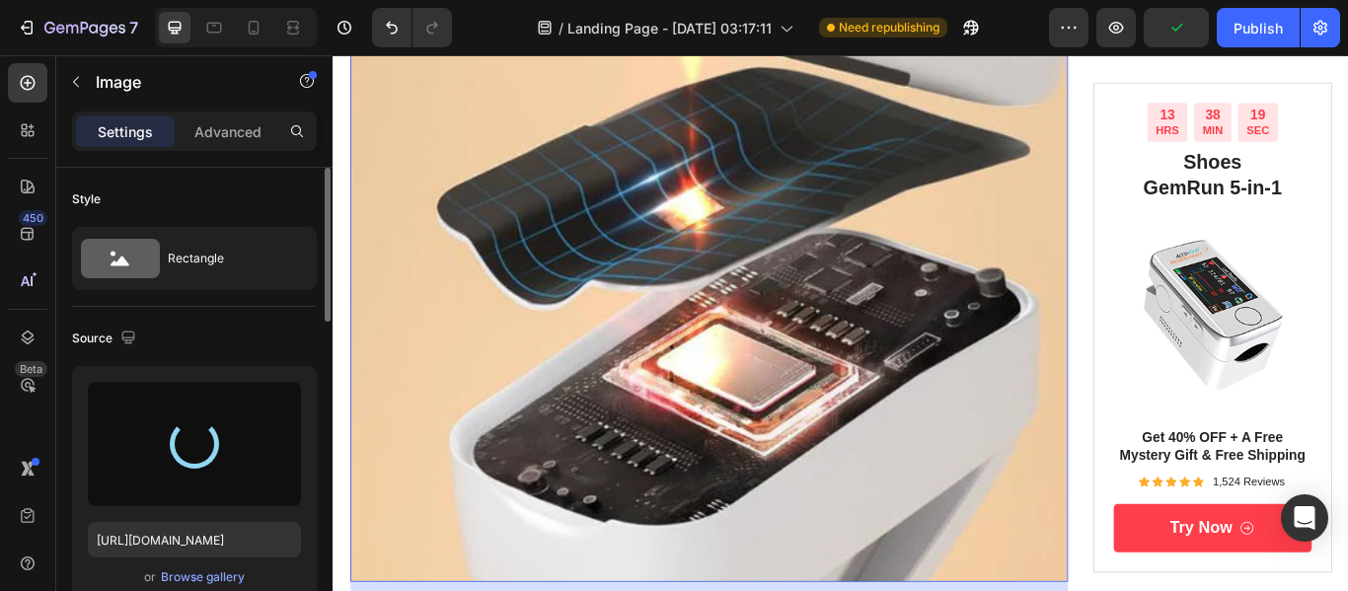
scroll to position [5295, 0]
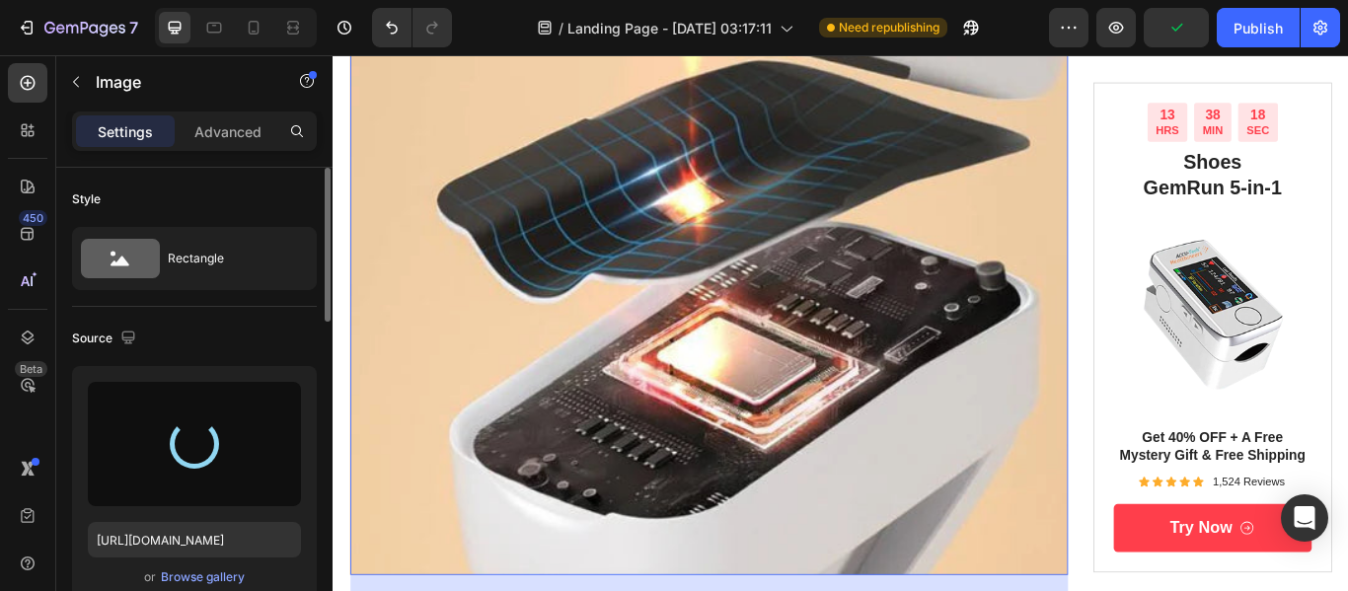
type input "[URL][DOMAIN_NAME]"
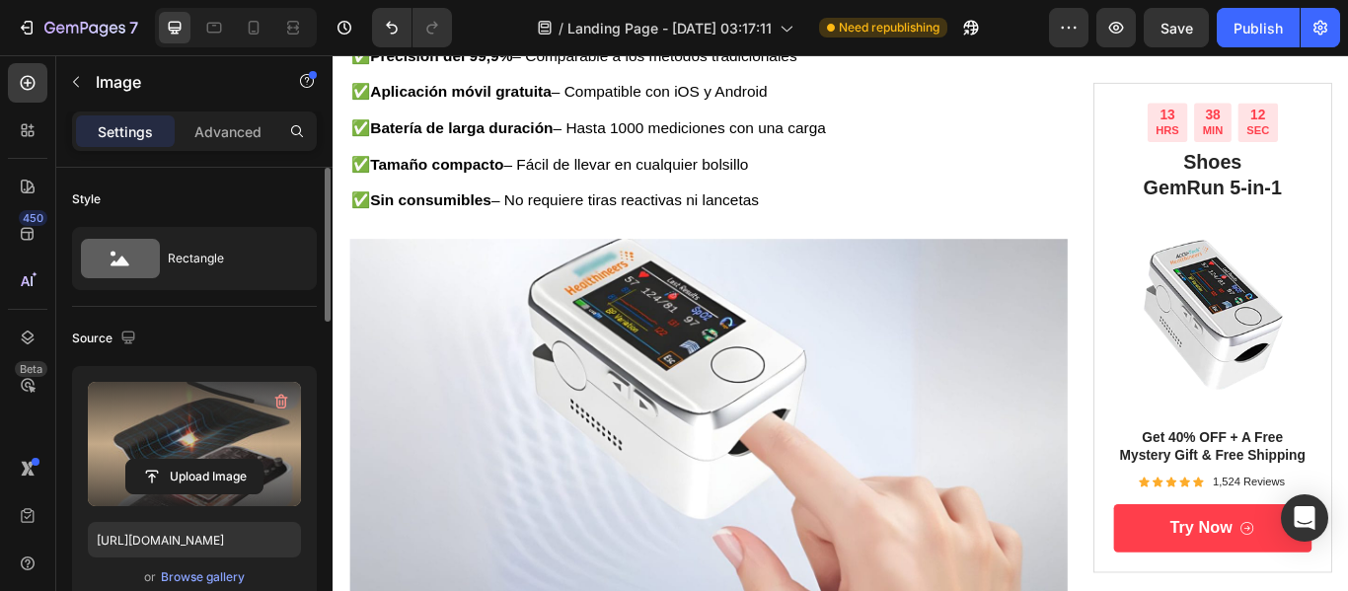
scroll to position [6031, 0]
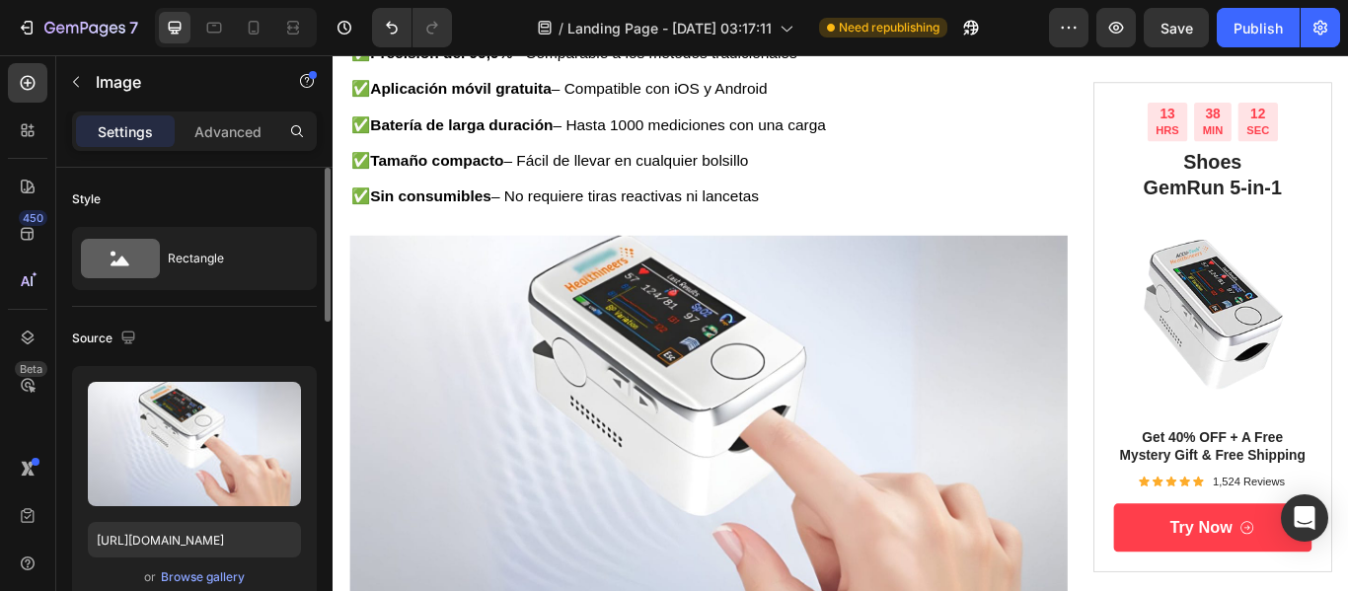
click at [607, 402] on img at bounding box center [770, 500] width 837 height 471
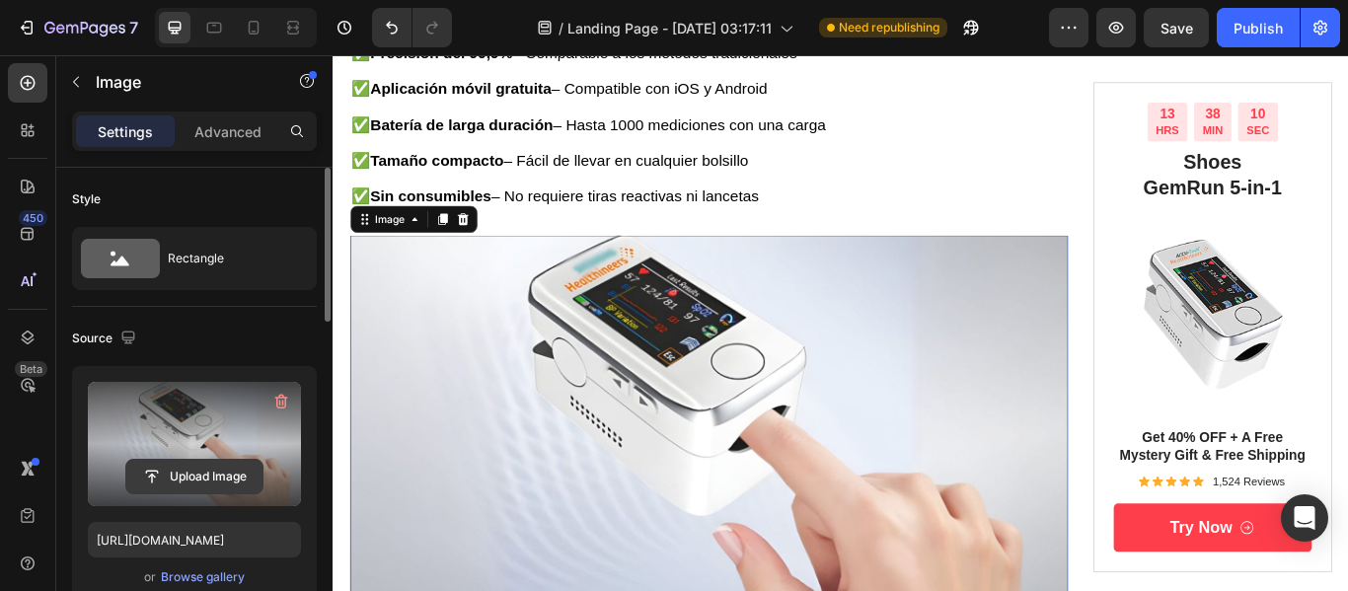
click at [193, 471] on input "file" at bounding box center [194, 477] width 136 height 34
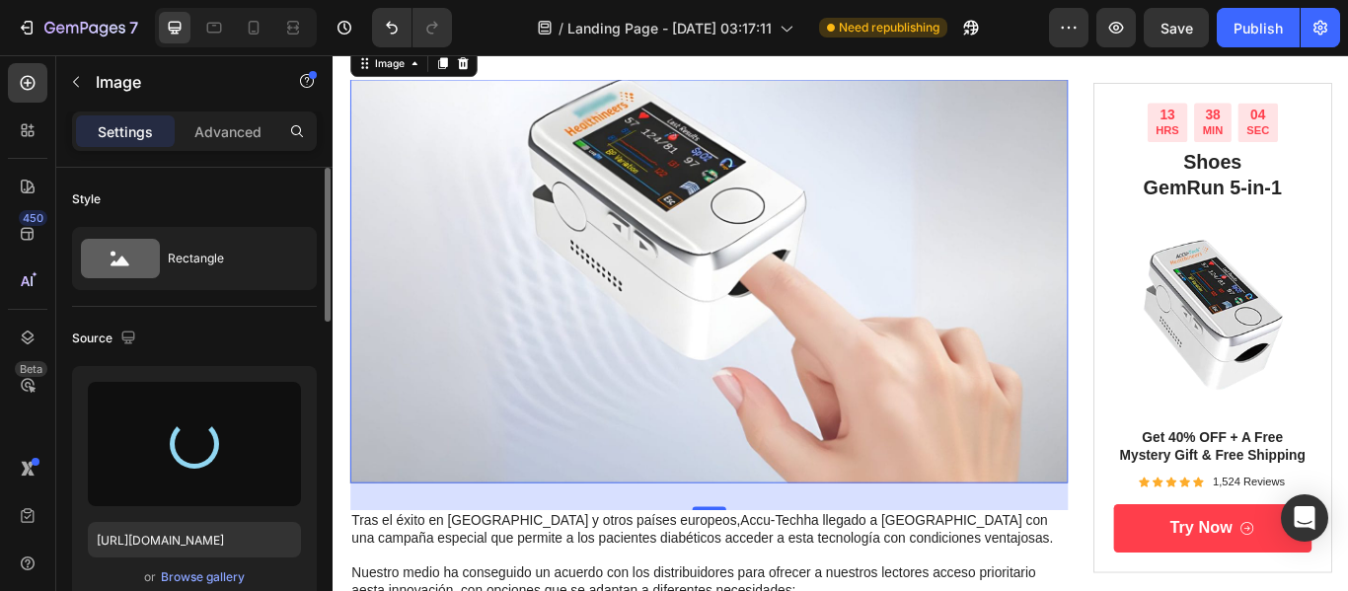
scroll to position [6215, 0]
type input "[URL][DOMAIN_NAME]"
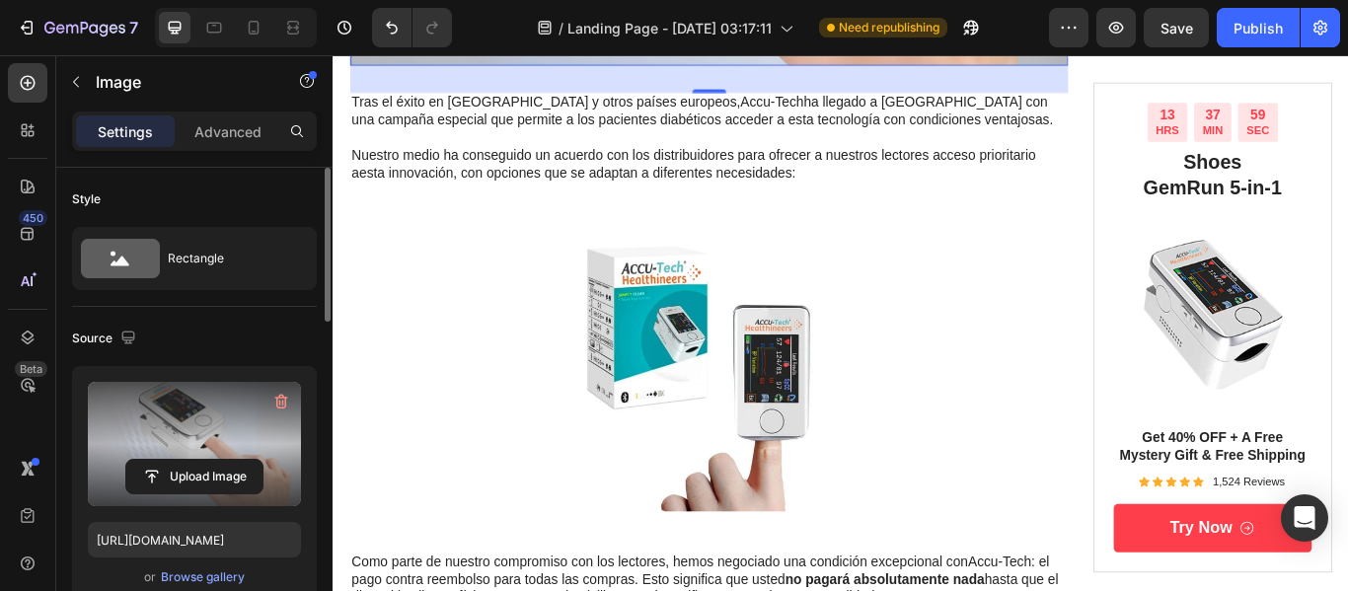
scroll to position [6701, 0]
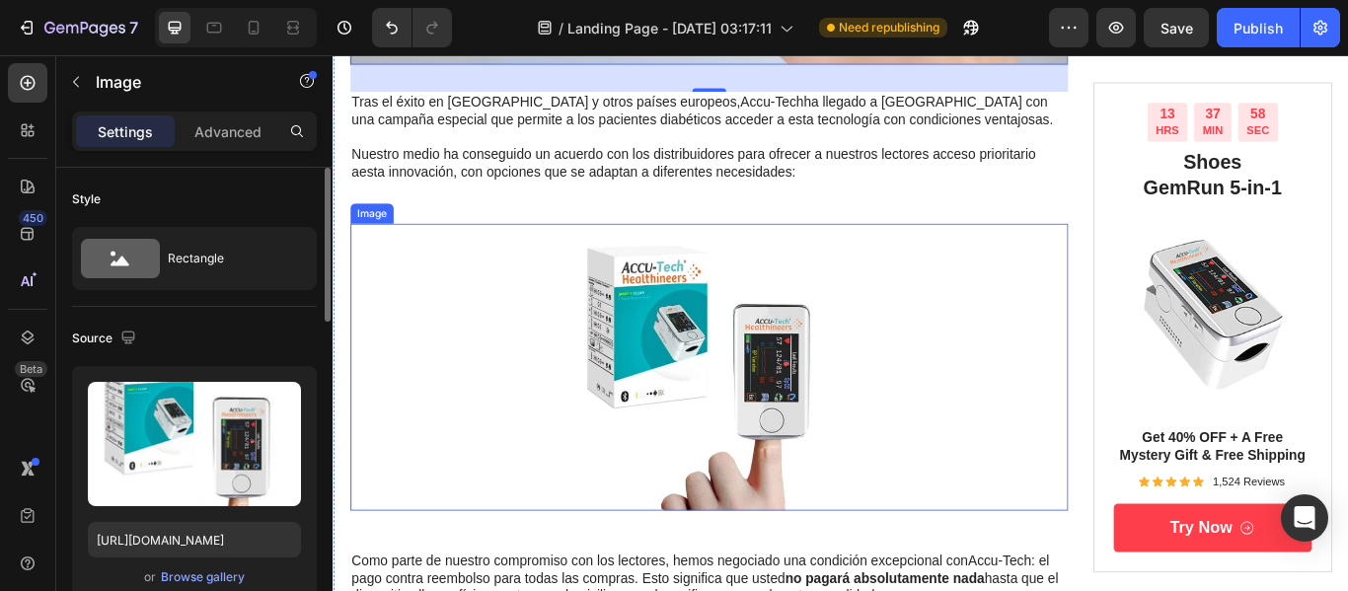
click at [697, 313] on img at bounding box center [770, 419] width 334 height 334
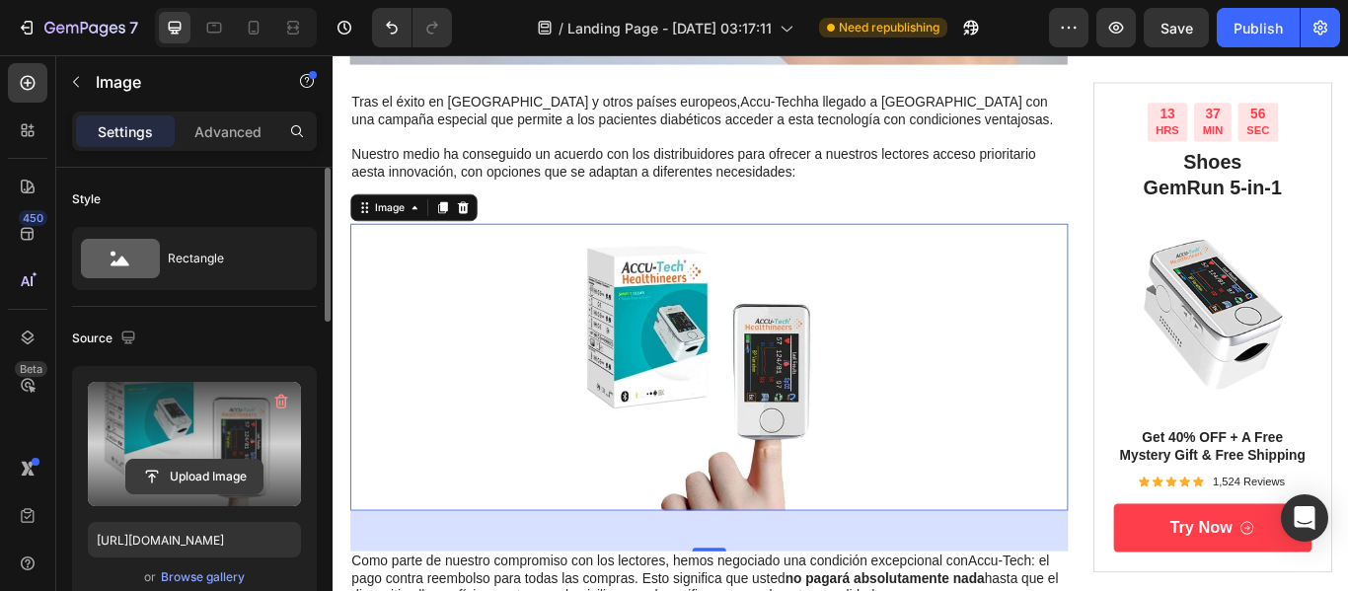
click at [178, 479] on input "file" at bounding box center [194, 477] width 136 height 34
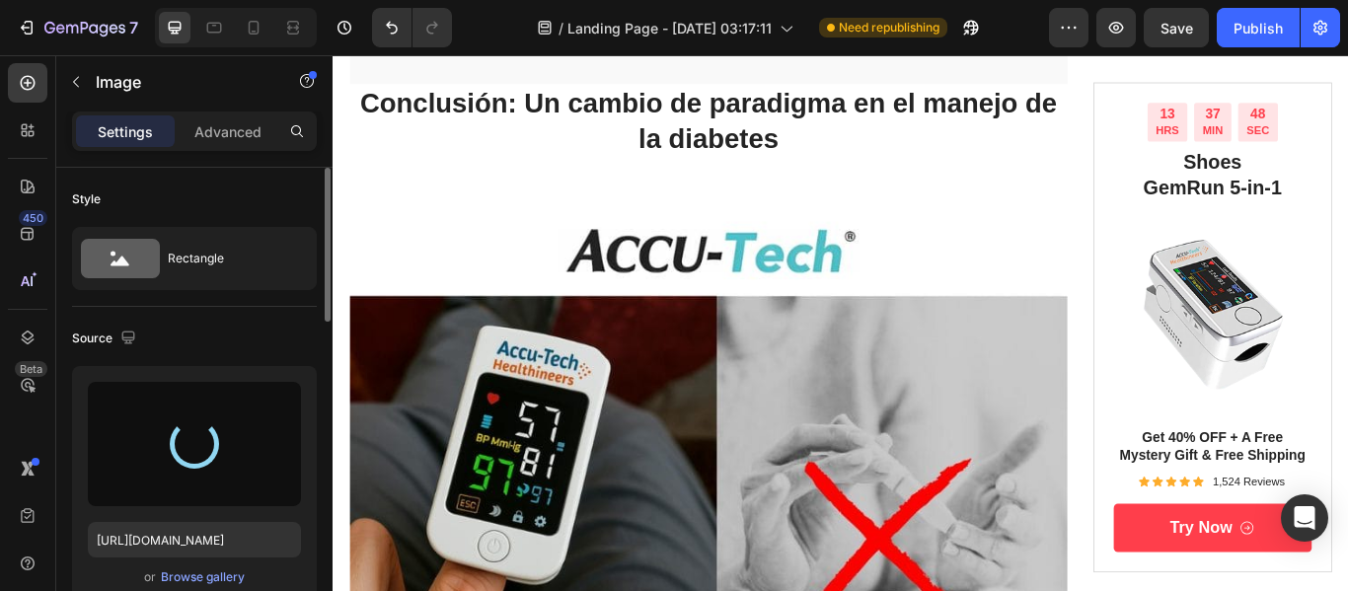
scroll to position [8260, 0]
type input "[URL][DOMAIN_NAME]"
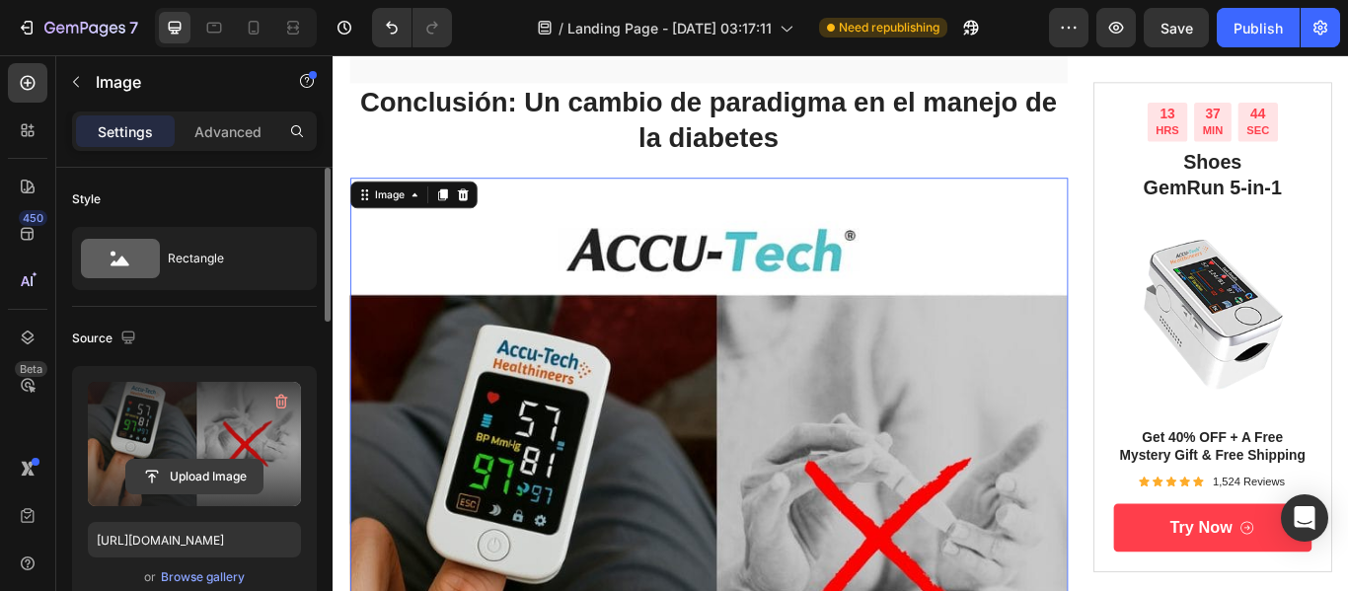
click at [192, 480] on input "file" at bounding box center [194, 477] width 136 height 34
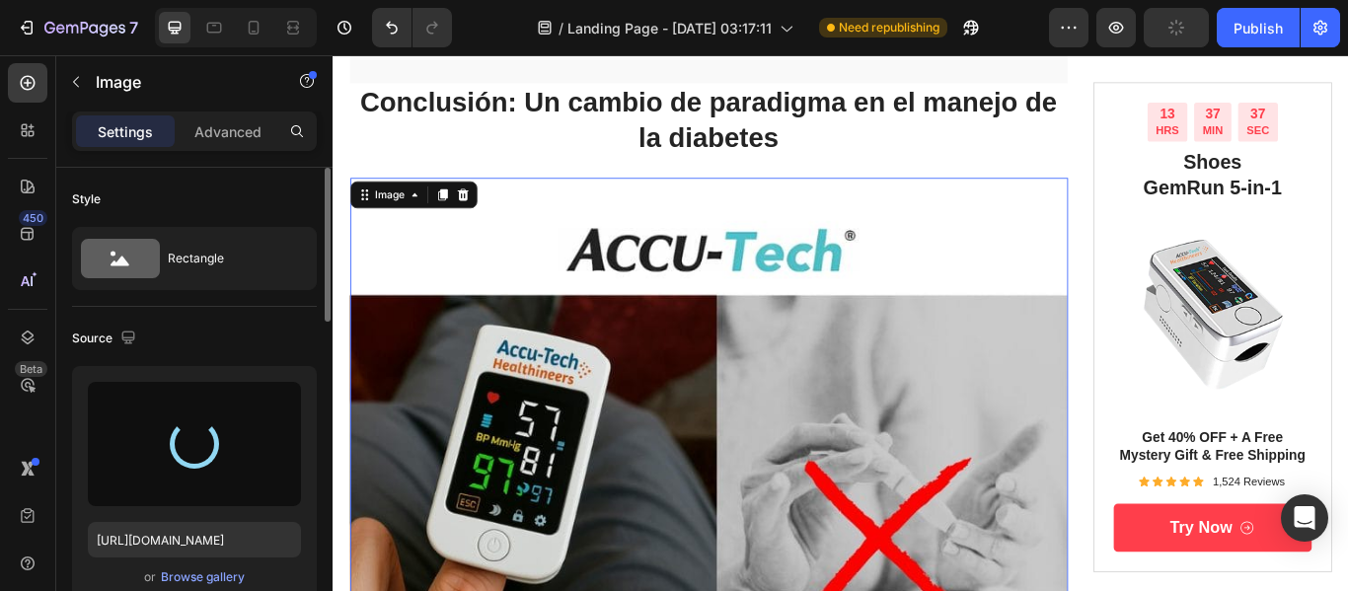
type input "[URL][DOMAIN_NAME]"
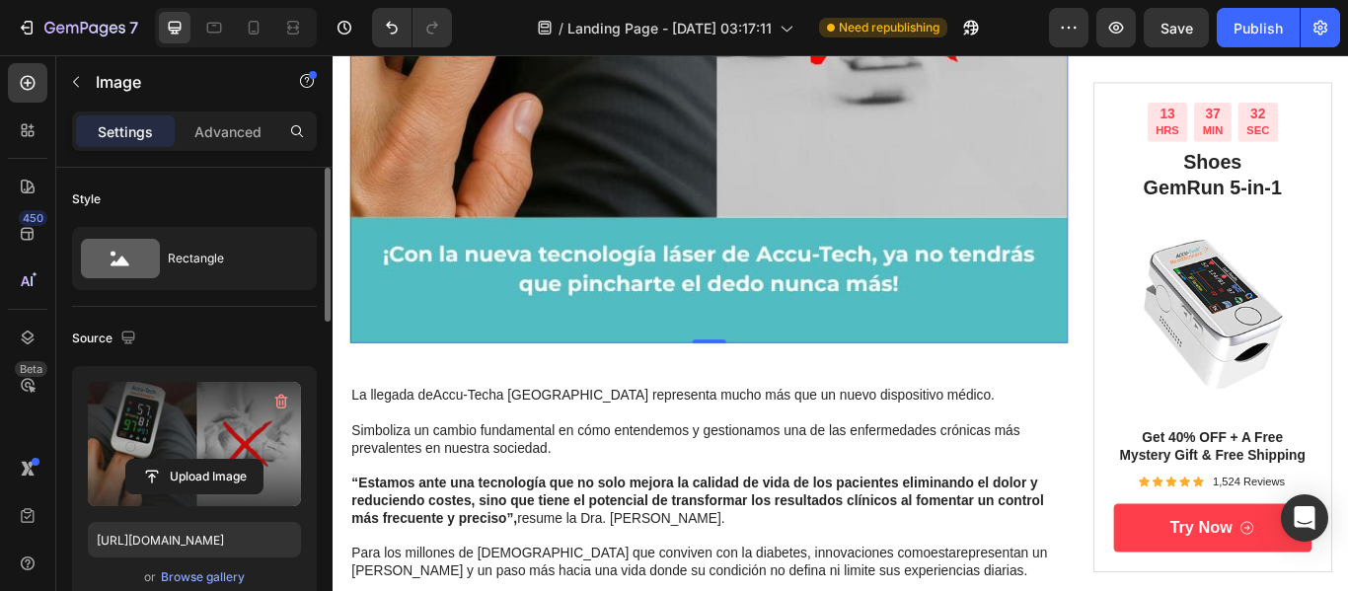
scroll to position [8888, 0]
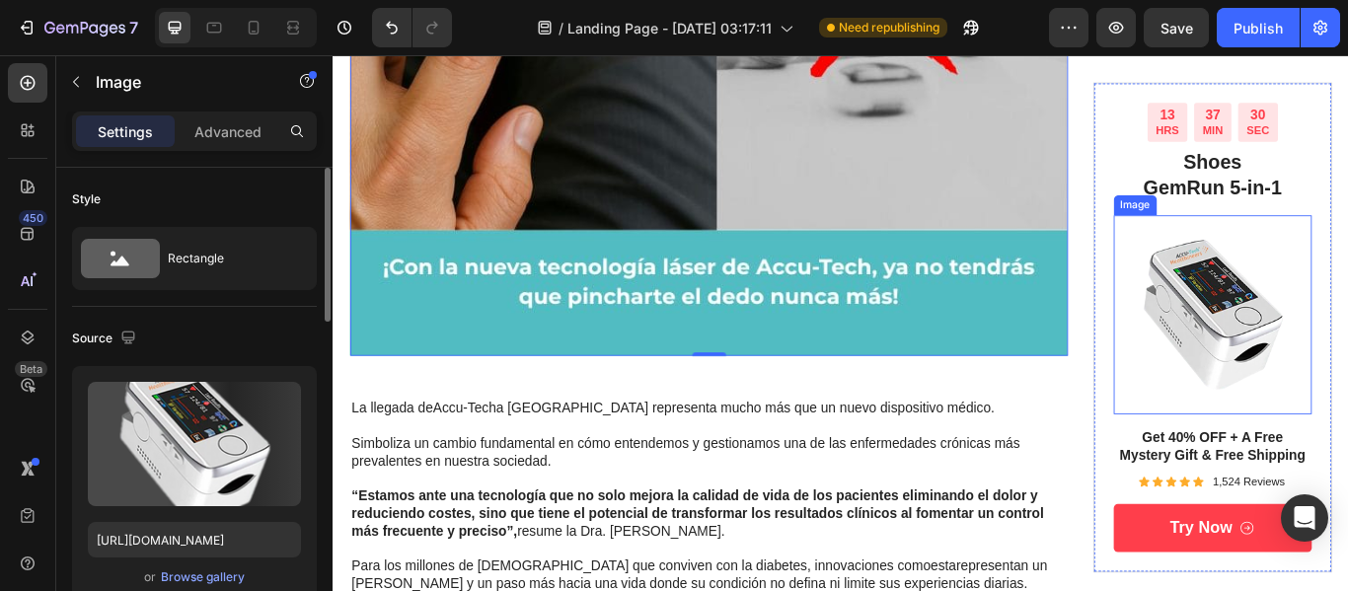
click at [1314, 374] on img at bounding box center [1358, 359] width 232 height 232
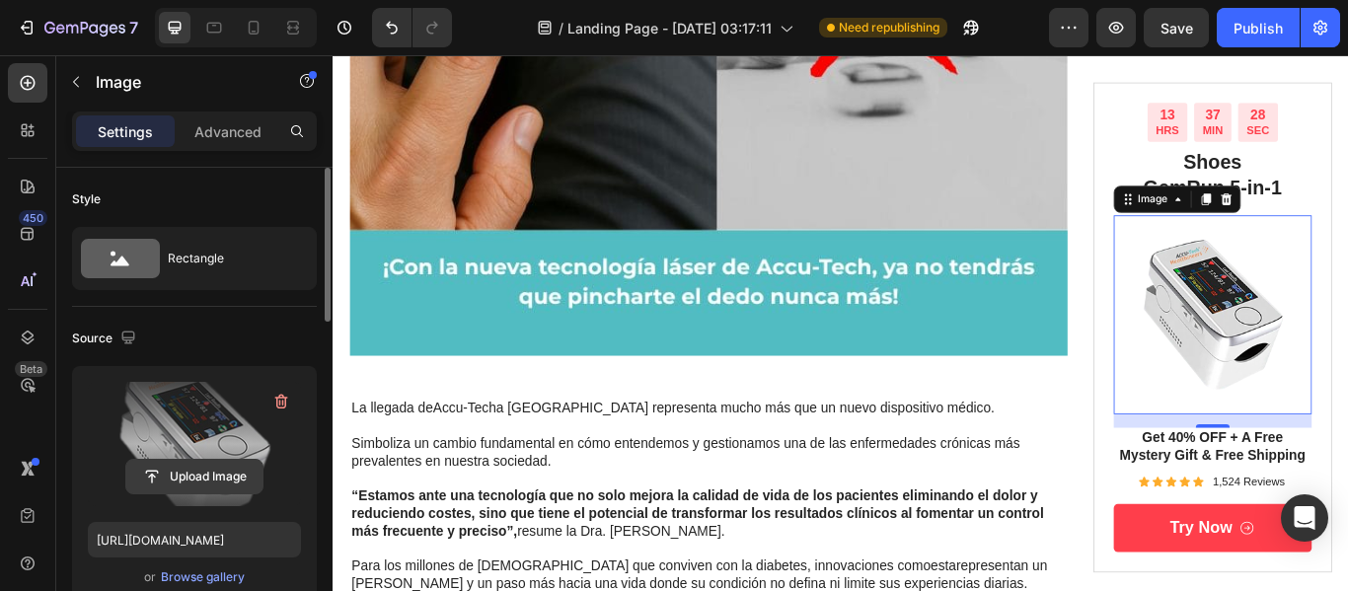
click at [189, 469] on input "file" at bounding box center [194, 477] width 136 height 34
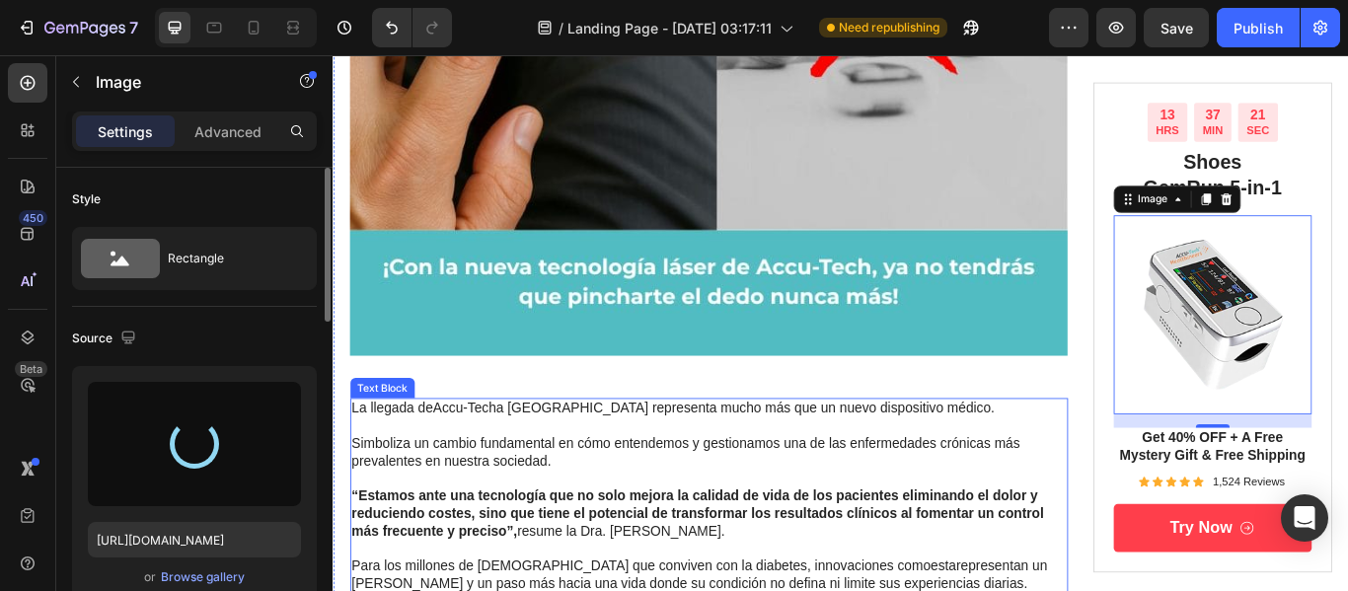
type input "[URL][DOMAIN_NAME]"
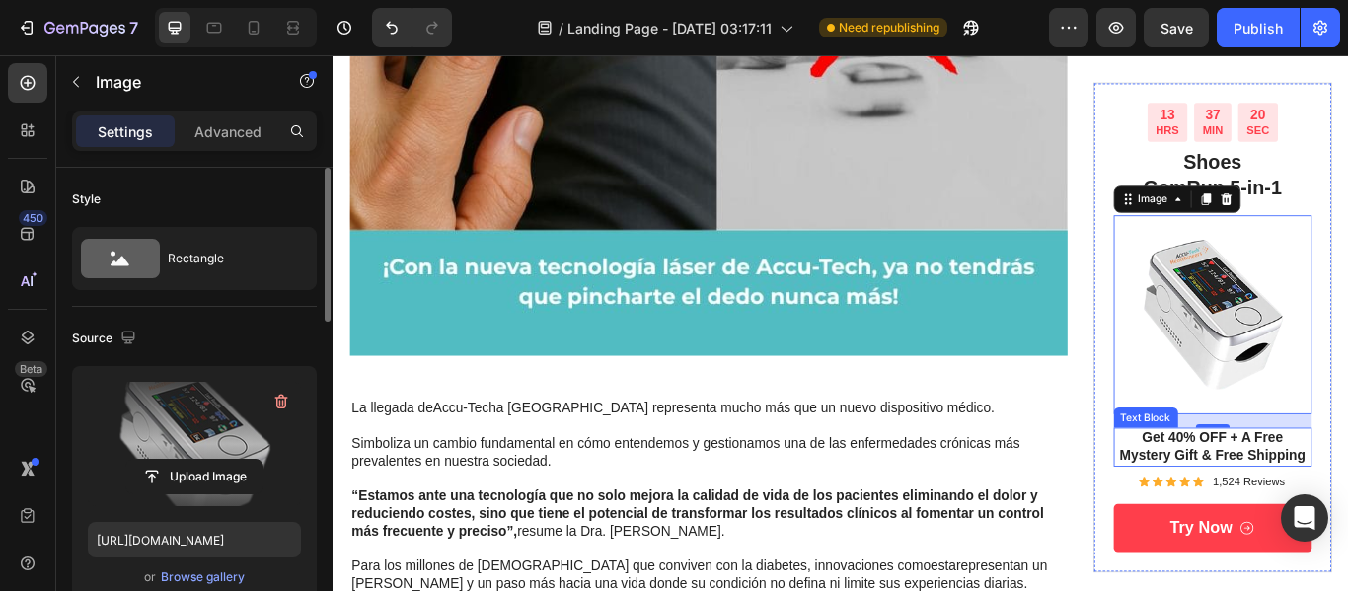
click at [1318, 508] on p "Get 40% OFF + A Free Mystery Gift & Free Shipping" at bounding box center [1358, 511] width 228 height 41
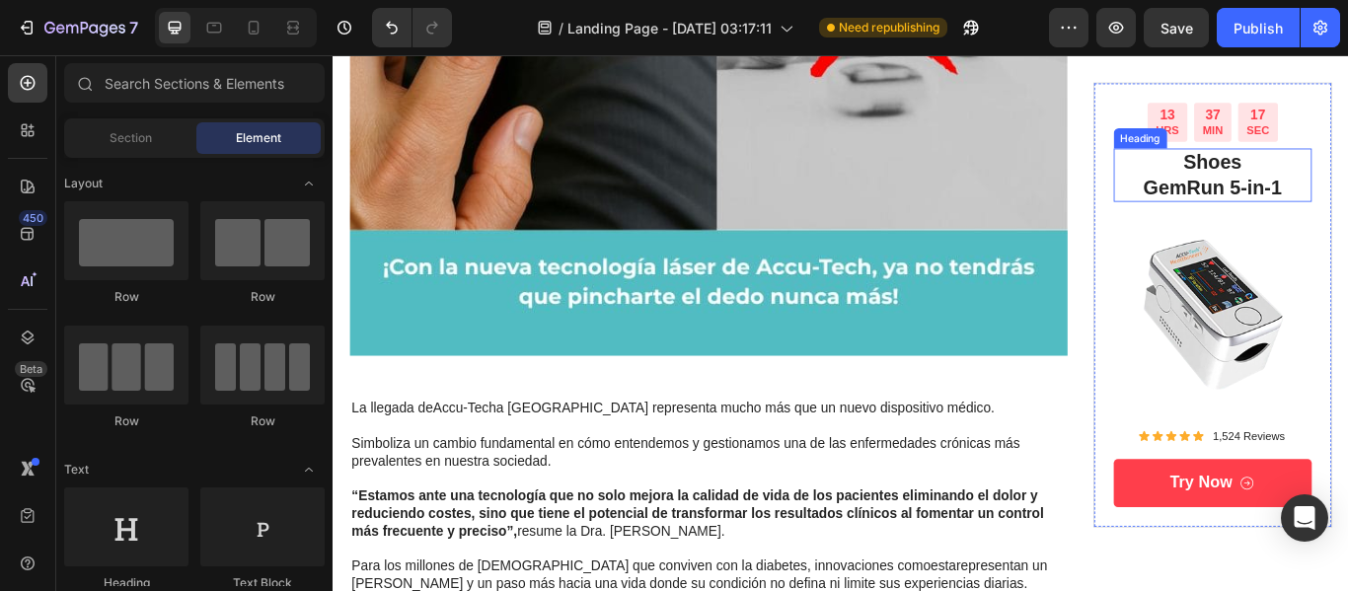
click at [1332, 202] on h2 "Shoes GemRun 5-in-1" at bounding box center [1358, 195] width 232 height 63
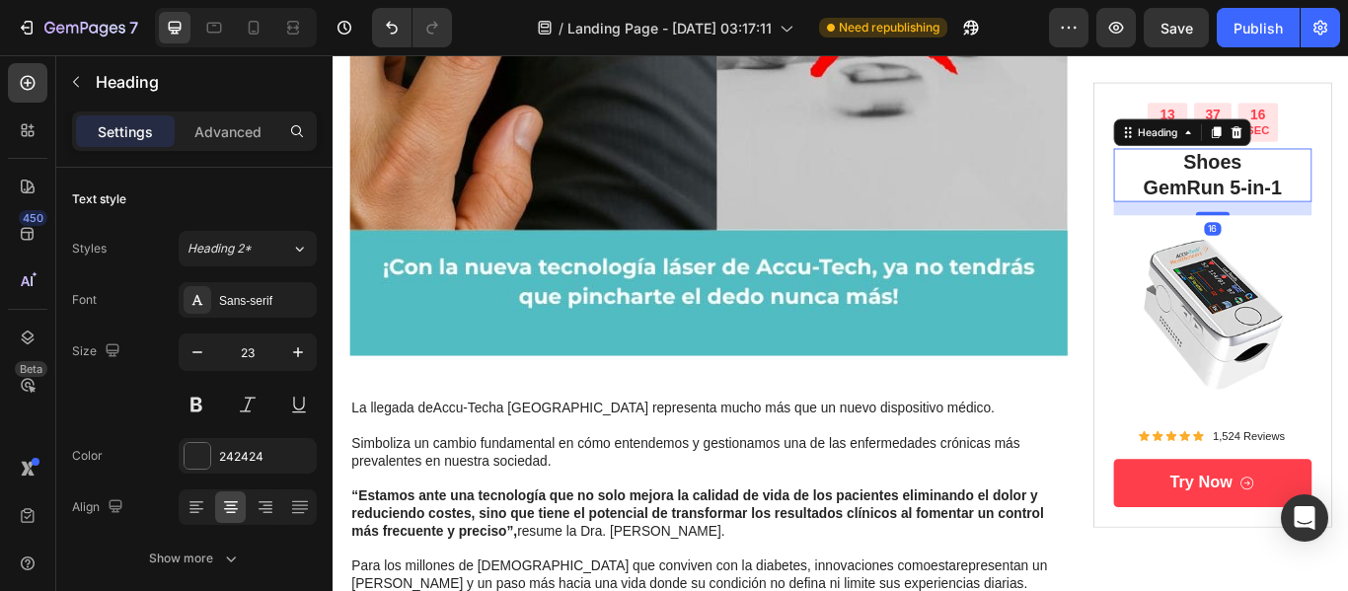
click at [1332, 202] on h2 "Shoes GemRun 5-in-1" at bounding box center [1358, 195] width 232 height 63
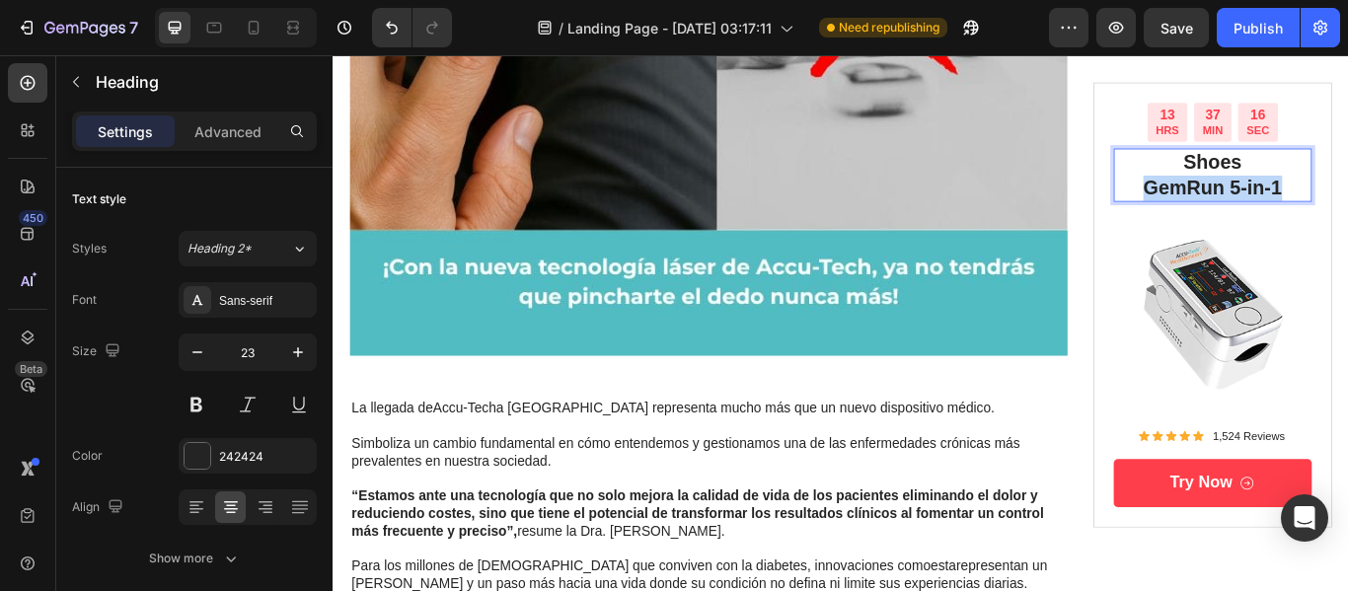
click at [1332, 202] on p "Shoes GemRun 5-in-1" at bounding box center [1358, 195] width 228 height 59
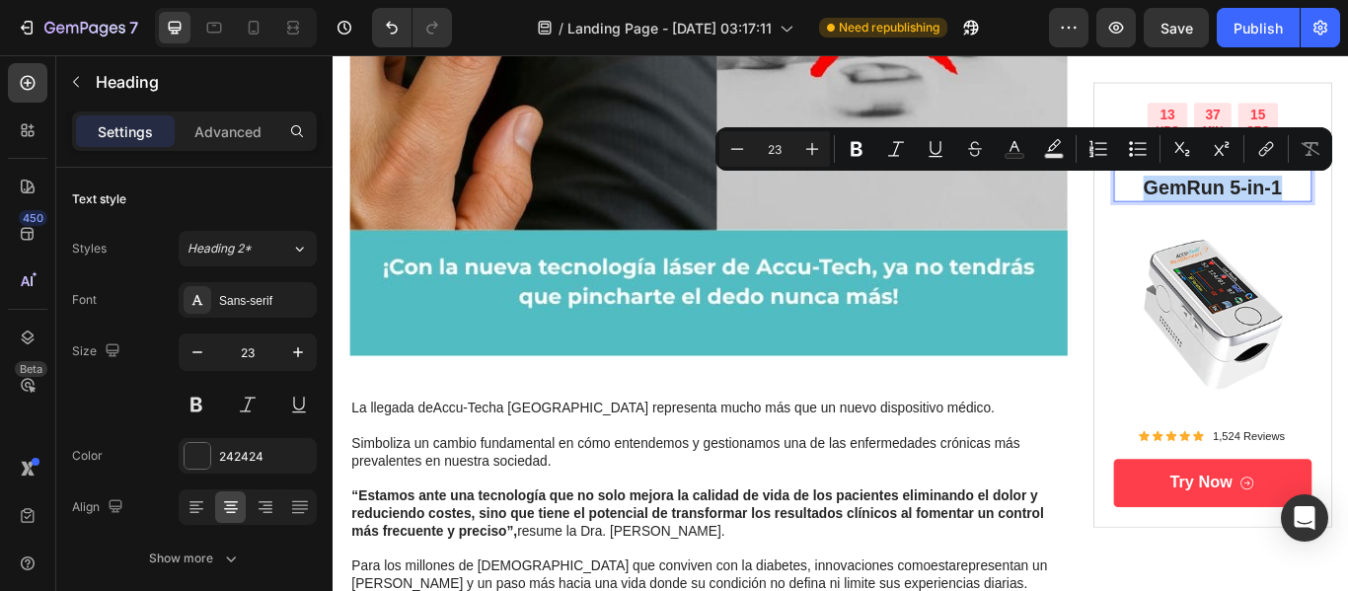
click at [1332, 202] on p "Shoes GemRun 5-in-1" at bounding box center [1358, 195] width 228 height 59
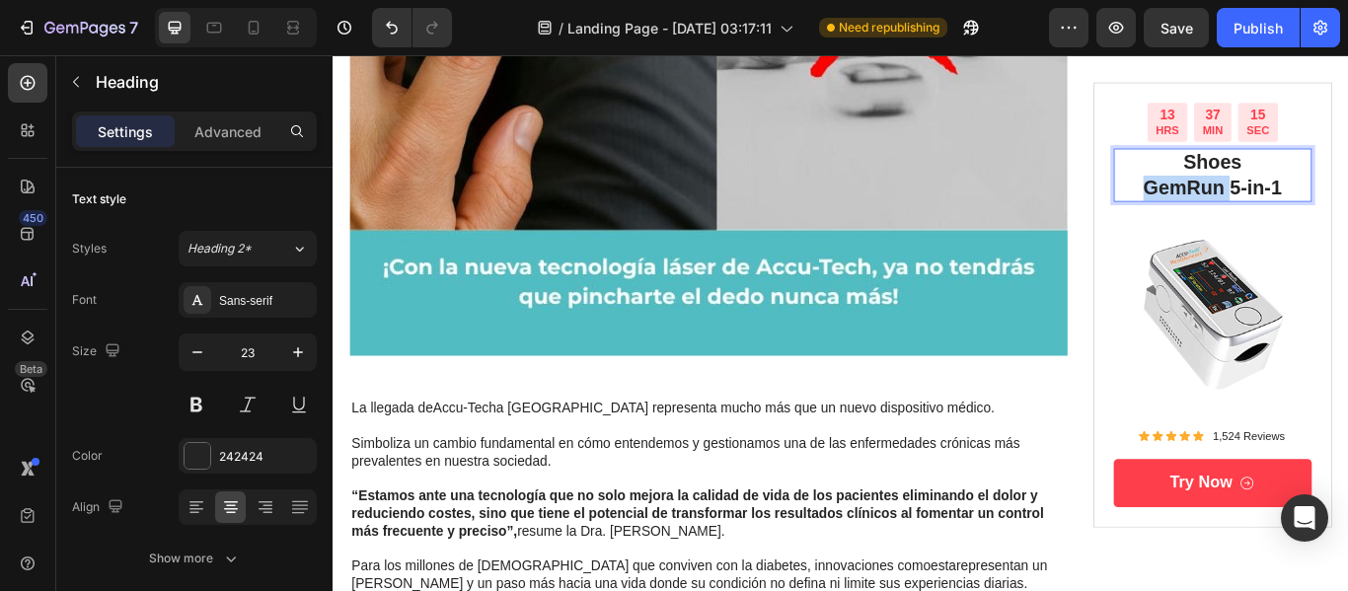
click at [1332, 202] on p "Shoes GemRun 5-in-1" at bounding box center [1358, 195] width 228 height 59
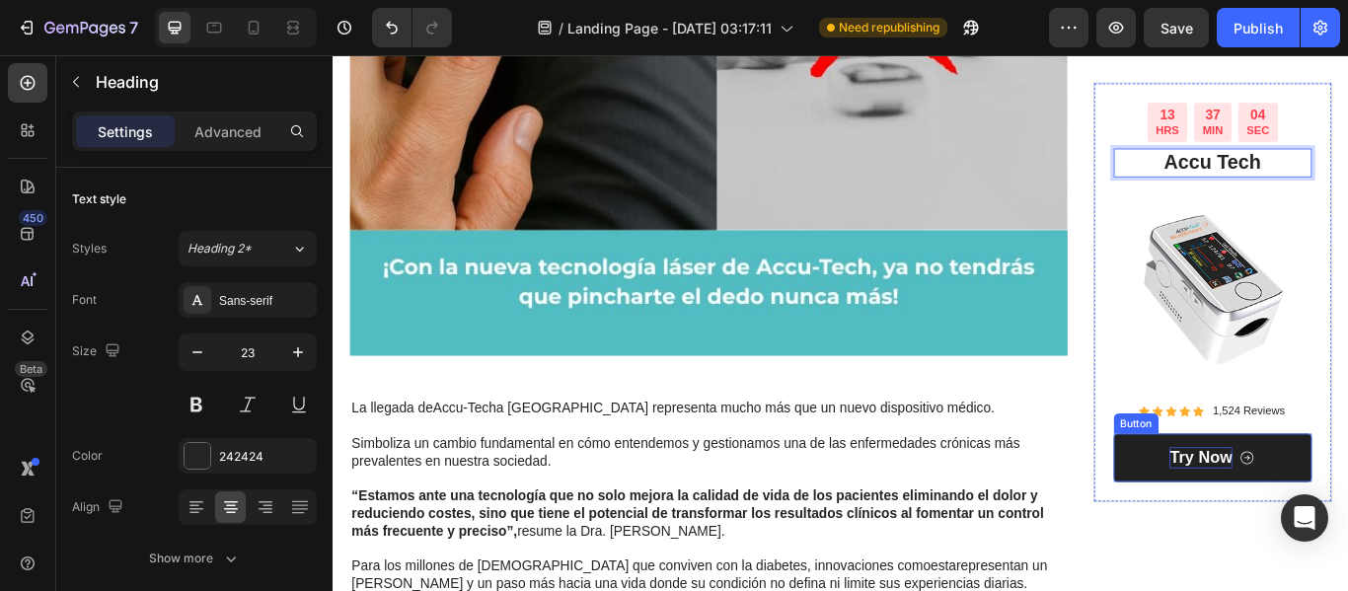
click at [1339, 524] on p "Try Now" at bounding box center [1343, 524] width 73 height 25
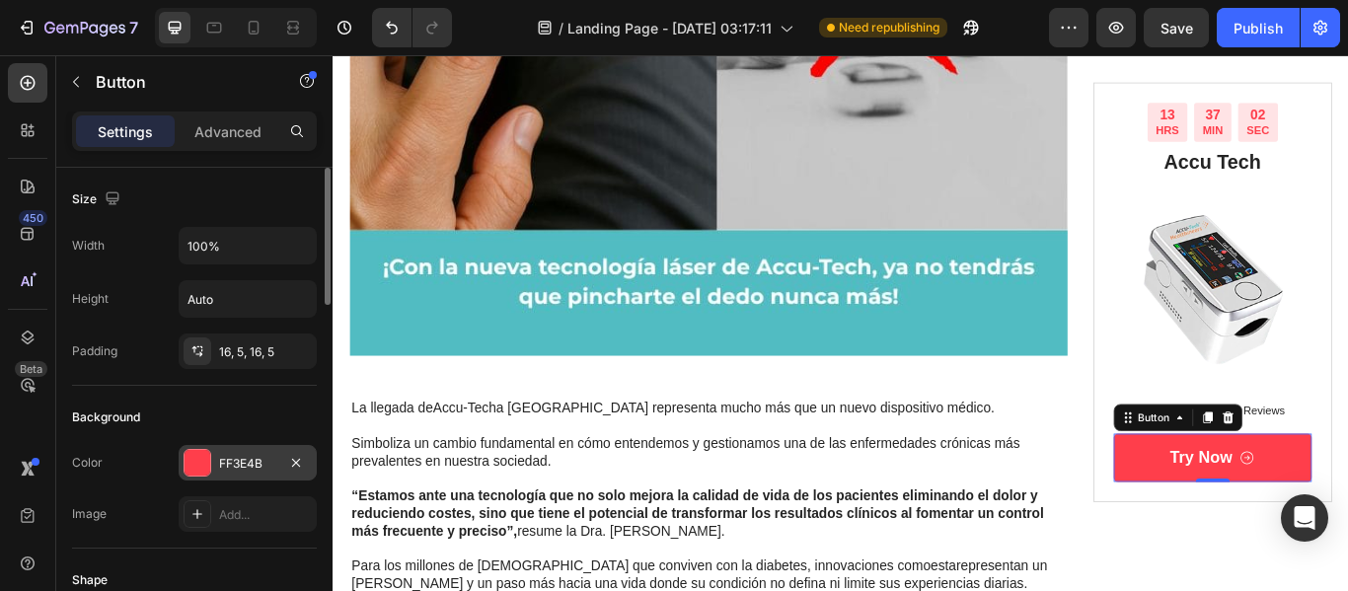
click at [197, 458] on div at bounding box center [197, 463] width 26 height 26
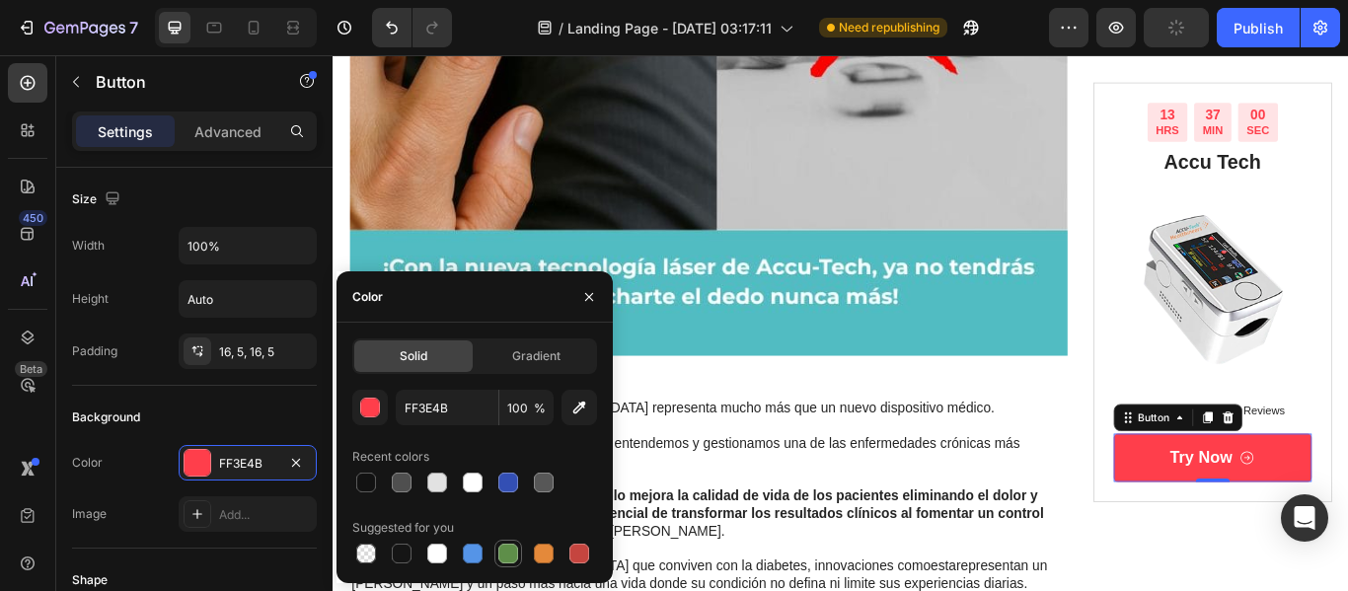
click at [511, 547] on div at bounding box center [508, 554] width 20 height 20
type input "5E8E49"
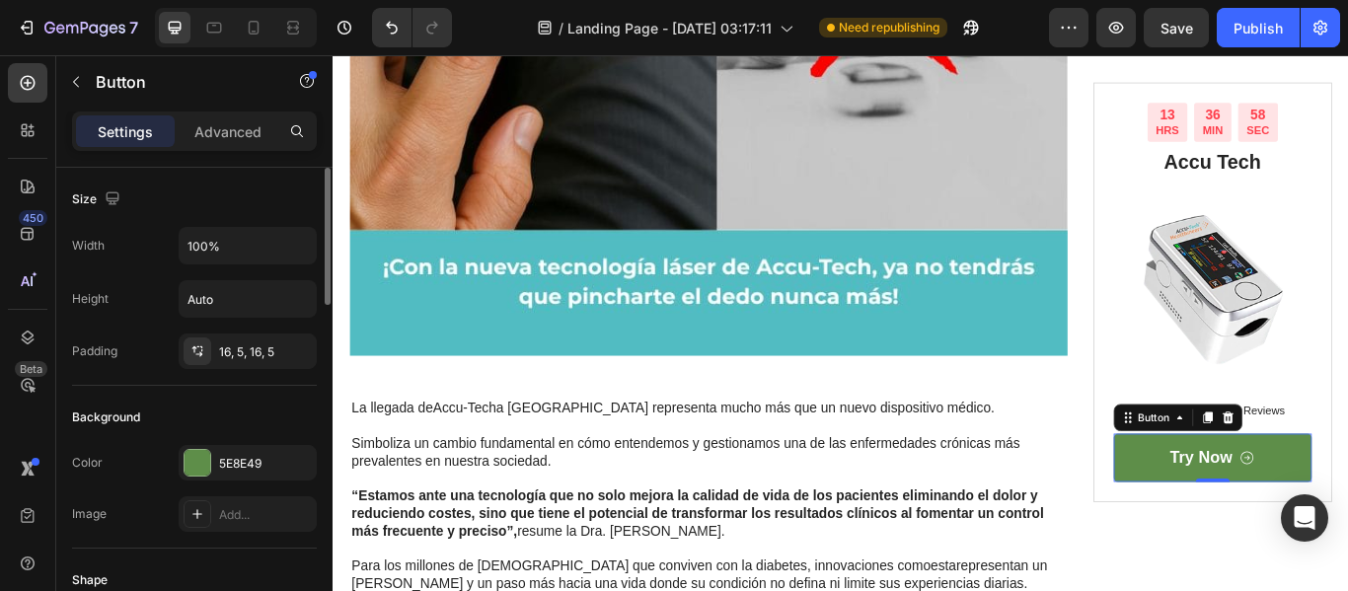
click at [184, 421] on div "Background" at bounding box center [194, 418] width 245 height 32
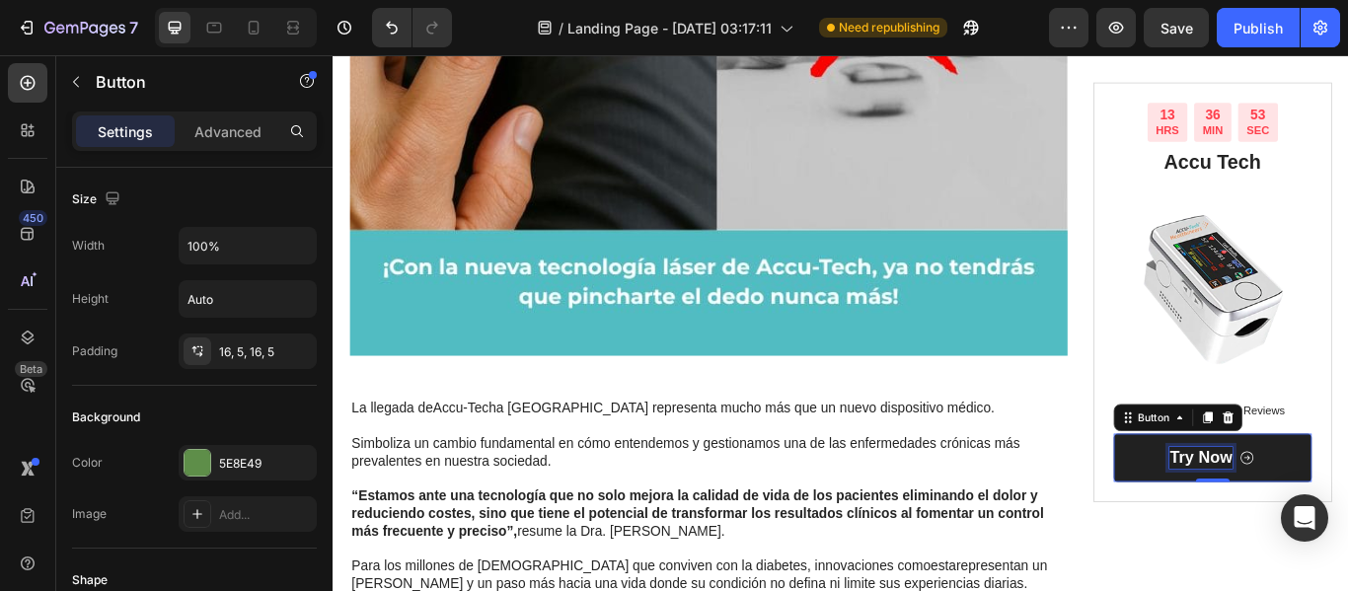
click at [1334, 521] on p "Try Now" at bounding box center [1343, 524] width 73 height 25
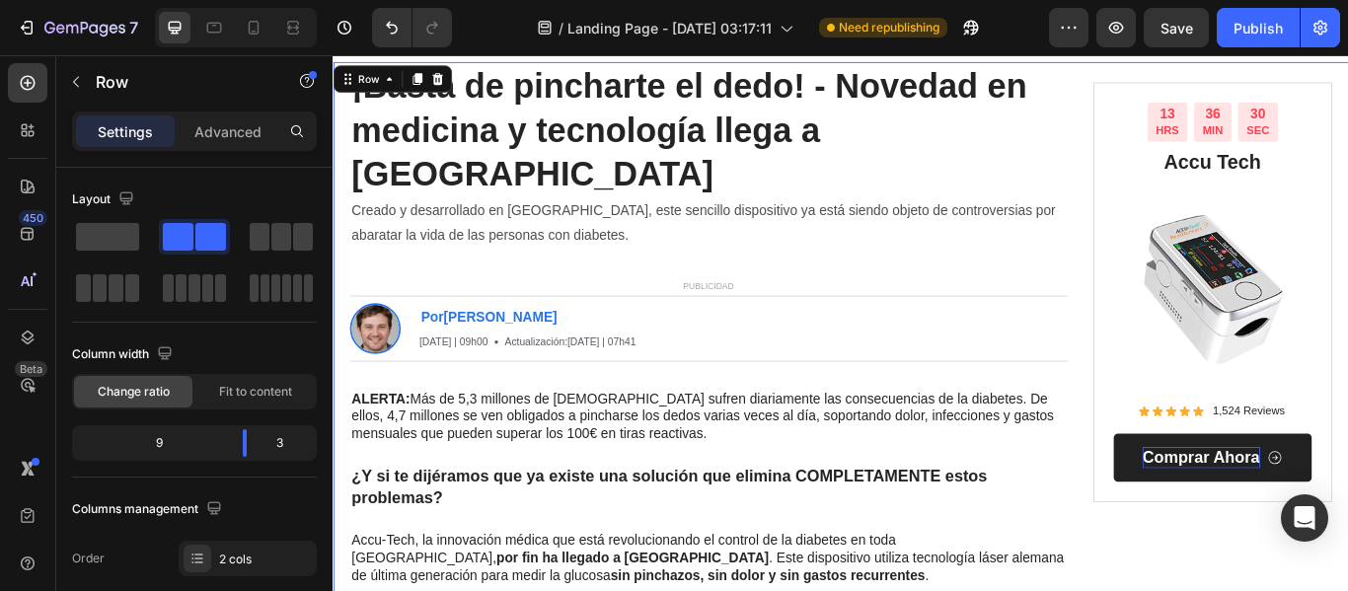
scroll to position [0, 0]
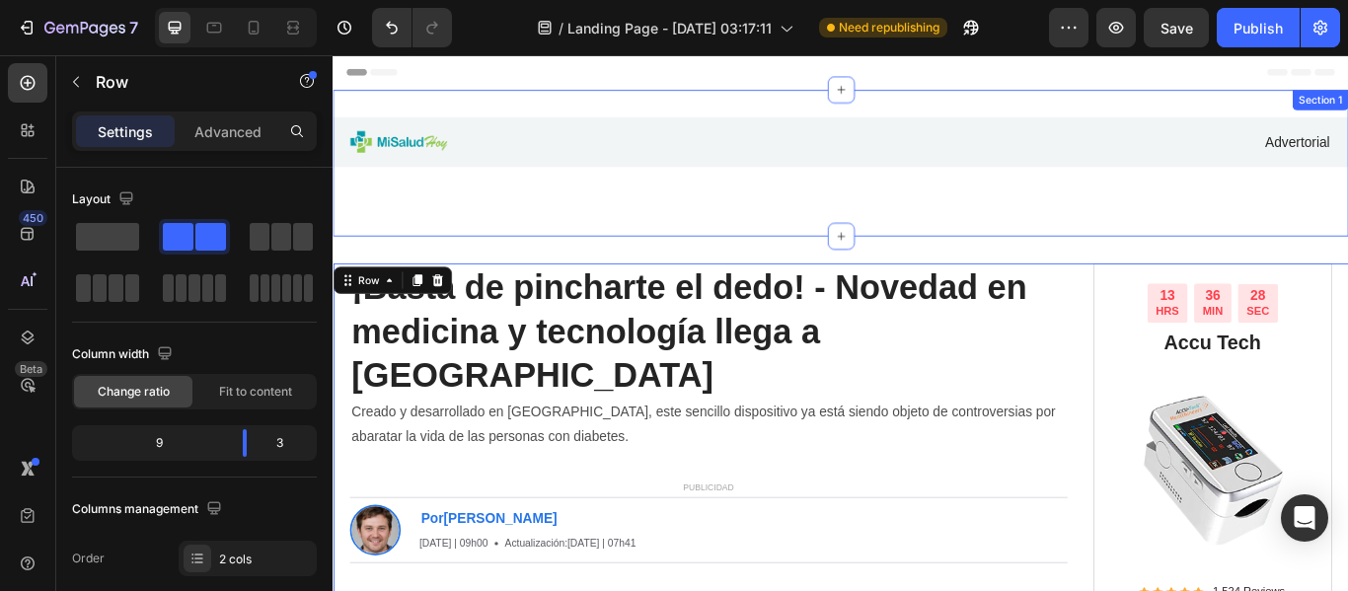
click at [864, 237] on div "Image Advertorial Text Block Row Row Section 1" at bounding box center [924, 181] width 1184 height 171
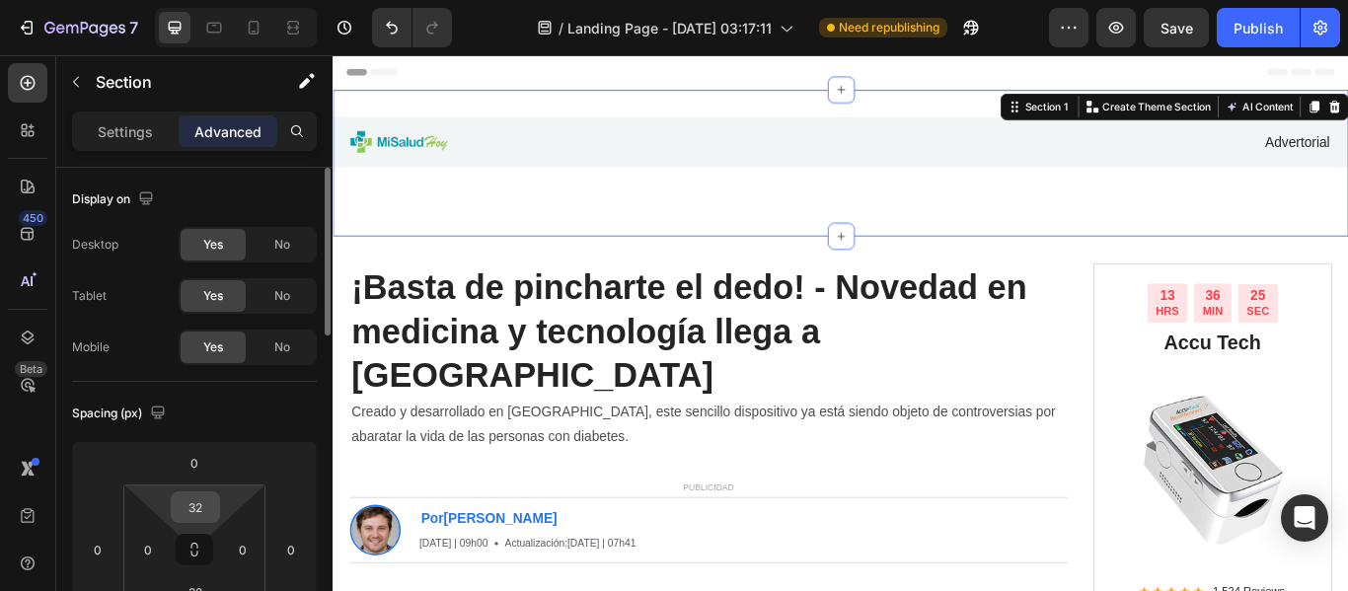
click at [218, 501] on div "32" at bounding box center [195, 507] width 49 height 32
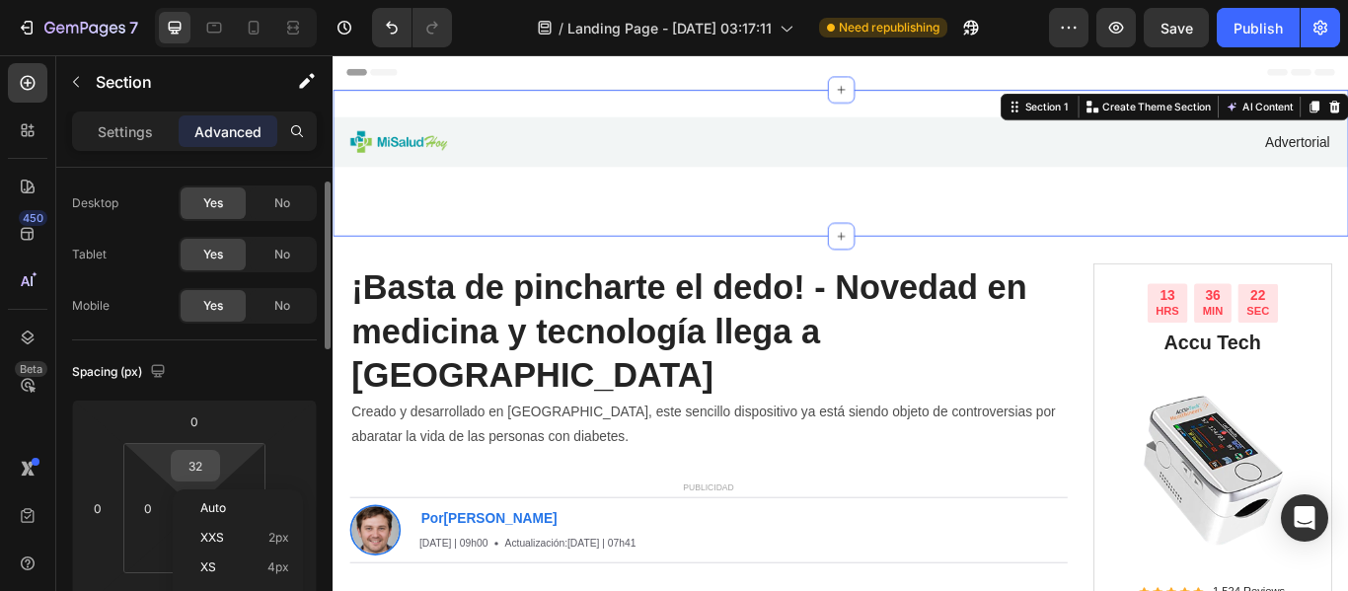
click at [184, 466] on input "32" at bounding box center [195, 466] width 39 height 30
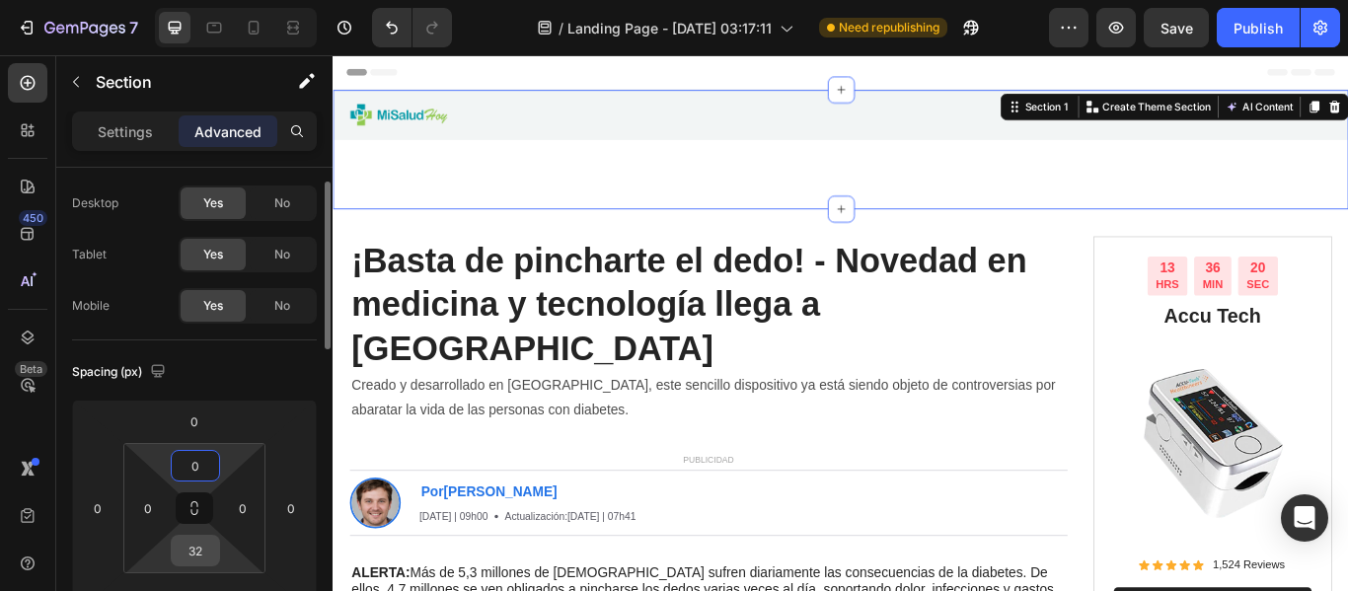
type input "0"
click at [188, 553] on input "32" at bounding box center [195, 551] width 39 height 30
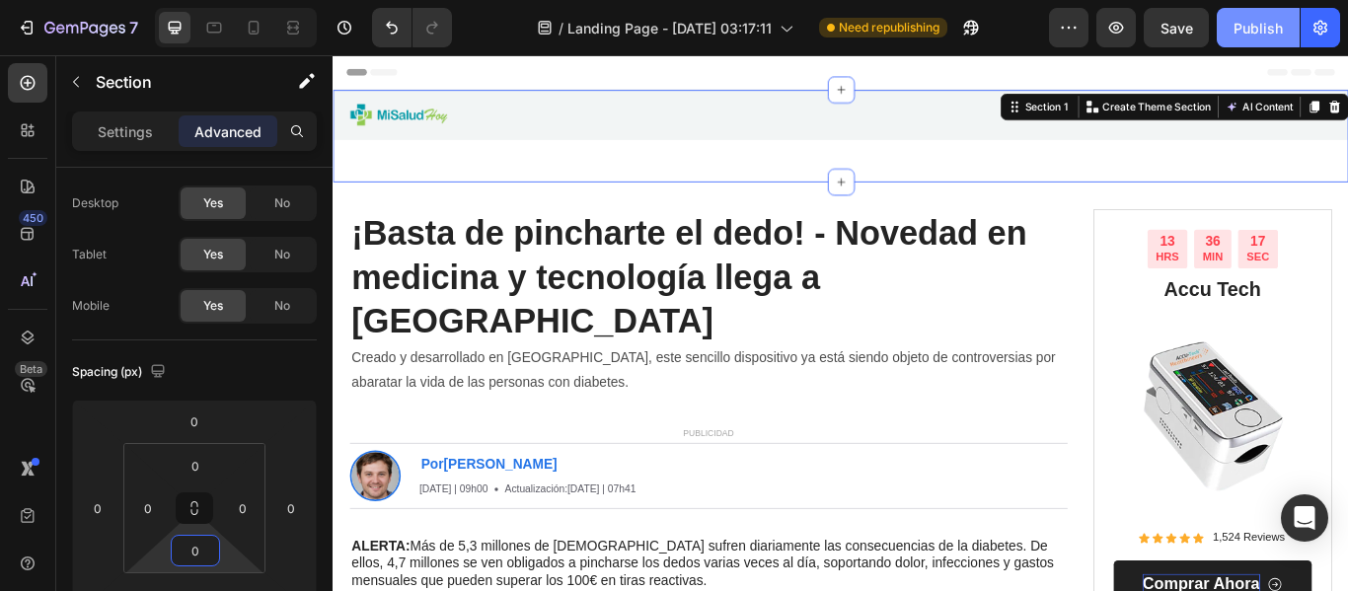
type input "0"
click at [1265, 31] on div "Publish" at bounding box center [1257, 28] width 49 height 21
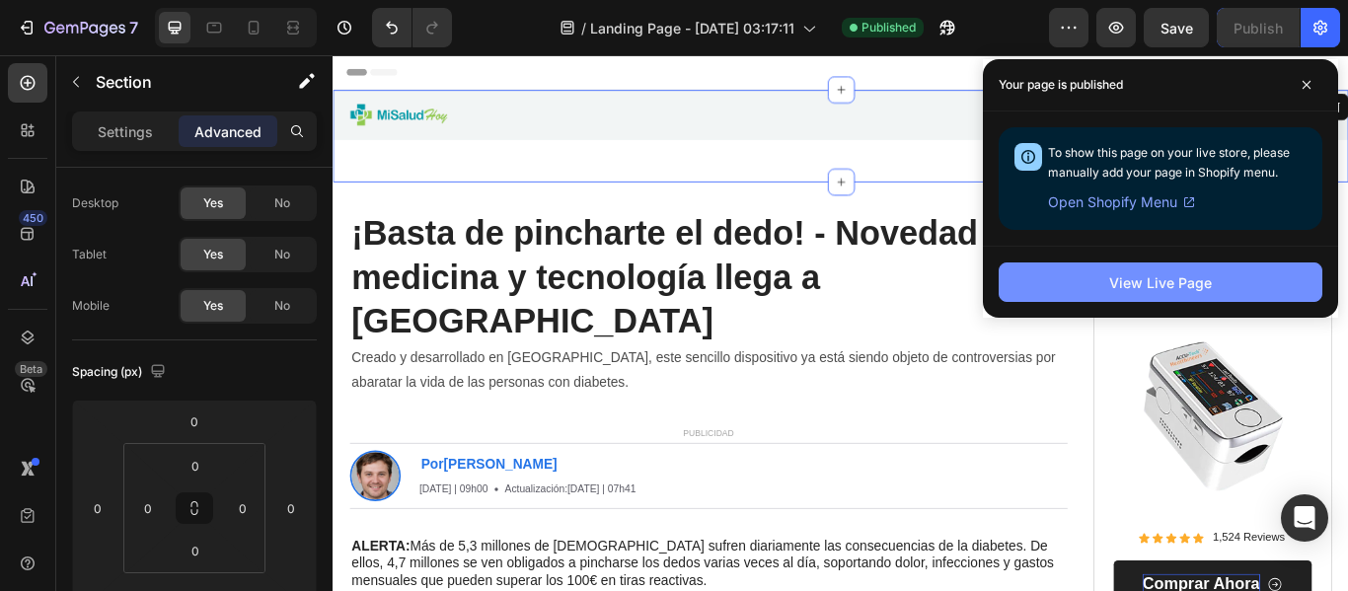
click at [1212, 278] on button "View Live Page" at bounding box center [1160, 281] width 324 height 39
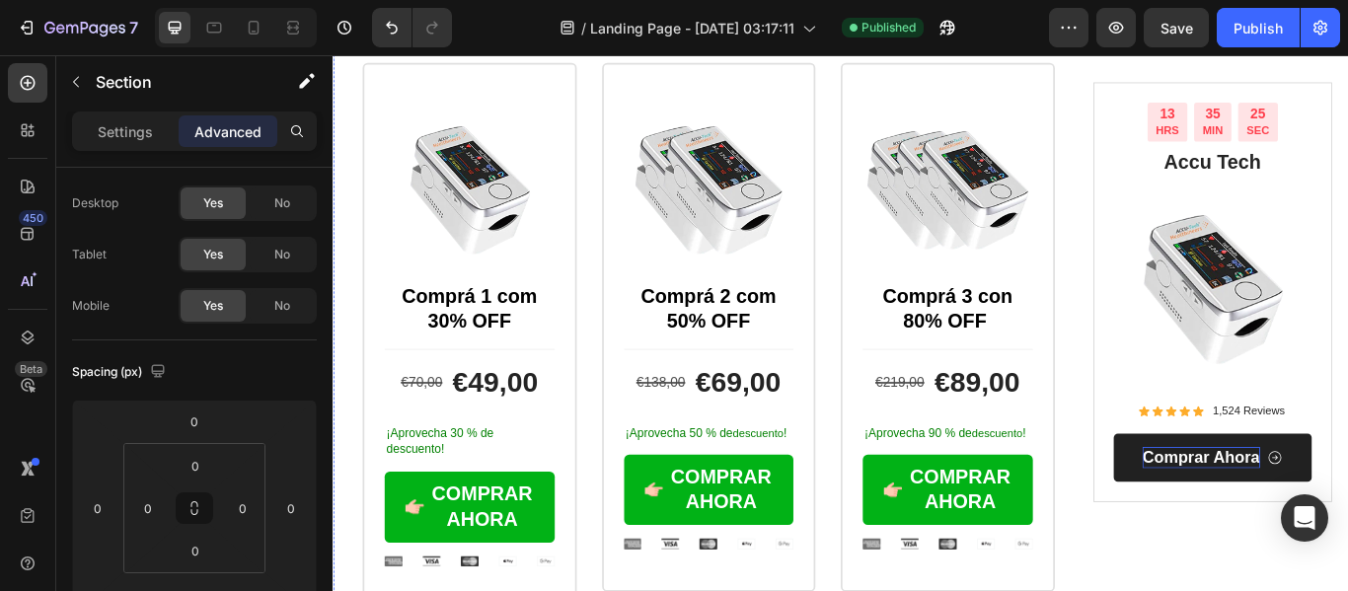
scroll to position [7305, 0]
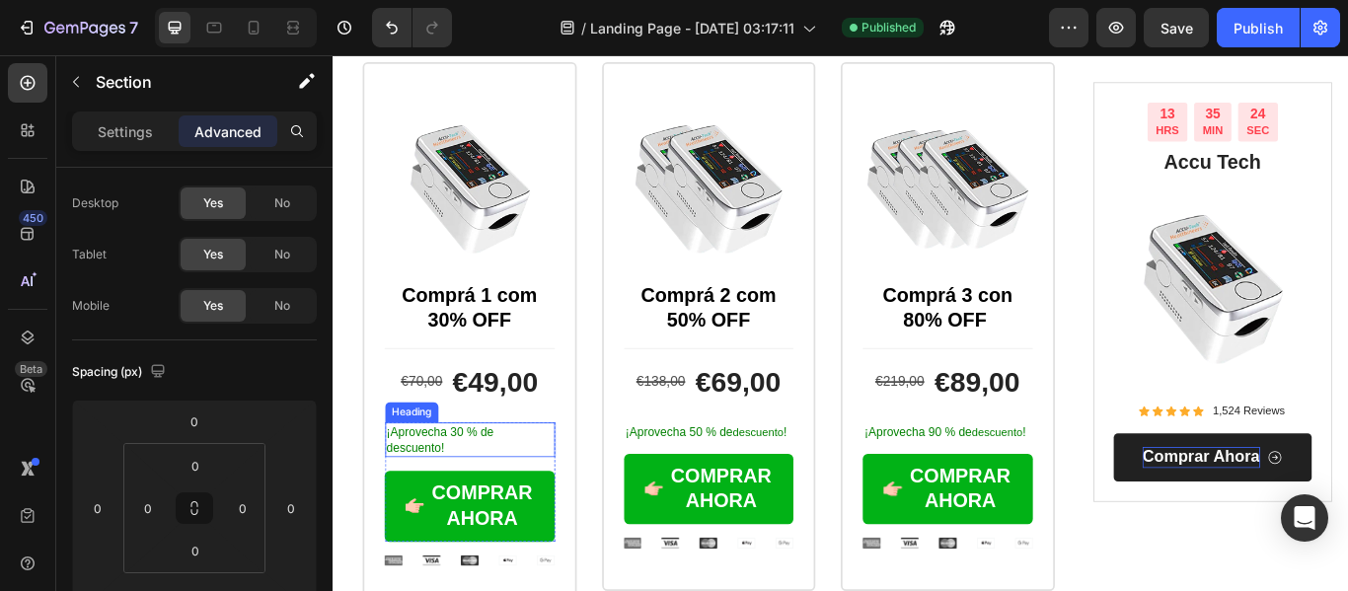
click at [483, 483] on h2 "¡Aprovecha 30 % de descuento!" at bounding box center [492, 502] width 198 height 39
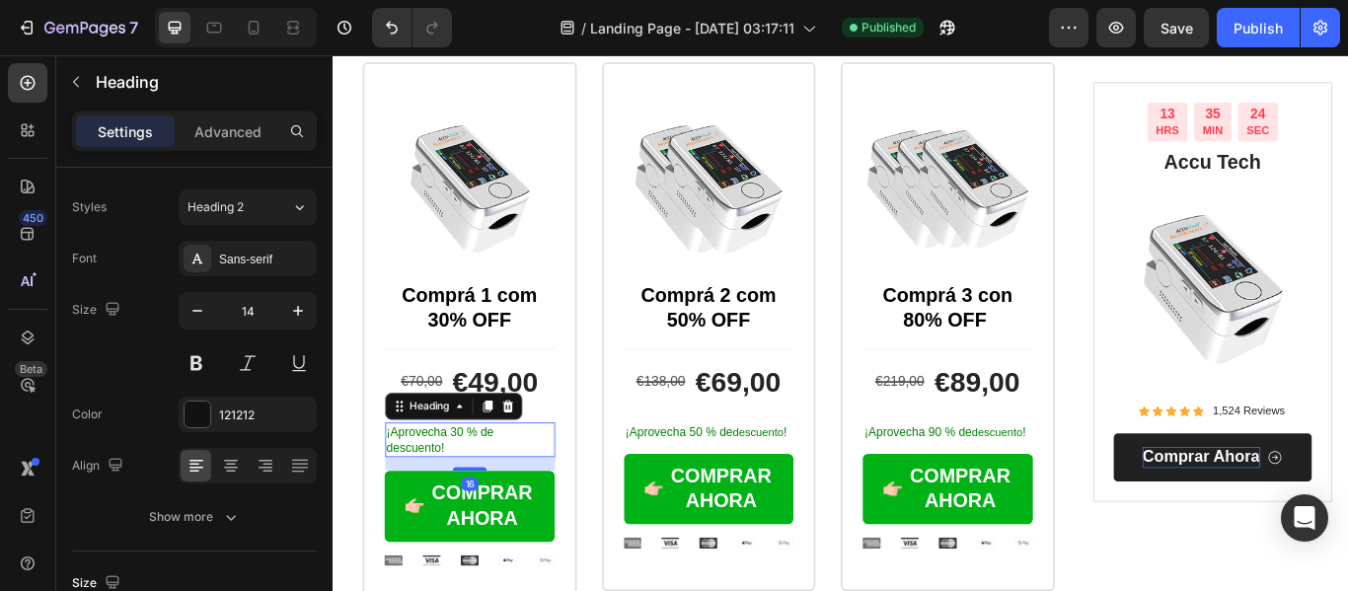
scroll to position [0, 0]
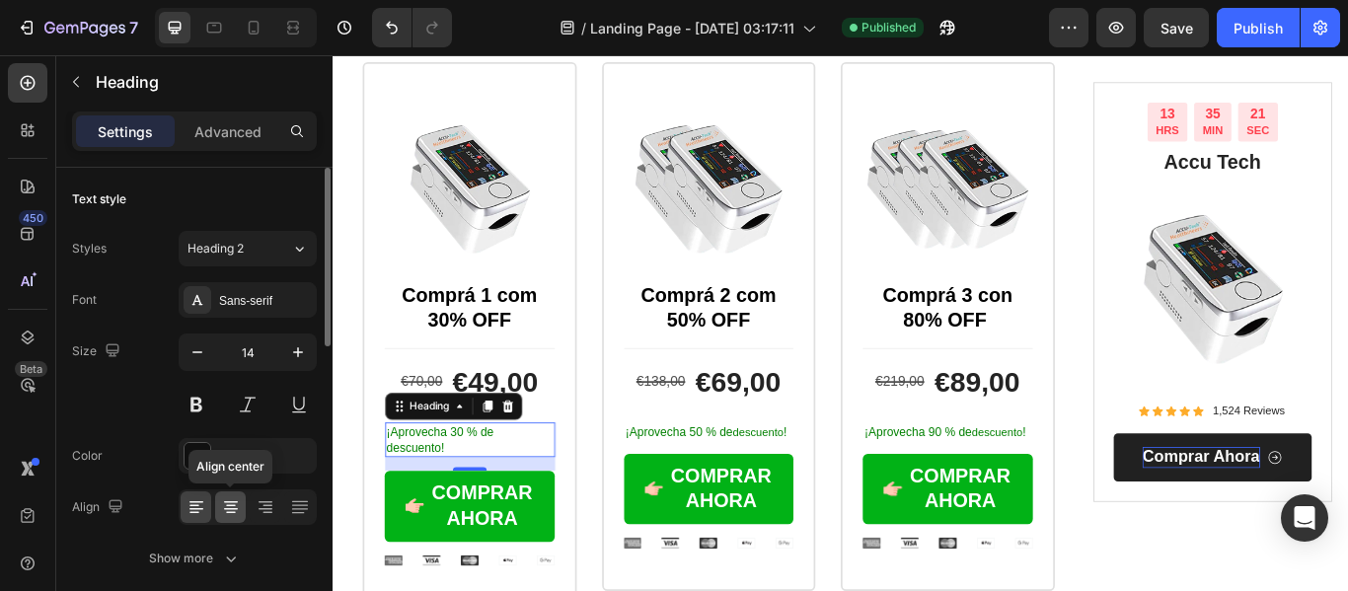
click at [240, 506] on icon at bounding box center [231, 507] width 20 height 20
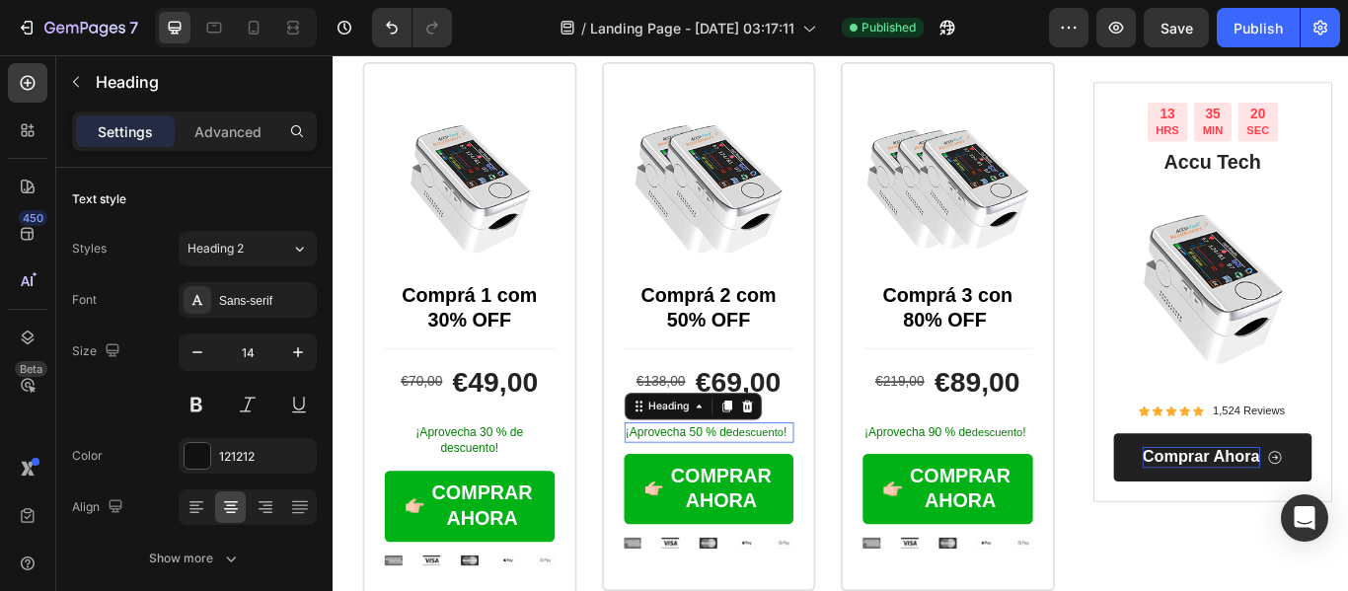
click at [761, 483] on h2 "¡Aprovecha 50 % de descuento !" at bounding box center [771, 494] width 198 height 23
click at [225, 508] on icon at bounding box center [231, 509] width 14 height 2
click at [1034, 486] on span "¡Aprovecha 90 % de" at bounding box center [1014, 494] width 125 height 16
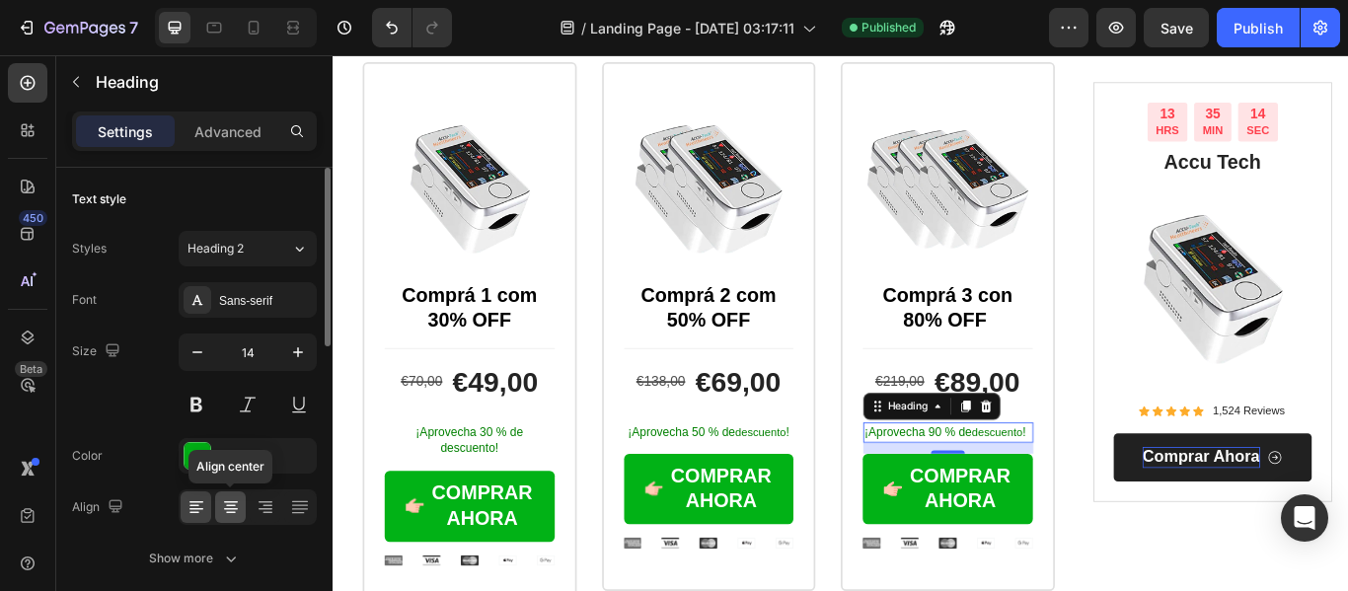
click at [233, 518] on div at bounding box center [230, 507] width 31 height 32
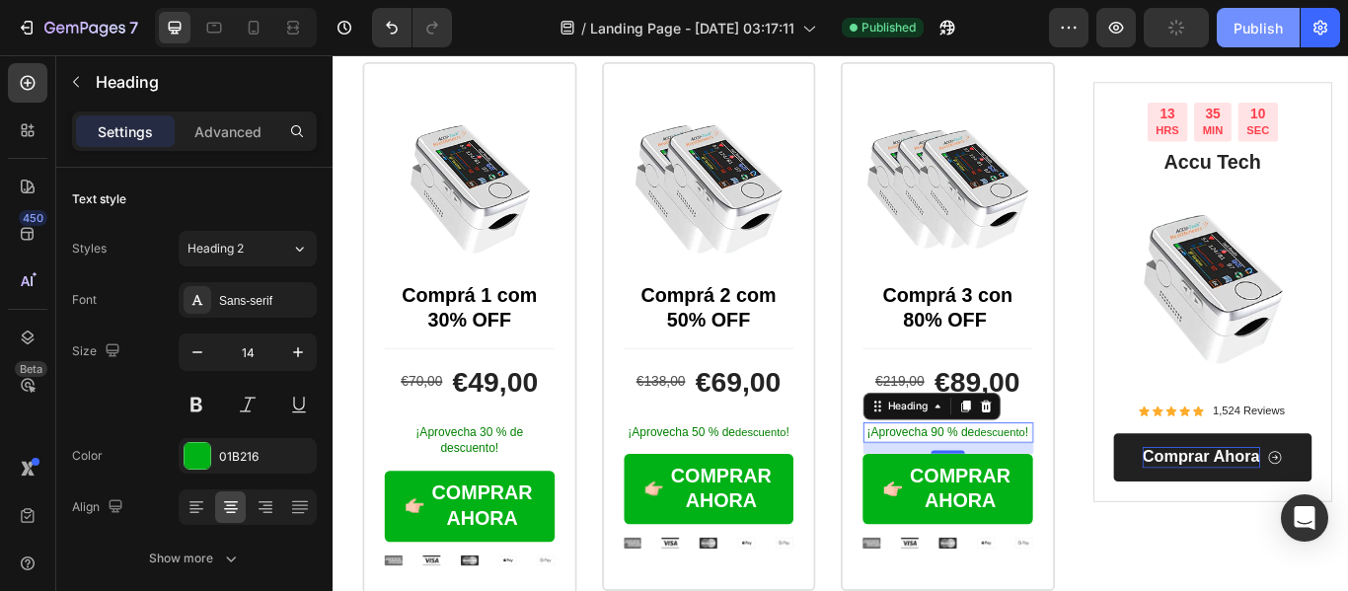
click at [1285, 21] on button "Publish" at bounding box center [1257, 27] width 83 height 39
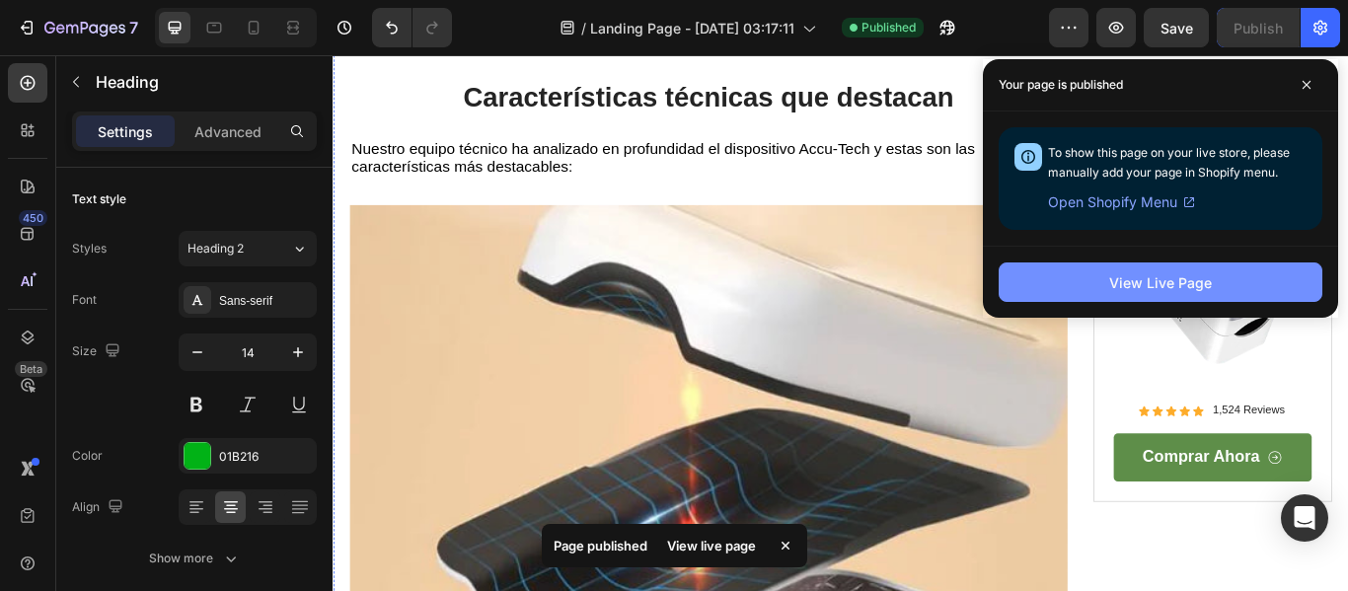
scroll to position [4825, 0]
click at [1111, 272] on div "View Live Page" at bounding box center [1160, 282] width 103 height 21
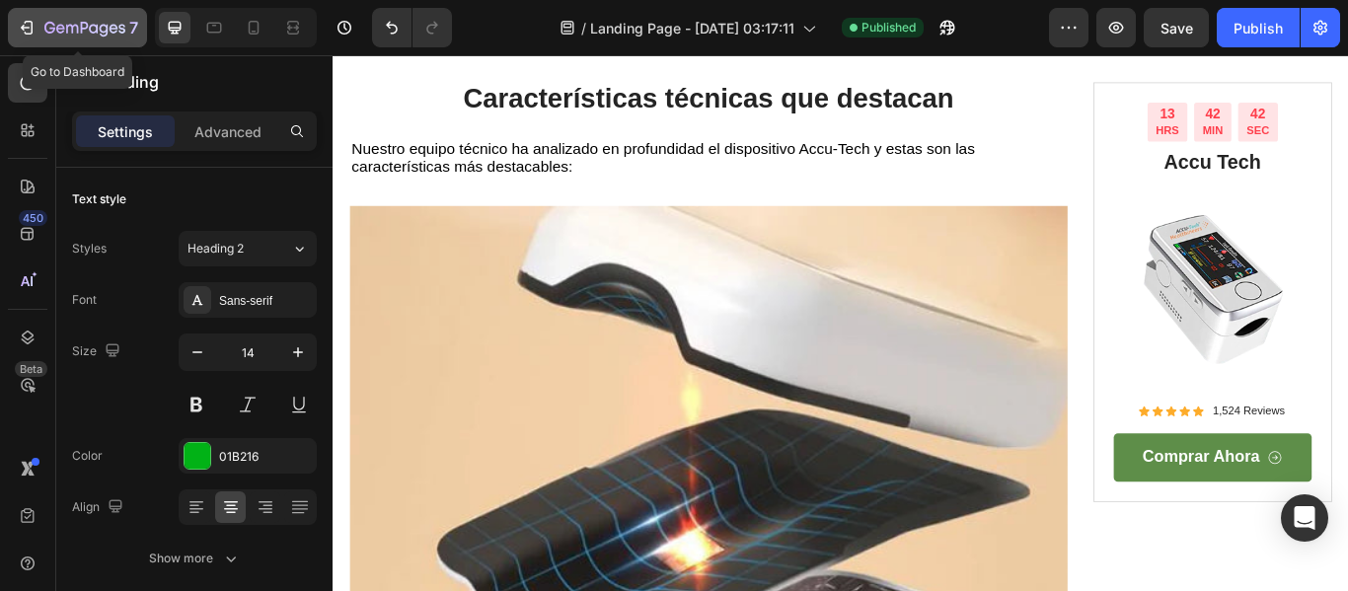
click at [39, 15] on button "7" at bounding box center [77, 27] width 139 height 39
